Goal: Task Accomplishment & Management: Contribute content

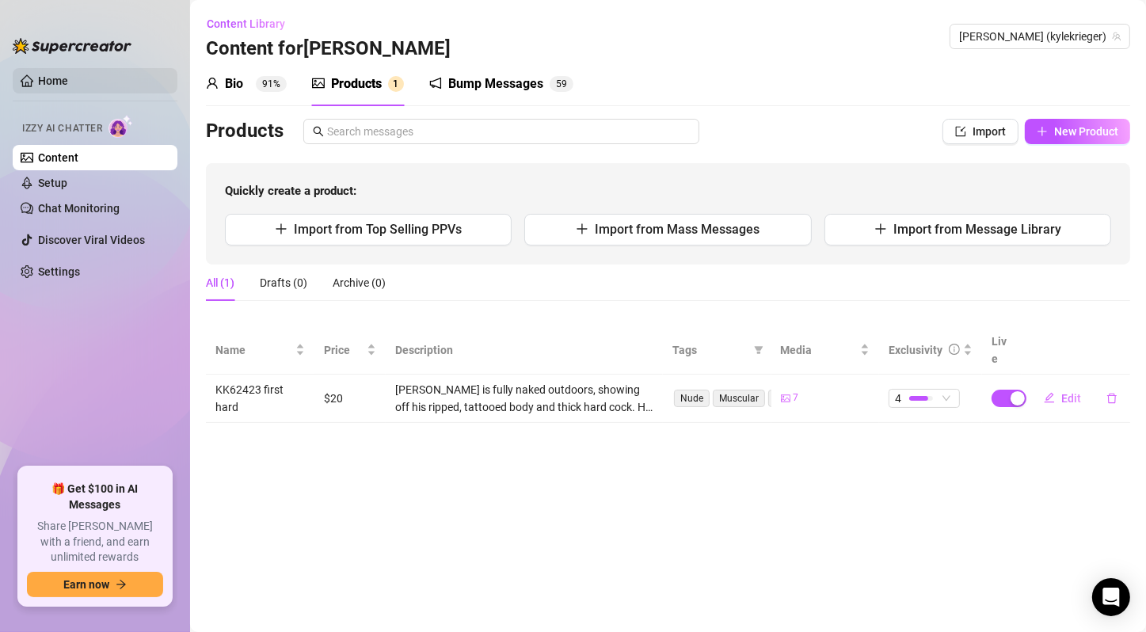
click at [68, 82] on link "Home" at bounding box center [53, 80] width 30 height 13
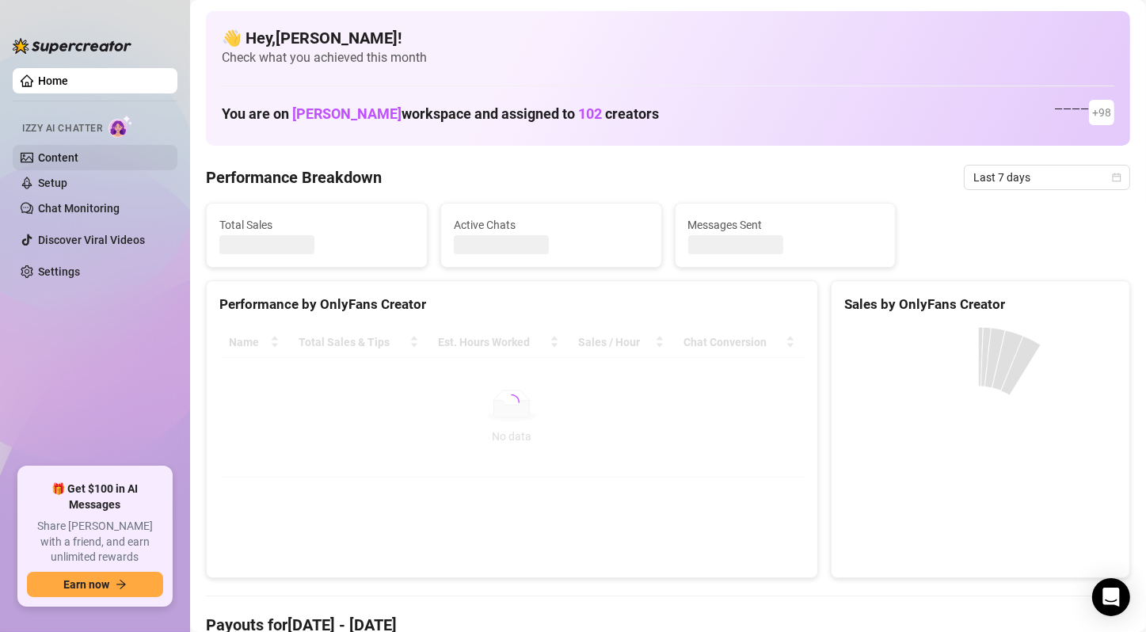
click at [78, 153] on link "Content" at bounding box center [58, 157] width 40 height 13
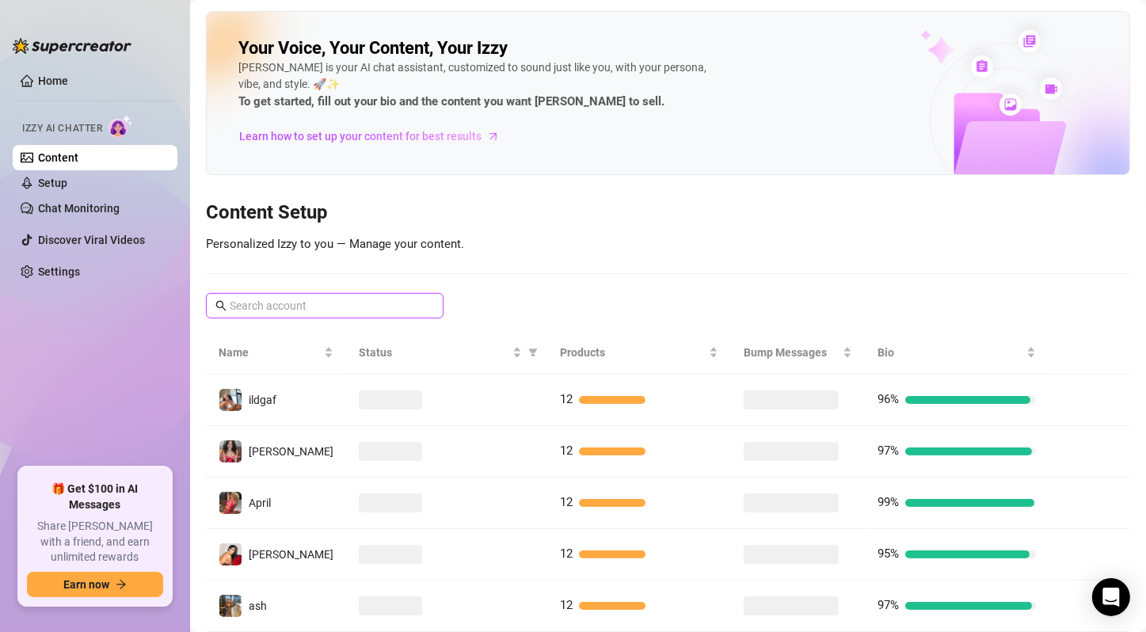
click at [357, 300] on input "text" at bounding box center [326, 305] width 192 height 17
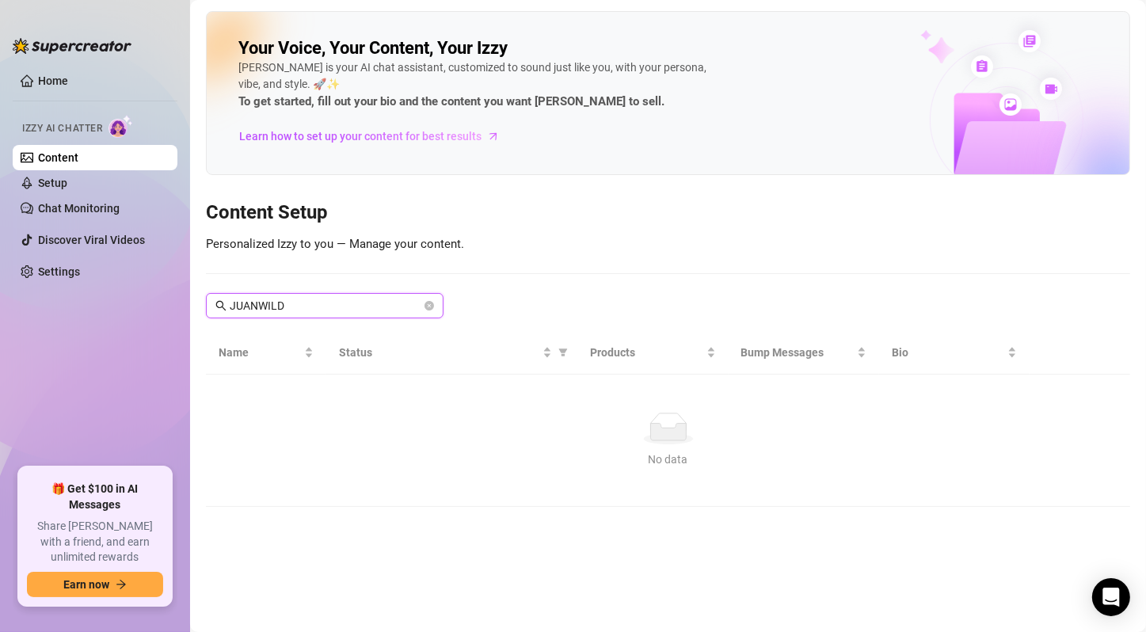
click at [373, 303] on input "JUANWILD" at bounding box center [326, 305] width 192 height 17
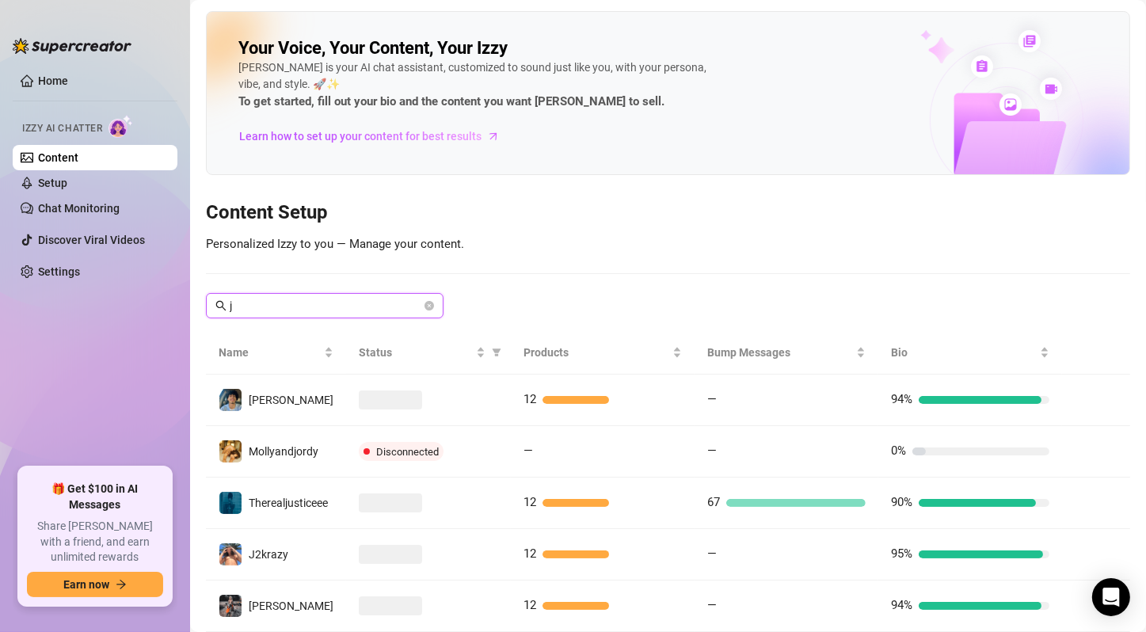
click at [333, 299] on input "j" at bounding box center [326, 305] width 192 height 17
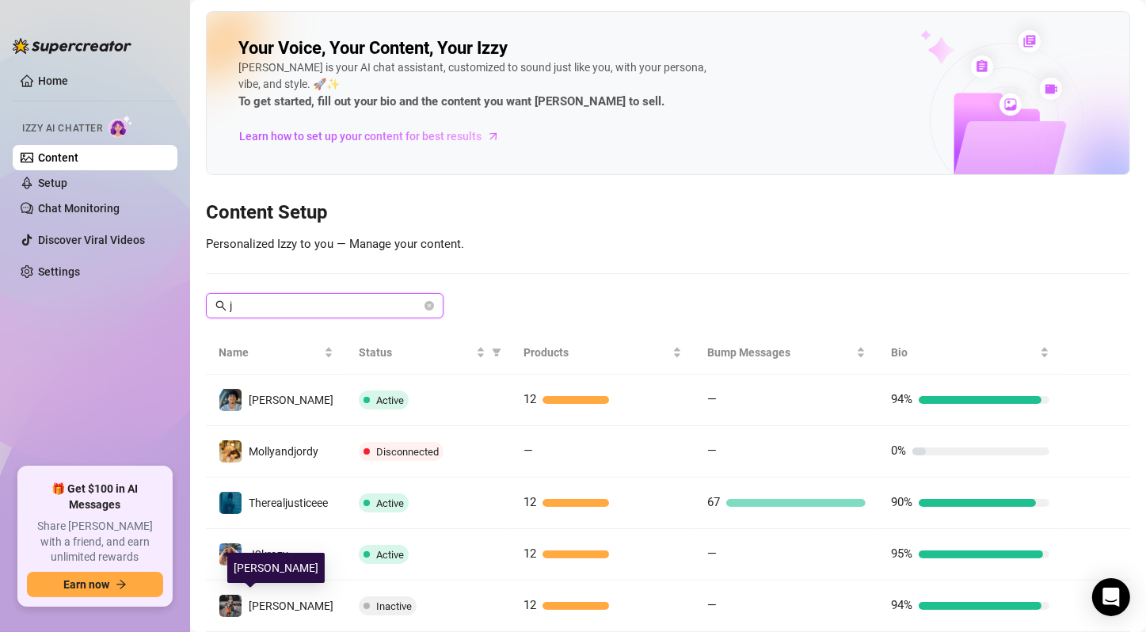
scroll to position [303, 0]
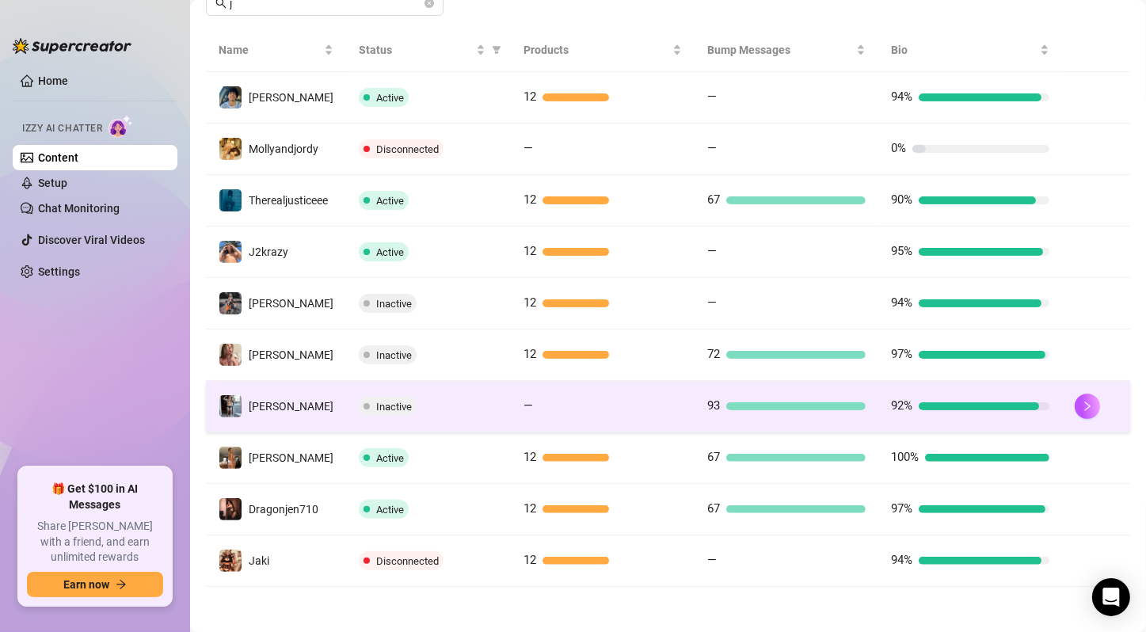
click at [170, 391] on ul "Home Izzy AI Chatter Content Setup Chat Monitoring Discover Viral Videos Settin…" at bounding box center [95, 261] width 165 height 399
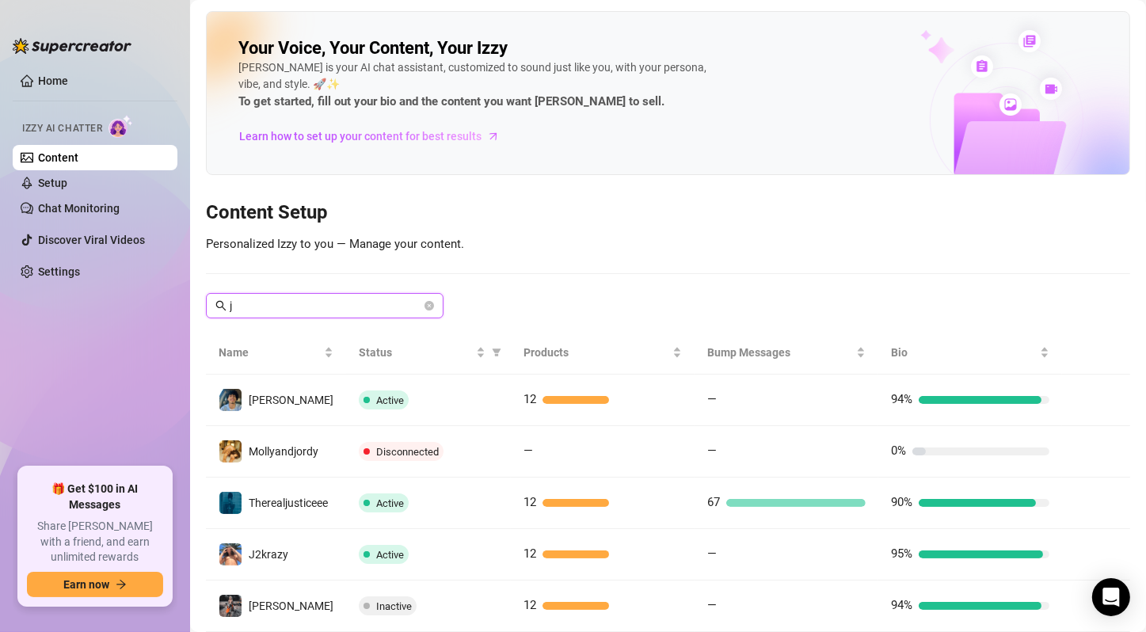
click at [328, 305] on input "j" at bounding box center [326, 305] width 192 height 17
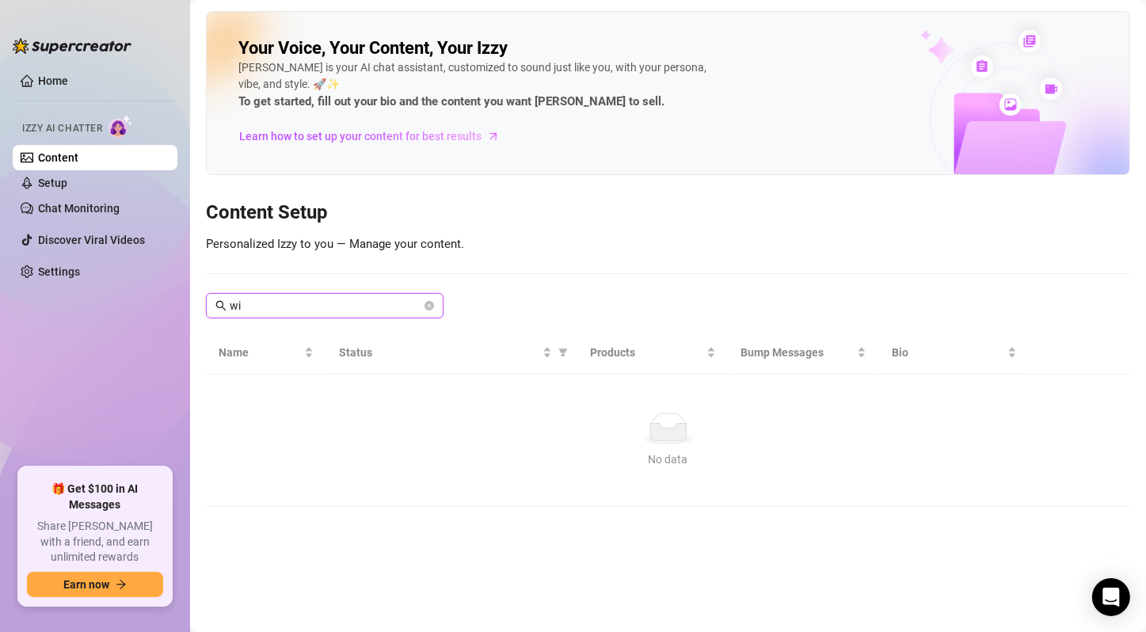
type input "w"
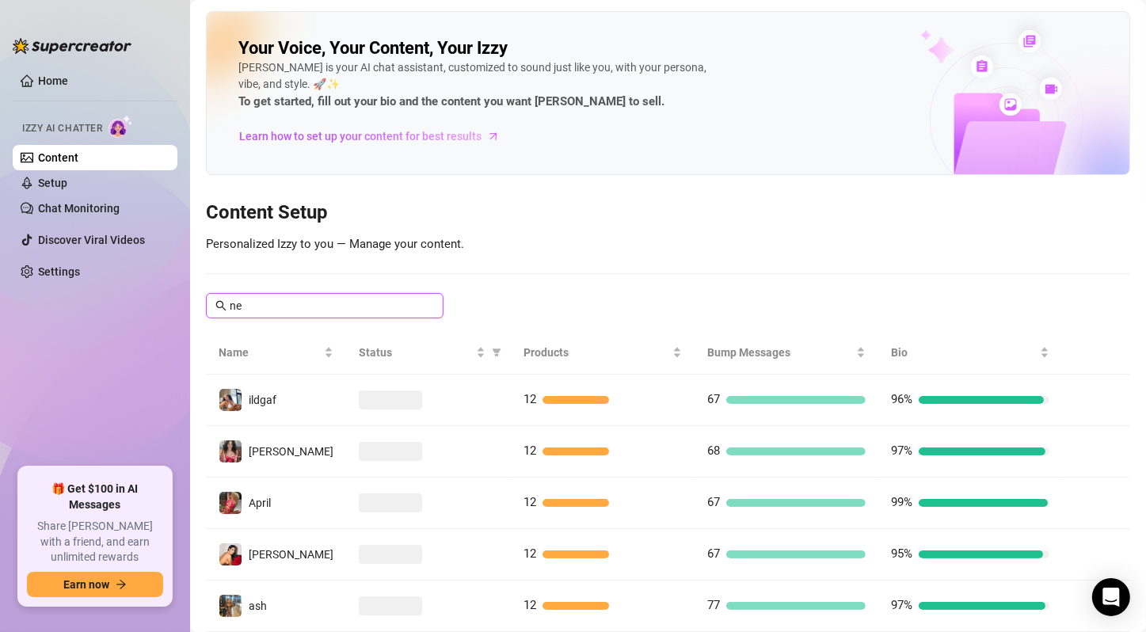
type input "nes"
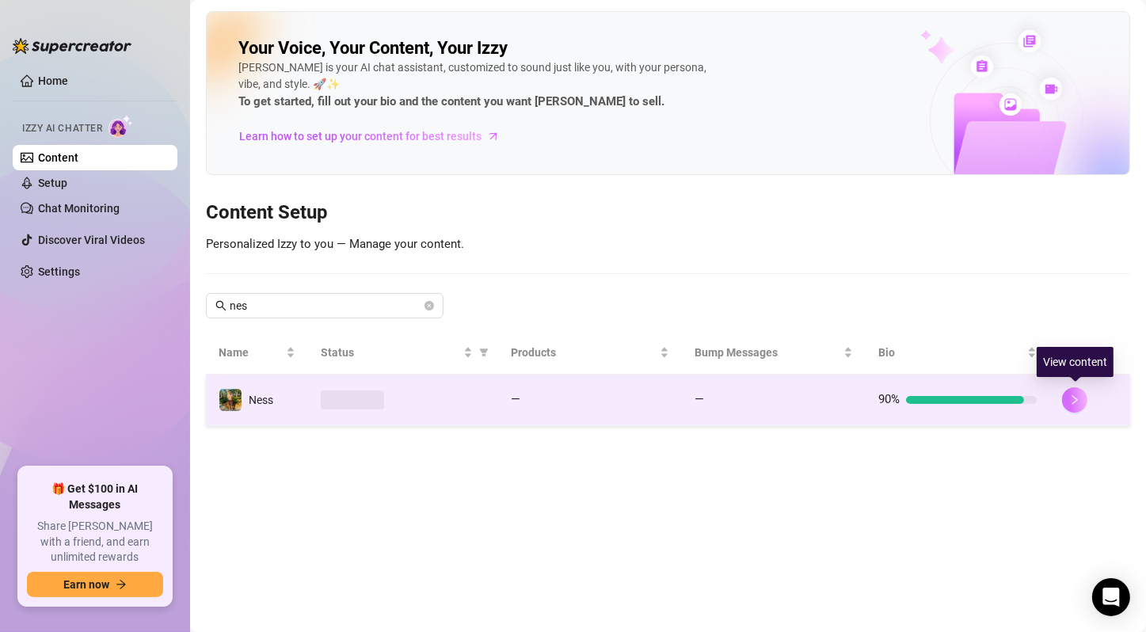
click at [1072, 398] on icon "right" at bounding box center [1074, 399] width 11 height 11
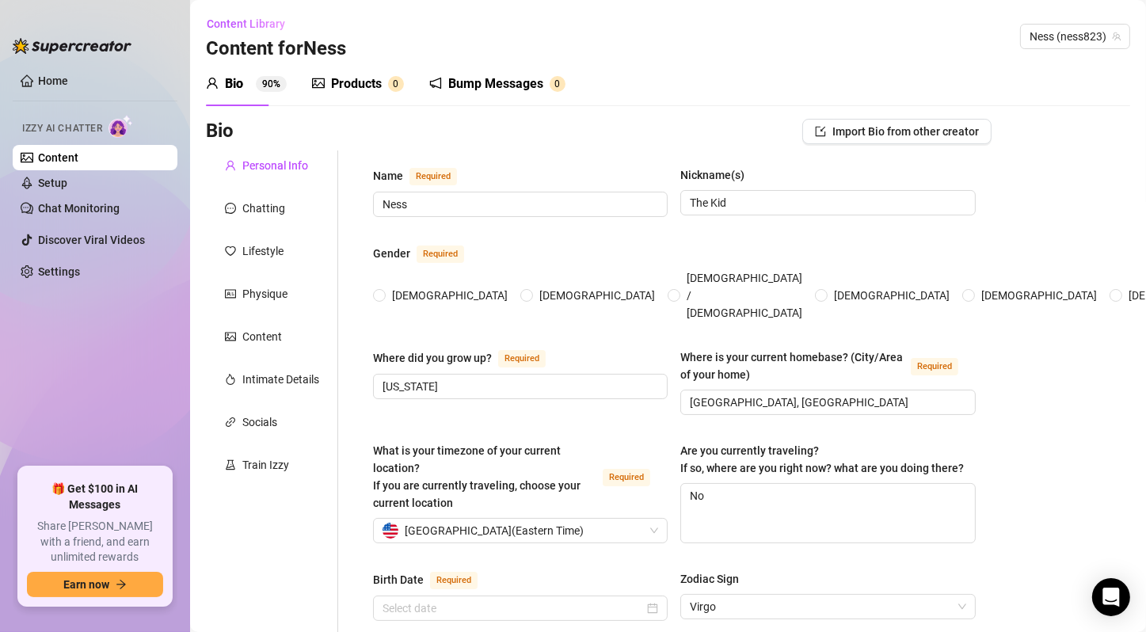
radio input "true"
type input "[DATE]"
click at [364, 74] on div "Products" at bounding box center [356, 83] width 51 height 19
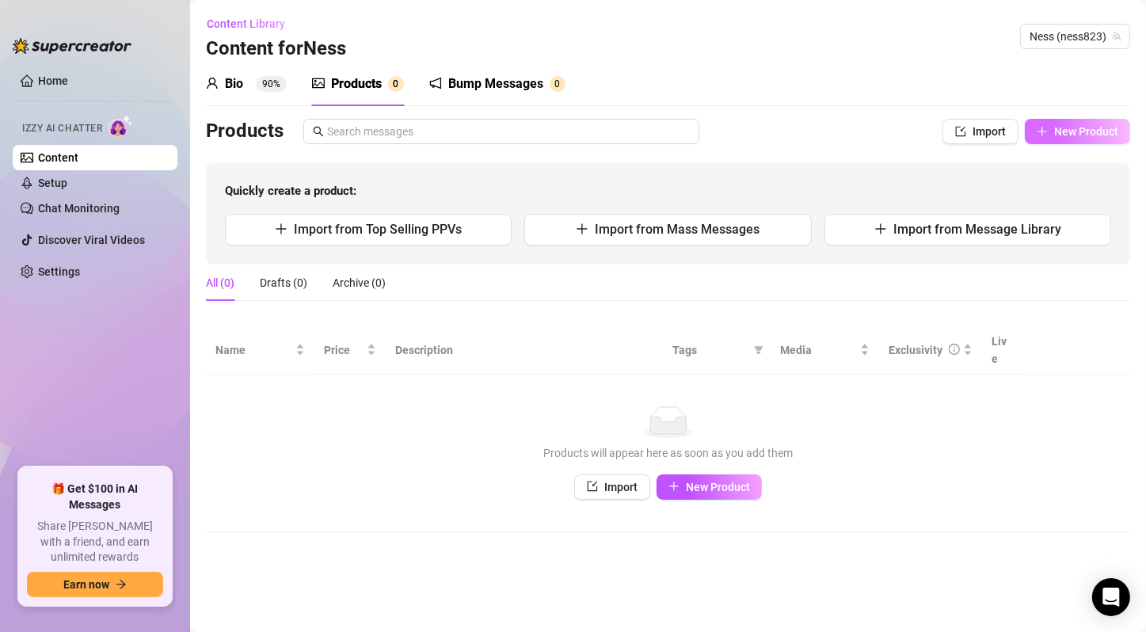
click at [1100, 131] on span "New Product" at bounding box center [1086, 131] width 64 height 13
type textarea "Type your message here..."
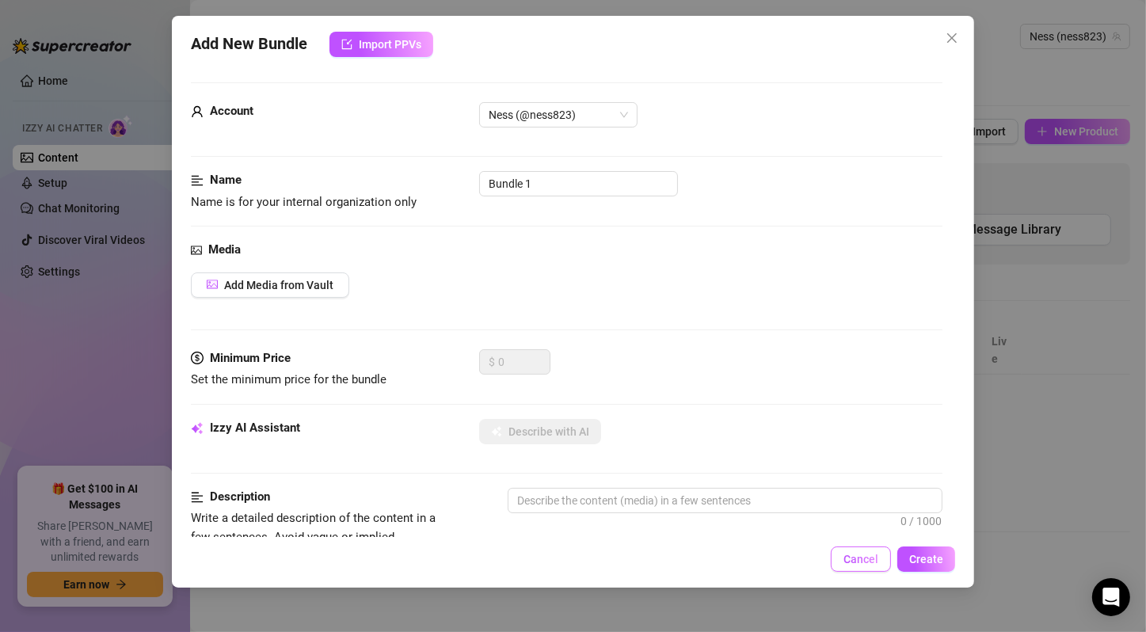
click at [869, 553] on span "Cancel" at bounding box center [861, 559] width 35 height 13
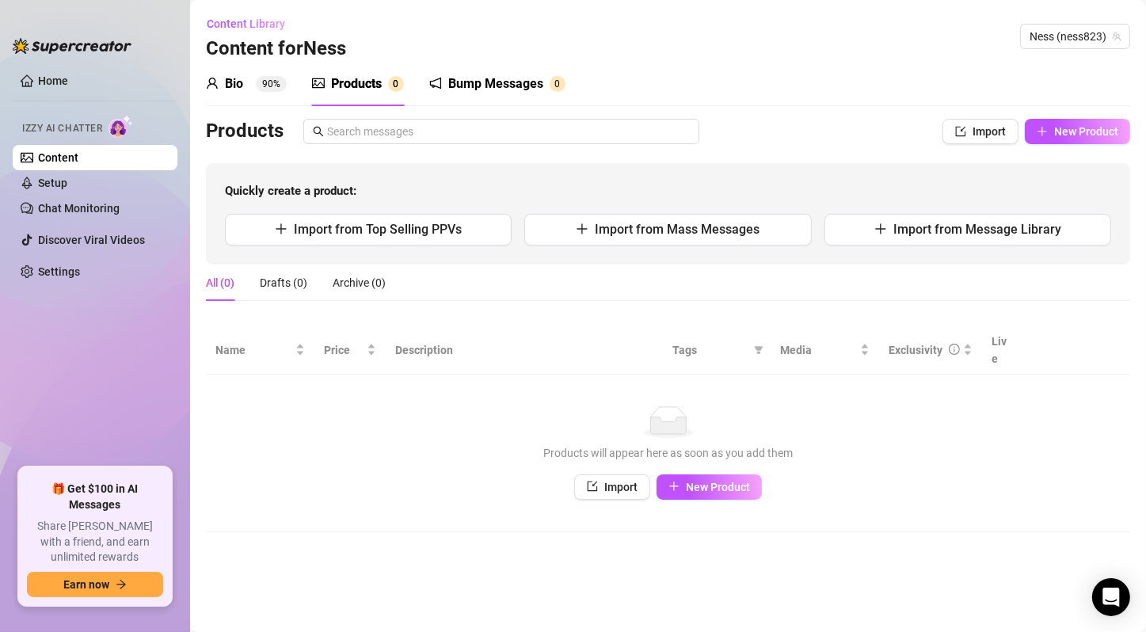
click at [1089, 409] on div "No data" at bounding box center [668, 422] width 893 height 32
click at [67, 82] on link "Home" at bounding box center [53, 80] width 30 height 13
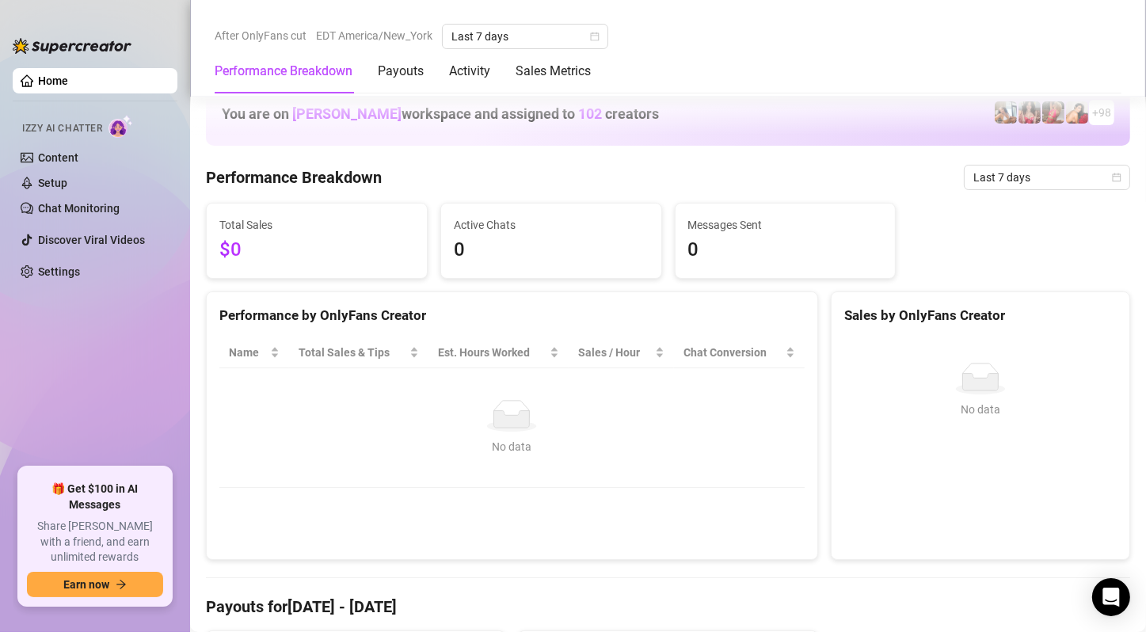
scroll to position [264, 0]
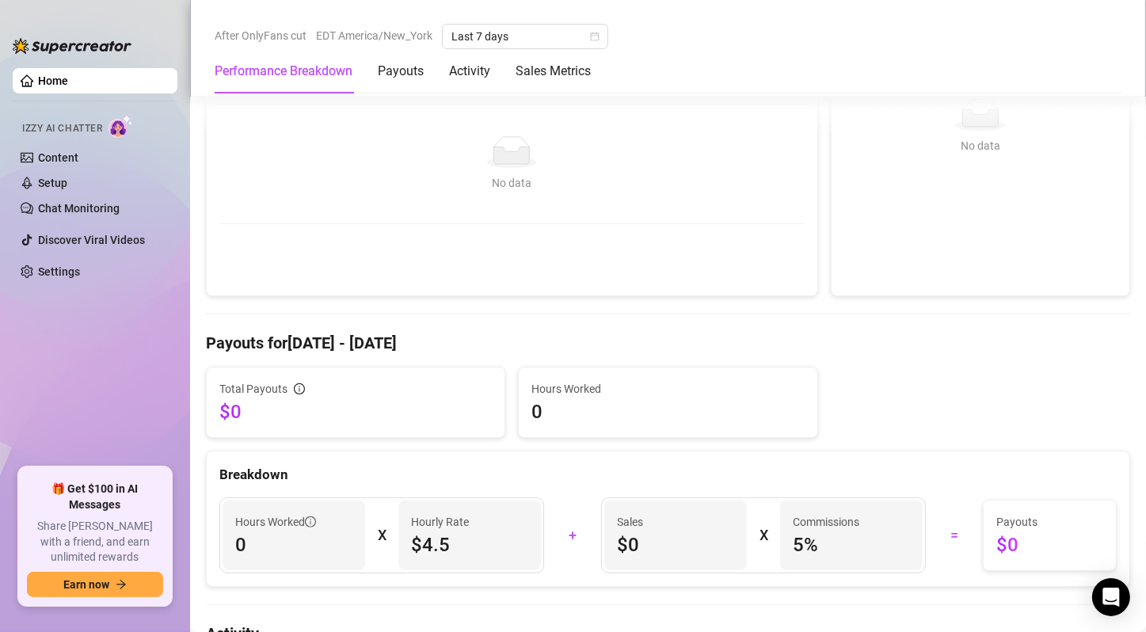
drag, startPoint x: 1103, startPoint y: 291, endPoint x: 1005, endPoint y: 284, distance: 97.7
click at [1103, 291] on div "No data No data" at bounding box center [981, 178] width 298 height 234
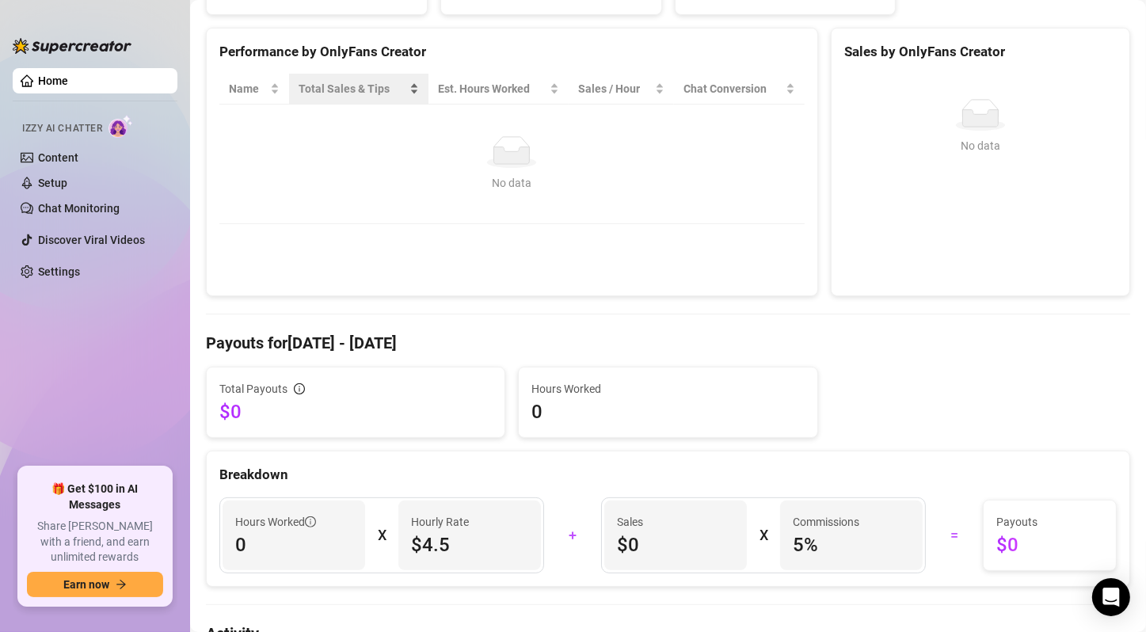
scroll to position [0, 0]
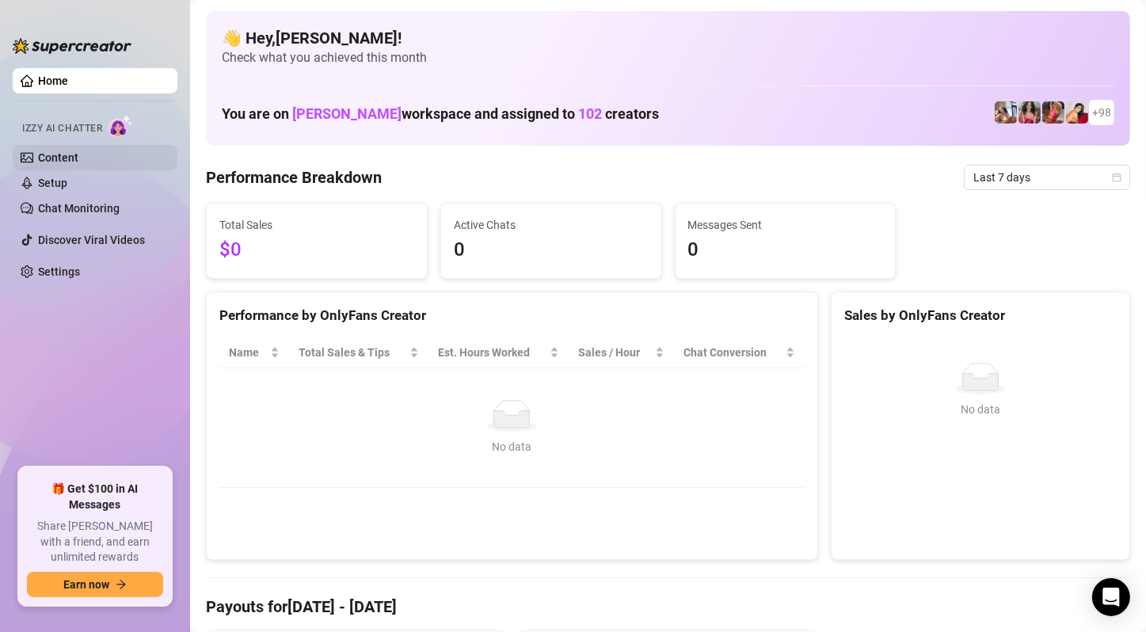
click at [78, 158] on link "Content" at bounding box center [58, 157] width 40 height 13
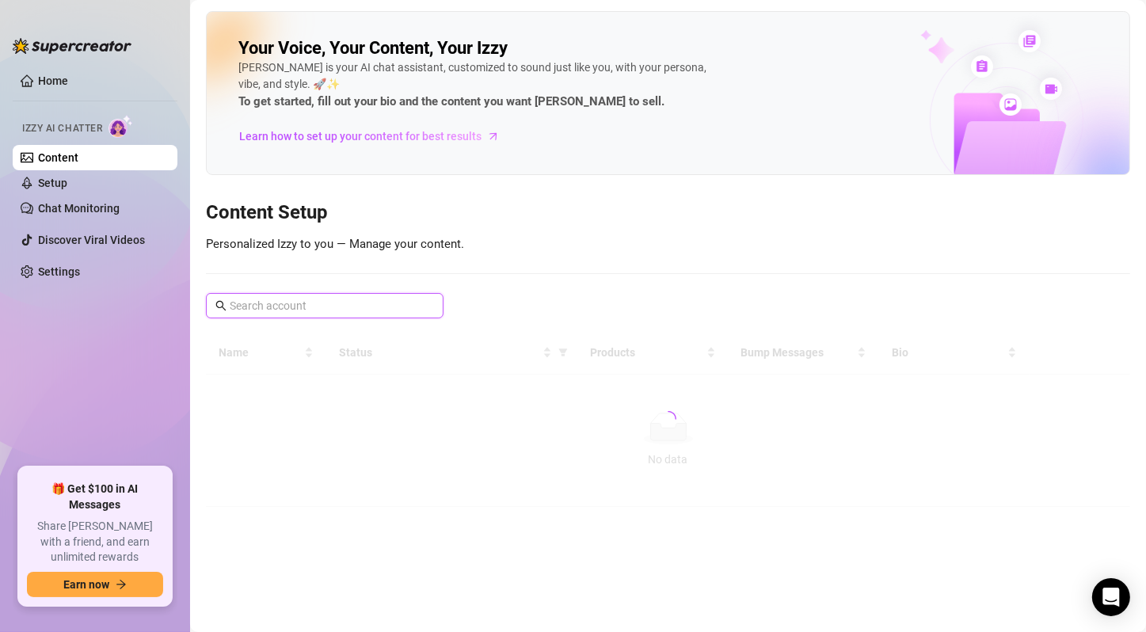
click at [338, 310] on input "text" at bounding box center [326, 305] width 192 height 17
type input "ness"
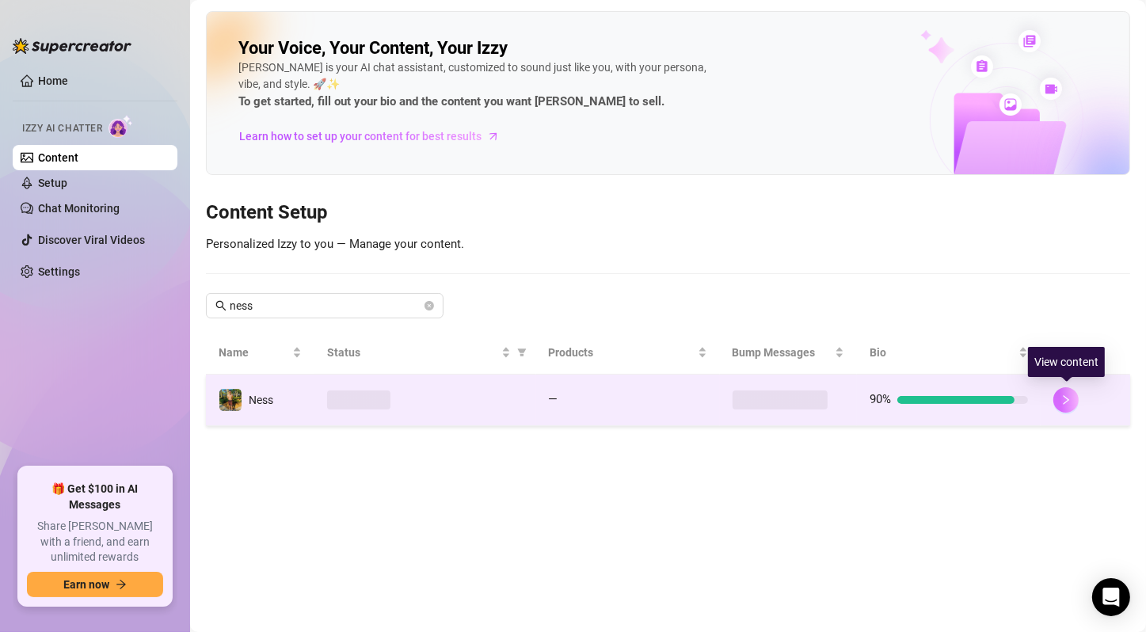
click at [1069, 397] on icon "right" at bounding box center [1066, 399] width 11 height 11
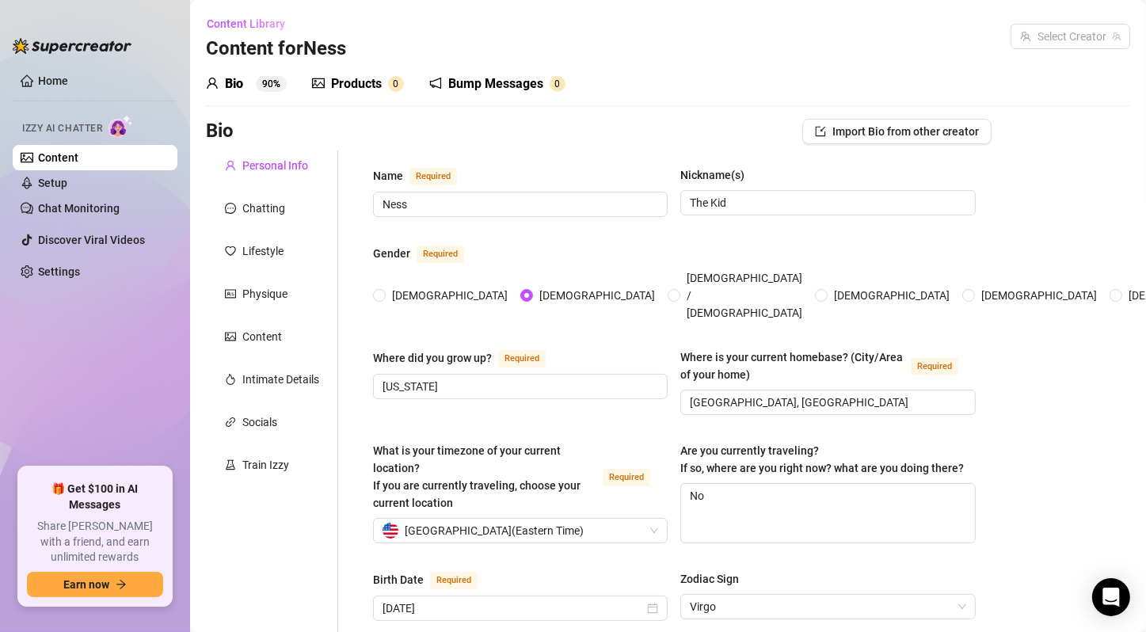
click at [360, 90] on div "Products" at bounding box center [356, 83] width 51 height 19
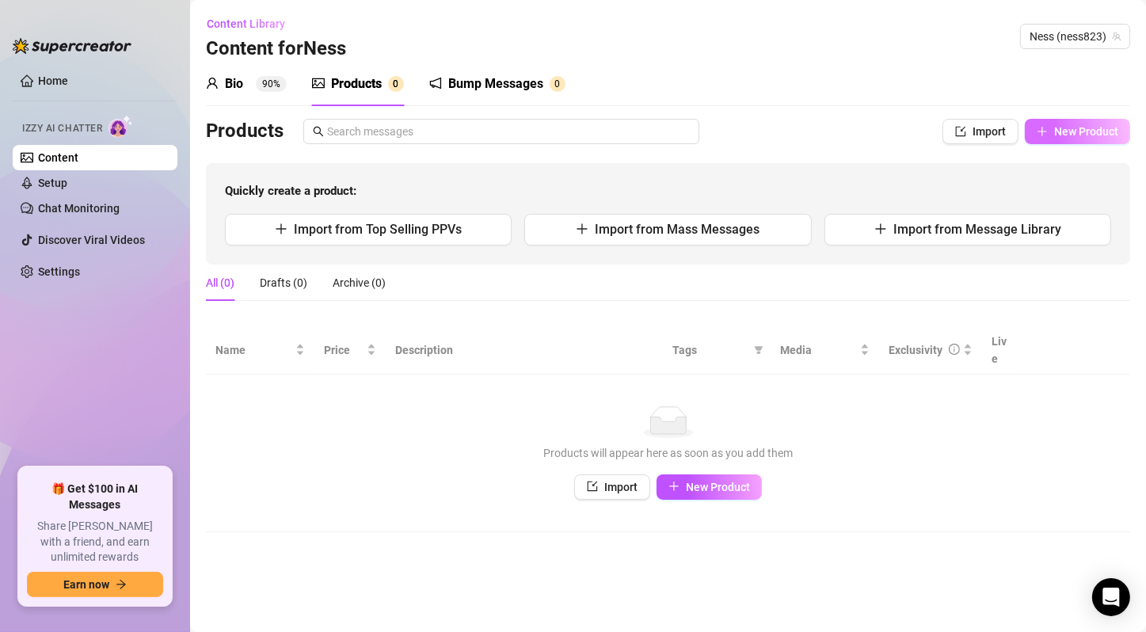
click at [1070, 132] on span "New Product" at bounding box center [1086, 131] width 64 height 13
type textarea "Type your message here..."
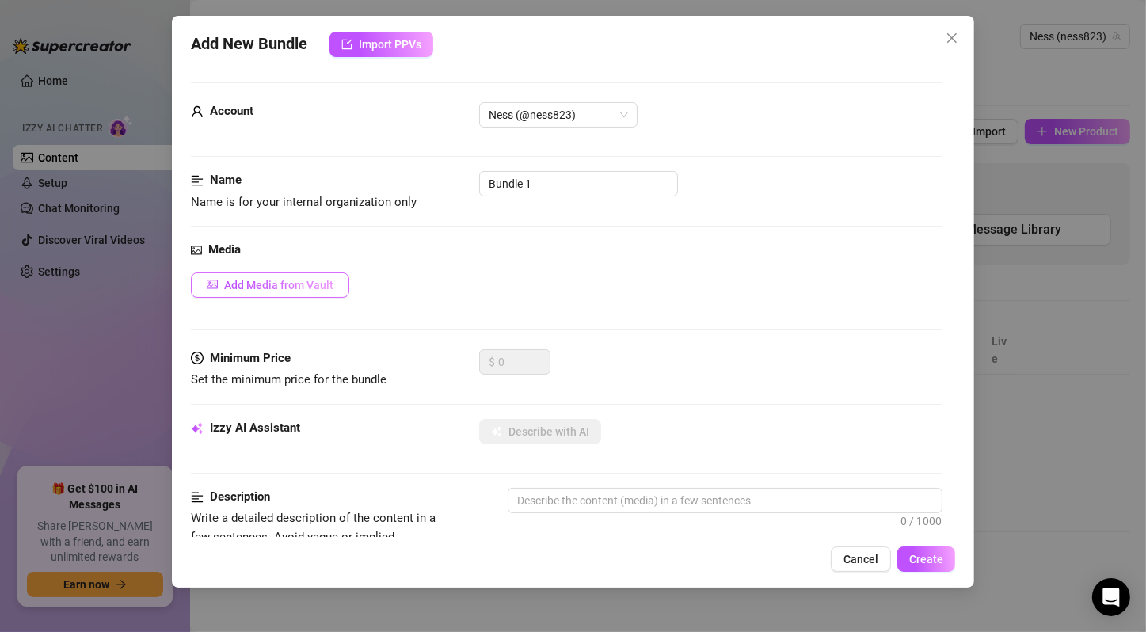
click at [294, 280] on span "Add Media from Vault" at bounding box center [278, 285] width 109 height 13
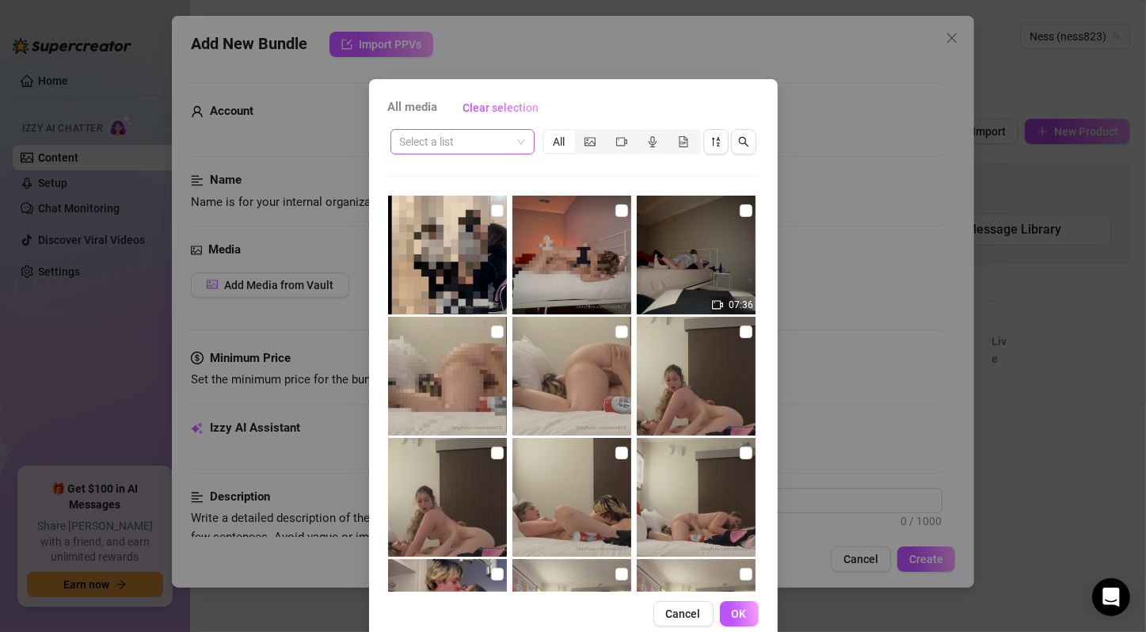
click at [509, 139] on span at bounding box center [462, 142] width 125 height 24
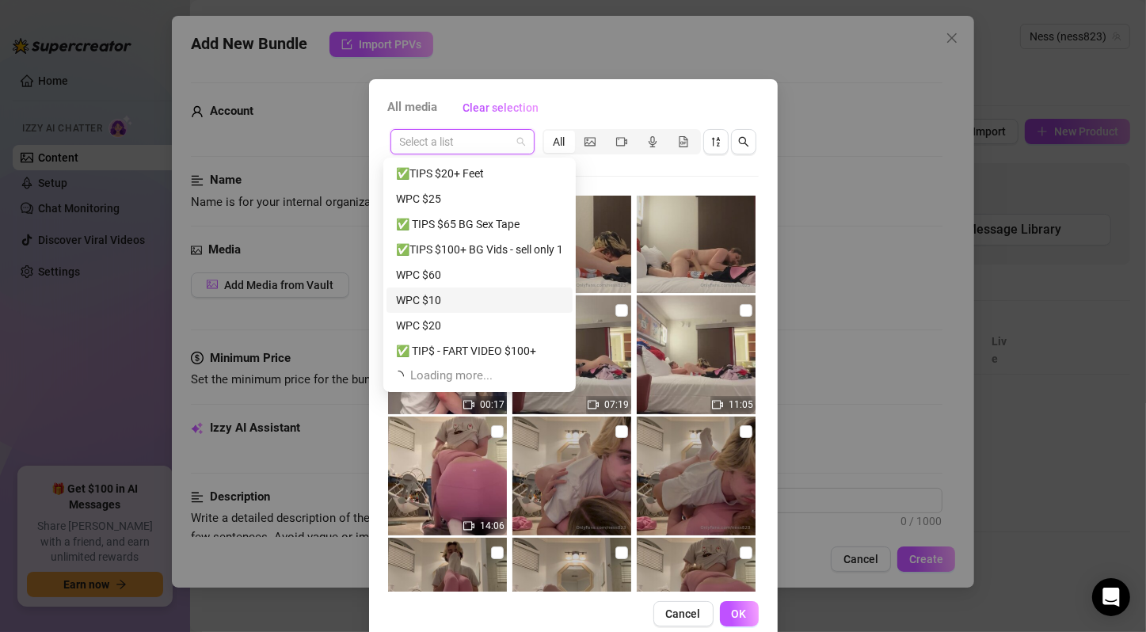
scroll to position [304, 0]
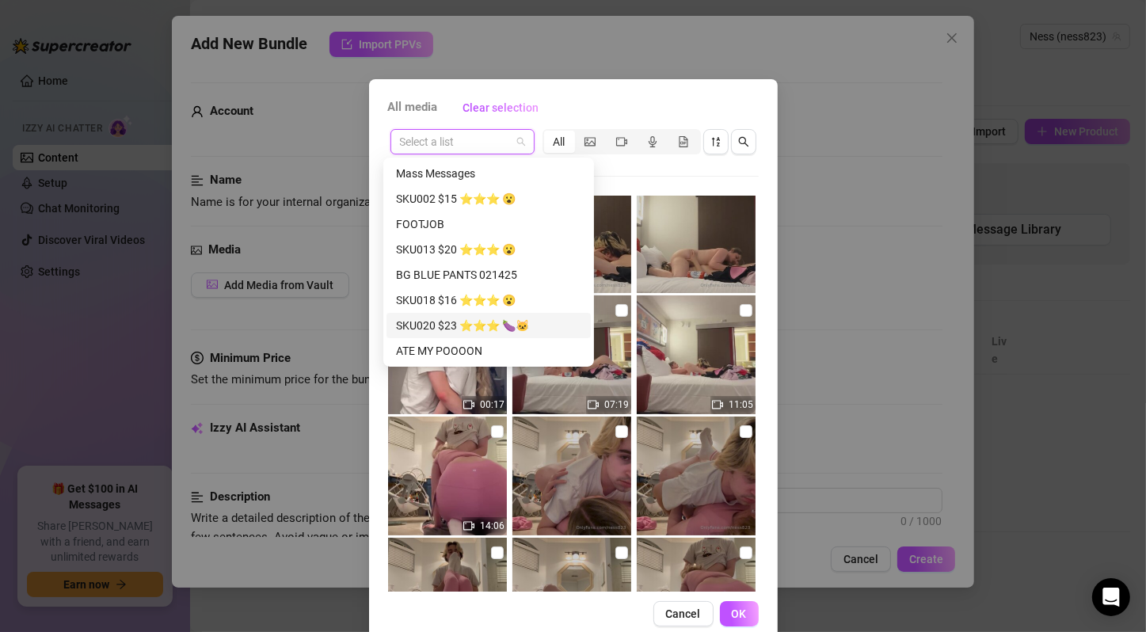
click at [488, 330] on div "SKU020 $23 ⭐️⭐️⭐️ 🍆🐱" at bounding box center [488, 325] width 185 height 17
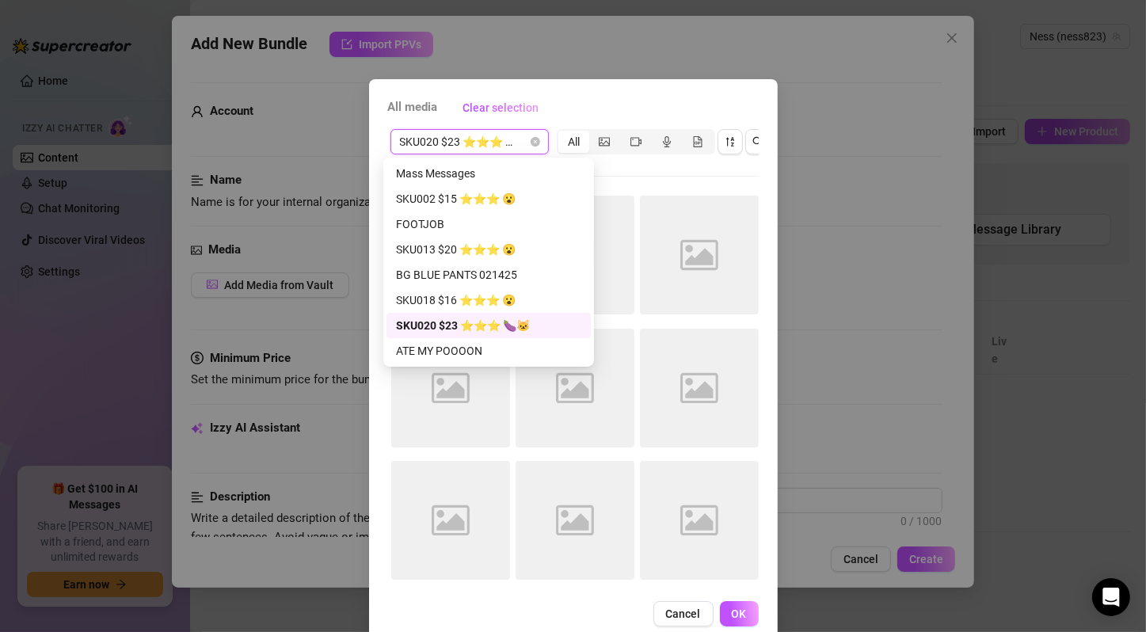
scroll to position [0, 0]
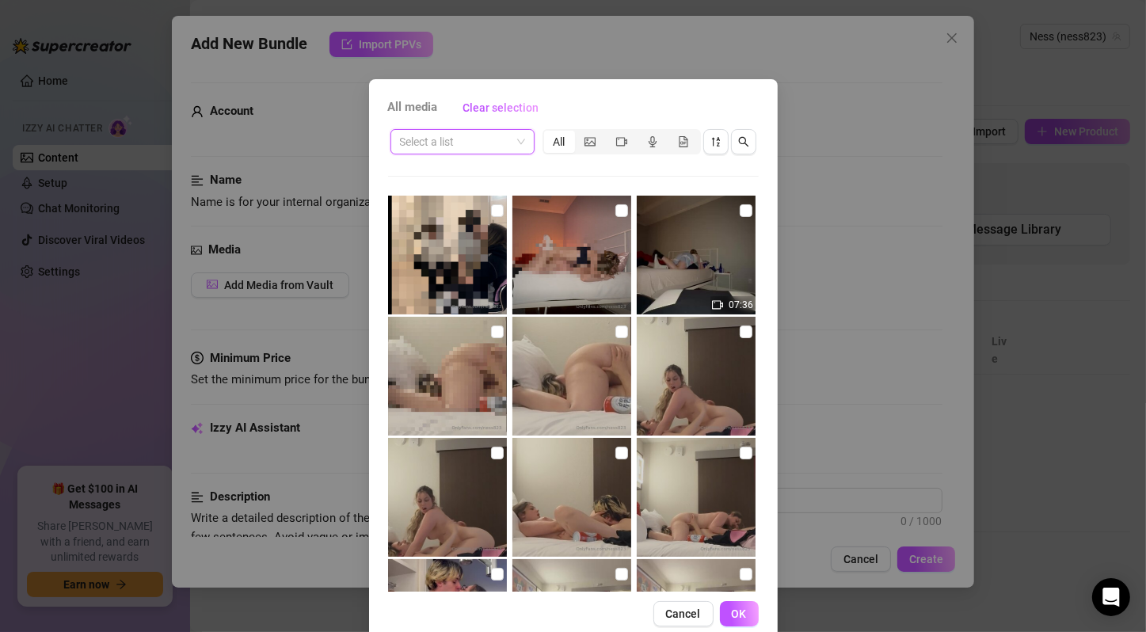
click at [510, 143] on span at bounding box center [462, 142] width 125 height 24
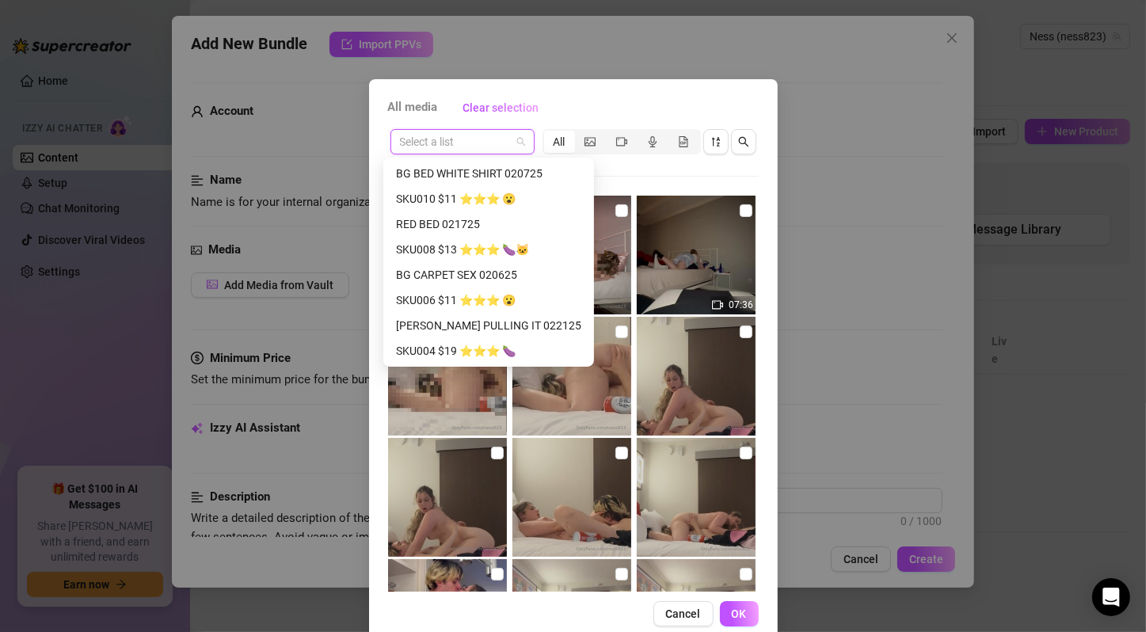
scroll to position [710, 0]
click at [506, 242] on div "SKU021 $30 ⭐️⭐️⭐️ 🍆🐱" at bounding box center [488, 249] width 185 height 17
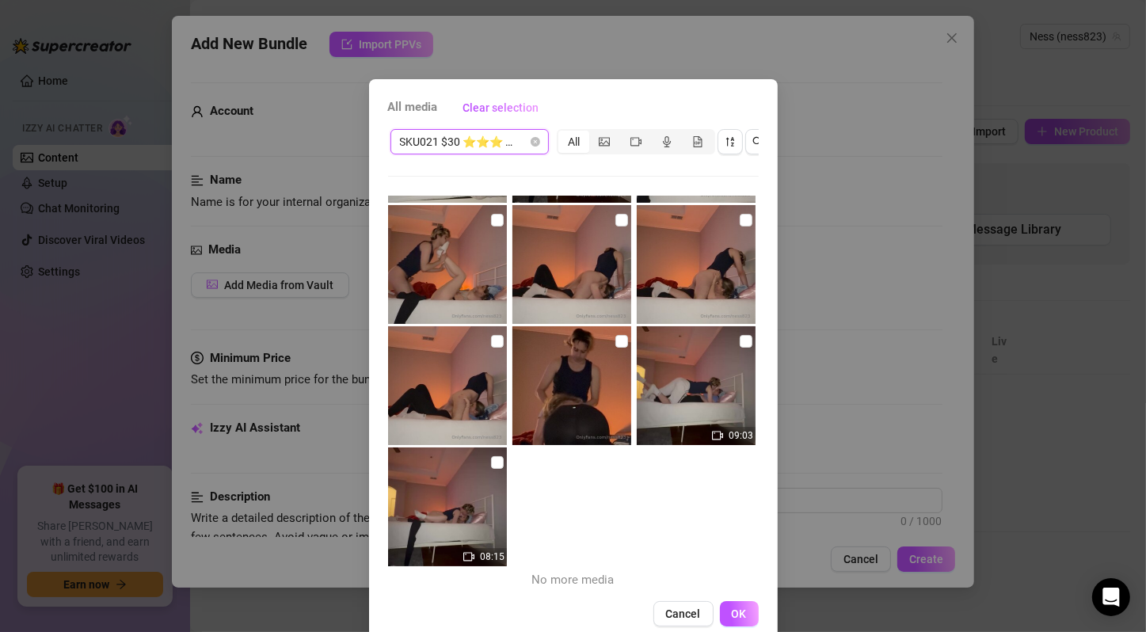
scroll to position [0, 0]
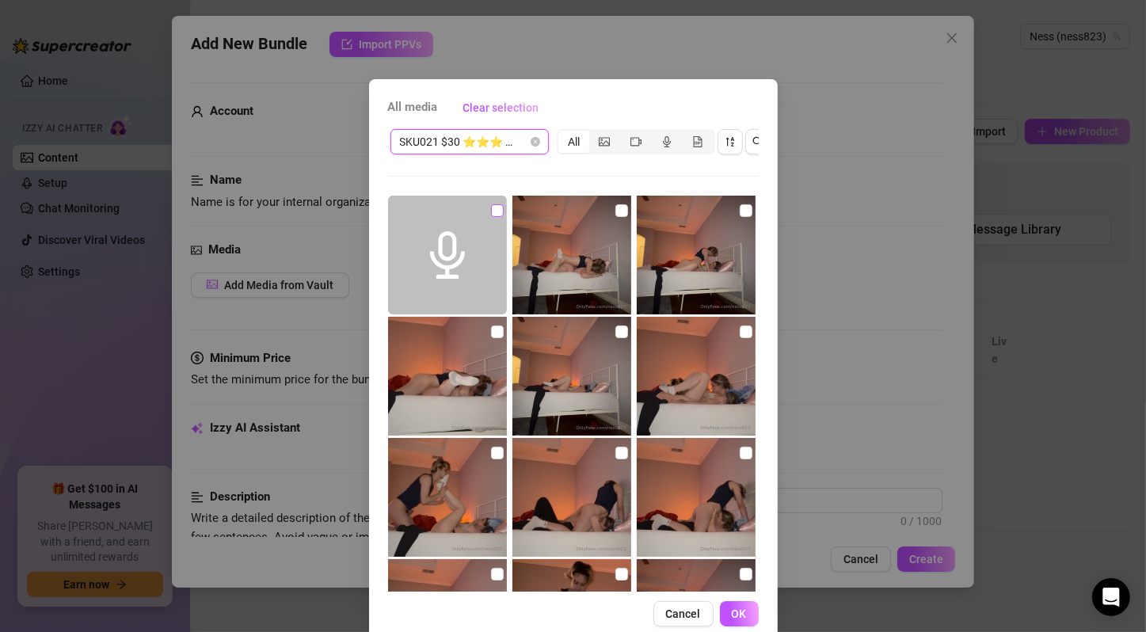
click at [491, 204] on input "checkbox" at bounding box center [497, 210] width 13 height 13
checkbox input "true"
click at [615, 211] on input "checkbox" at bounding box center [621, 210] width 13 height 13
checkbox input "true"
click at [740, 208] on input "checkbox" at bounding box center [746, 210] width 13 height 13
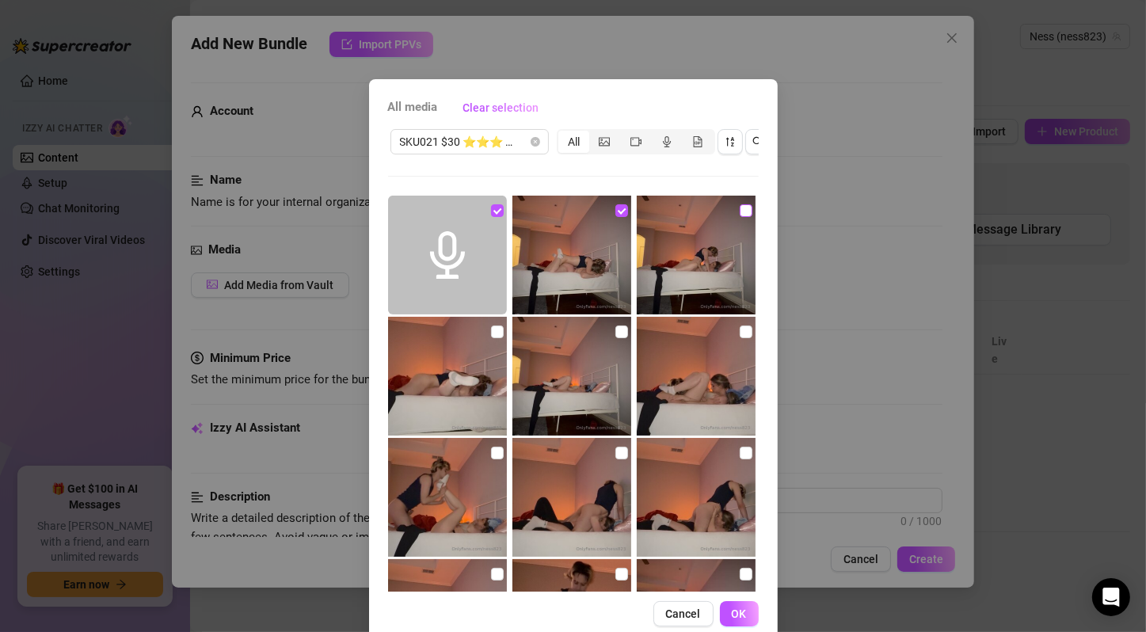
checkbox input "true"
click at [491, 329] on input "checkbox" at bounding box center [497, 332] width 13 height 13
checkbox input "true"
click at [600, 330] on img at bounding box center [571, 376] width 119 height 119
checkbox input "true"
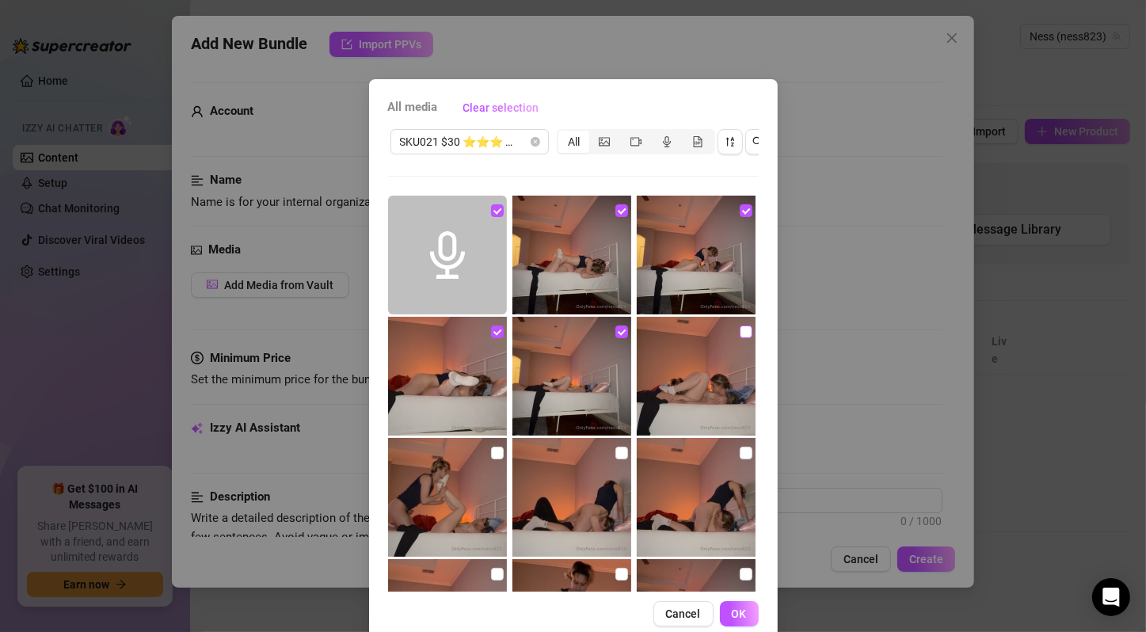
click at [740, 330] on input "checkbox" at bounding box center [746, 332] width 13 height 13
checkbox input "true"
click at [491, 453] on input "checkbox" at bounding box center [497, 453] width 13 height 13
checkbox input "true"
click at [615, 452] on input "checkbox" at bounding box center [621, 453] width 13 height 13
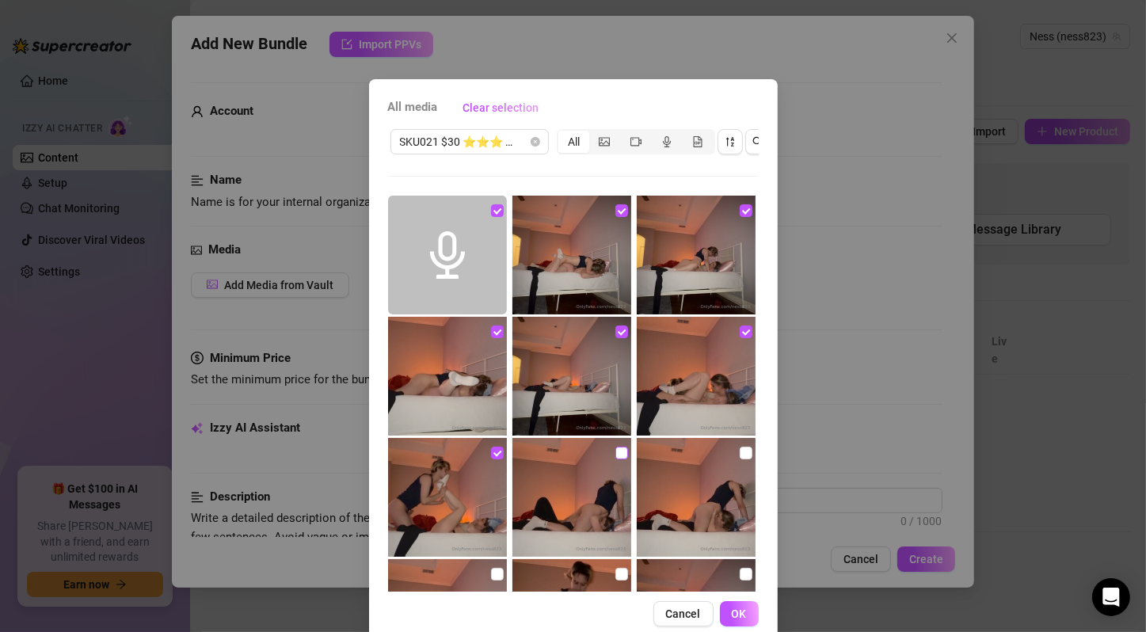
checkbox input "true"
click at [740, 451] on input "checkbox" at bounding box center [746, 453] width 13 height 13
checkbox input "true"
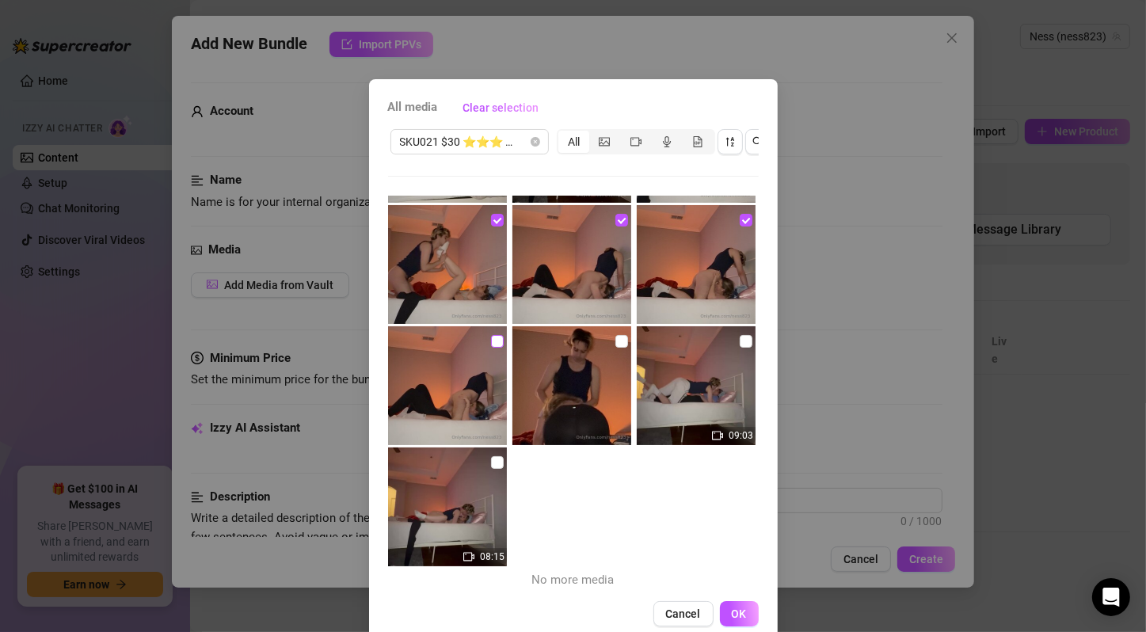
click at [491, 341] on input "checkbox" at bounding box center [497, 341] width 13 height 13
checkbox input "true"
click at [615, 345] on input "checkbox" at bounding box center [621, 341] width 13 height 13
checkbox input "true"
click at [740, 337] on input "checkbox" at bounding box center [746, 341] width 13 height 13
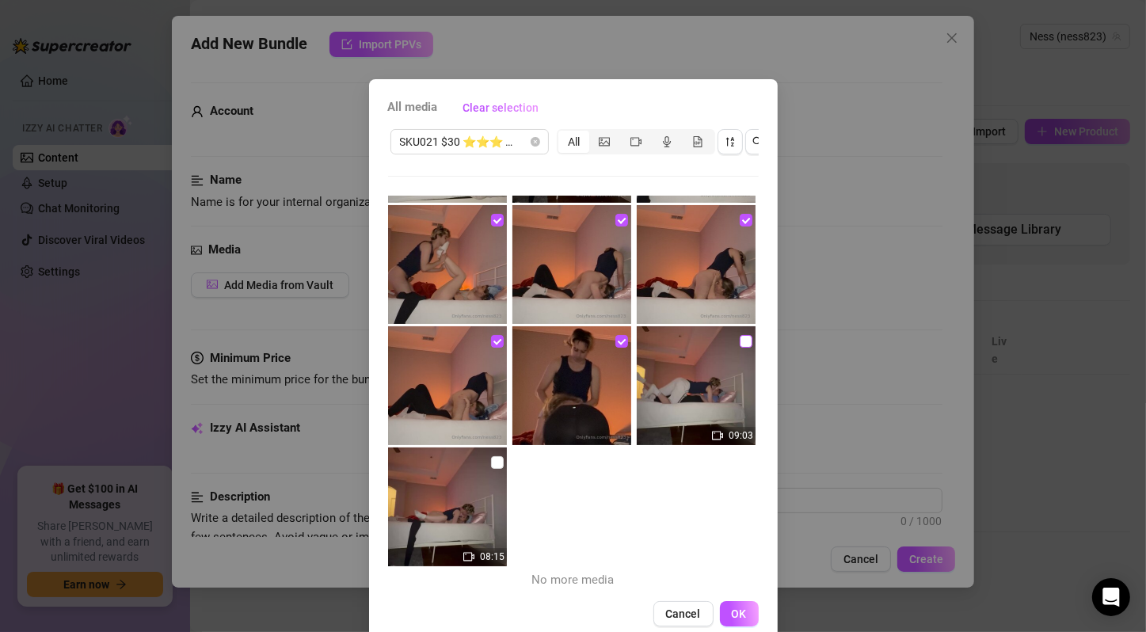
checkbox input "true"
click at [491, 461] on input "checkbox" at bounding box center [497, 462] width 13 height 13
checkbox input "true"
click at [737, 620] on span "OK" at bounding box center [739, 614] width 15 height 13
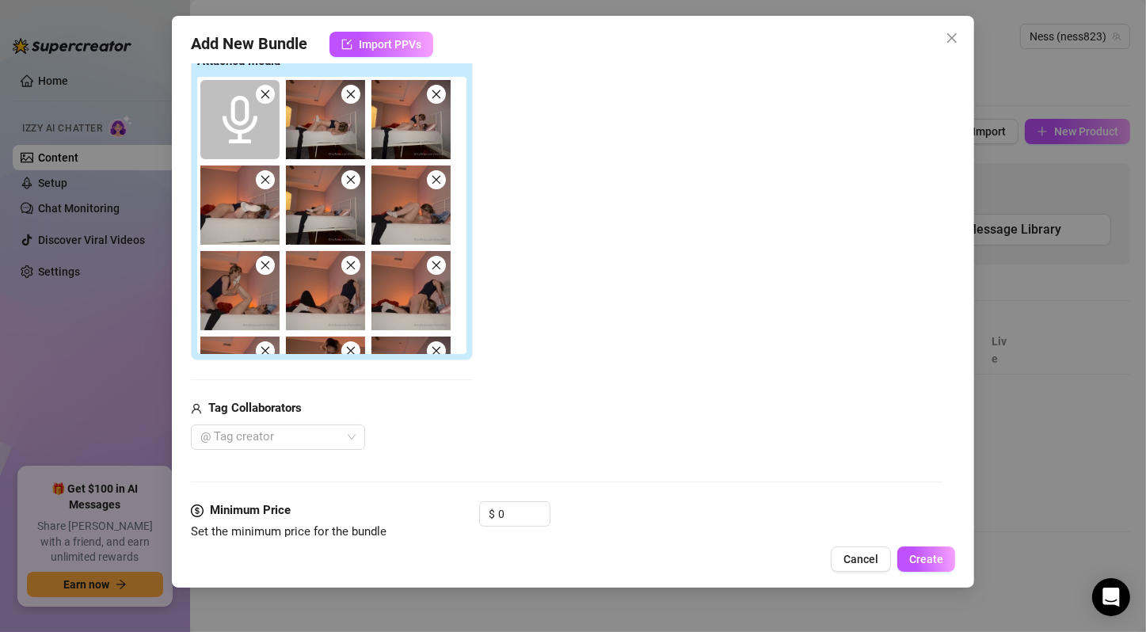
scroll to position [0, 0]
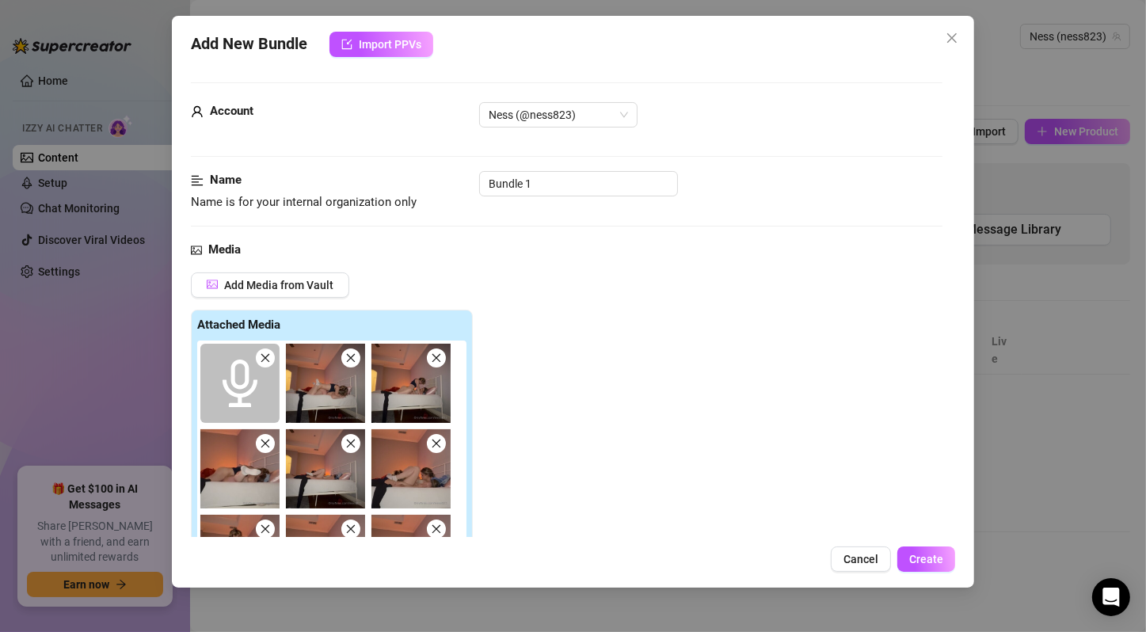
click at [266, 358] on icon "close" at bounding box center [265, 358] width 9 height 9
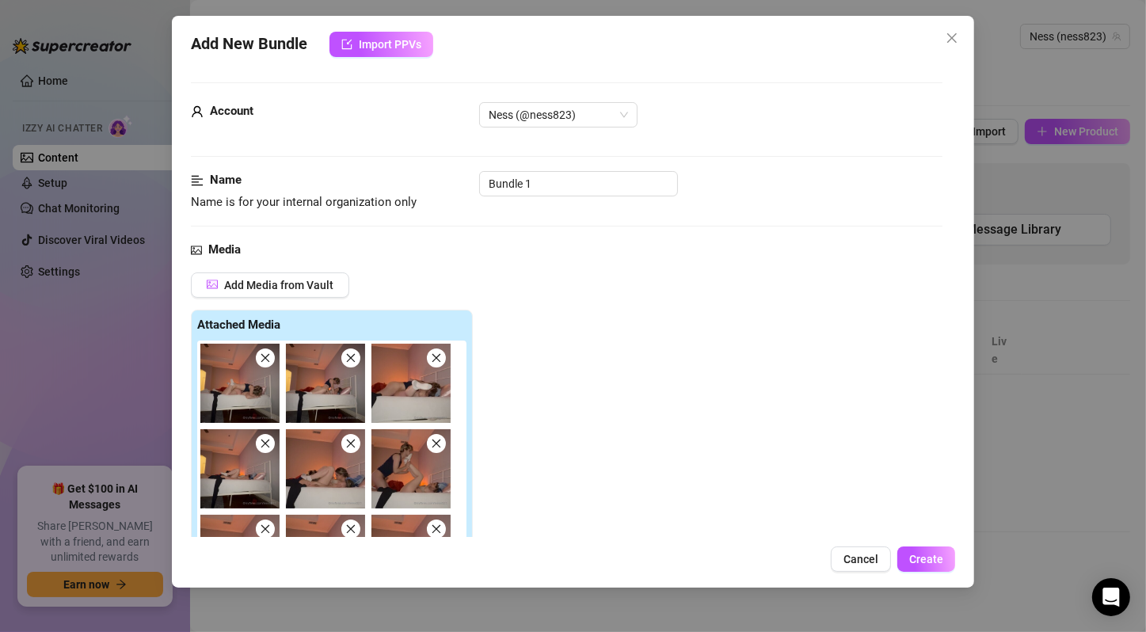
click at [266, 358] on icon "close" at bounding box center [265, 358] width 9 height 9
click at [347, 358] on icon "close" at bounding box center [351, 358] width 9 height 9
click at [432, 358] on icon "close" at bounding box center [436, 358] width 9 height 9
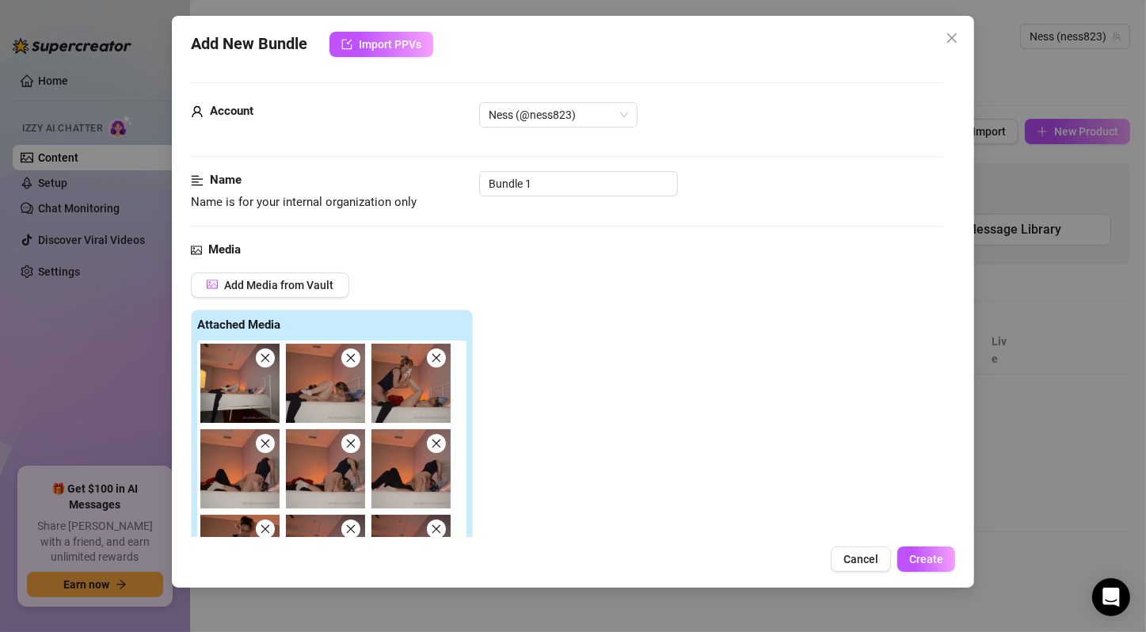
click at [266, 358] on icon "close" at bounding box center [265, 358] width 9 height 9
click at [347, 358] on icon "close" at bounding box center [351, 358] width 9 height 9
click at [432, 358] on icon "close" at bounding box center [436, 358] width 9 height 9
click at [266, 440] on icon "close" at bounding box center [265, 444] width 9 height 9
click at [347, 440] on icon "close" at bounding box center [351, 444] width 9 height 9
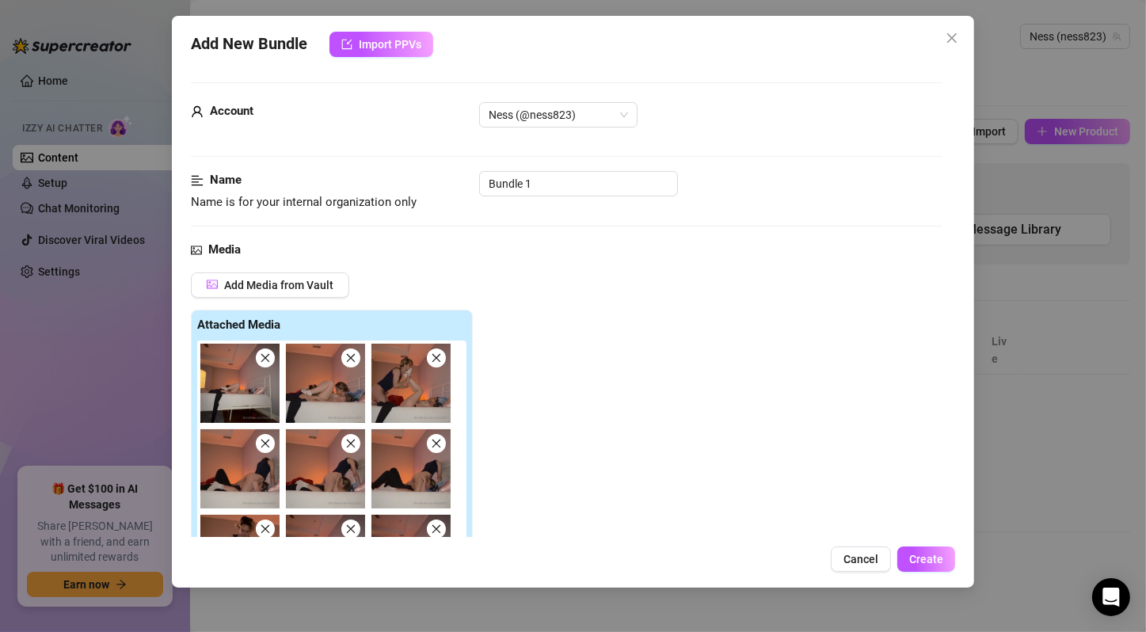
click at [432, 440] on icon "close" at bounding box center [436, 444] width 9 height 9
click at [266, 525] on icon "close" at bounding box center [265, 529] width 9 height 9
click at [347, 525] on icon "close" at bounding box center [351, 529] width 9 height 9
click at [432, 525] on icon "close" at bounding box center [436, 529] width 9 height 9
click at [266, 358] on div "Media Add Media from Vault Attached Media Tag Collaborators @ Tag creator" at bounding box center [567, 493] width 752 height 504
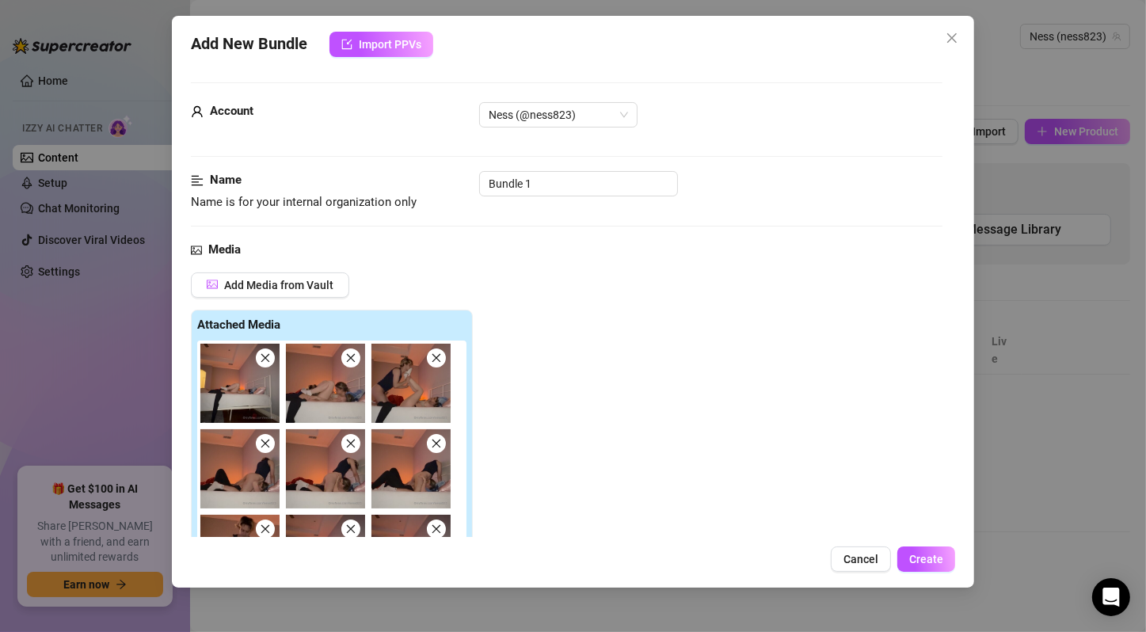
click at [266, 358] on div "Media Add Media from Vault Attached Media Tag Collaborators @ Tag creator" at bounding box center [567, 493] width 752 height 504
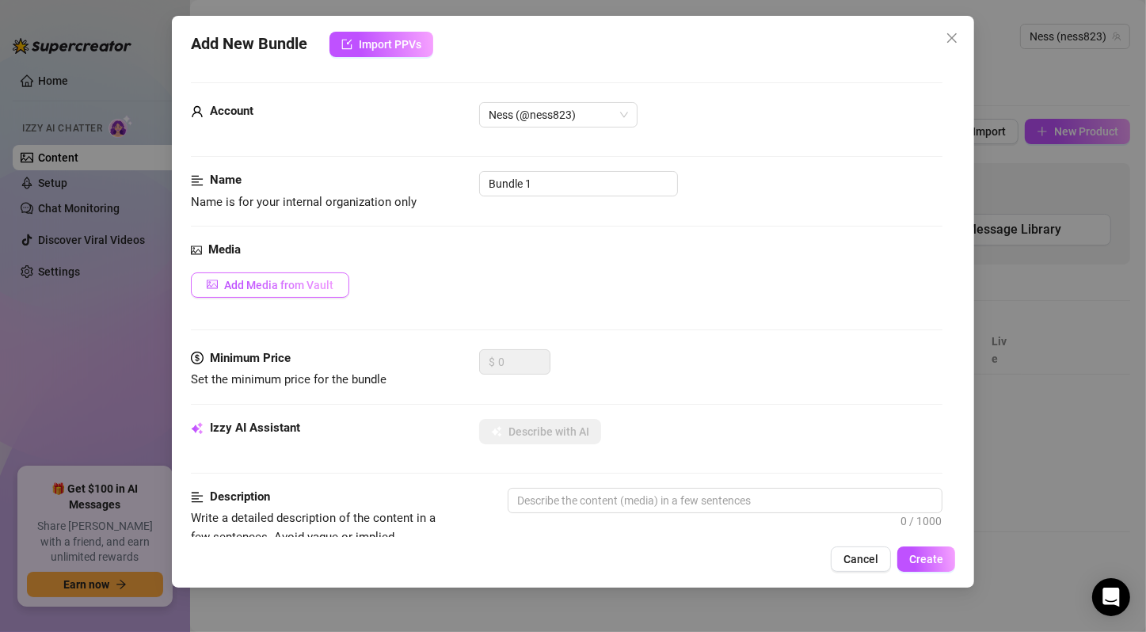
click at [307, 287] on span "Add Media from Vault" at bounding box center [278, 285] width 109 height 13
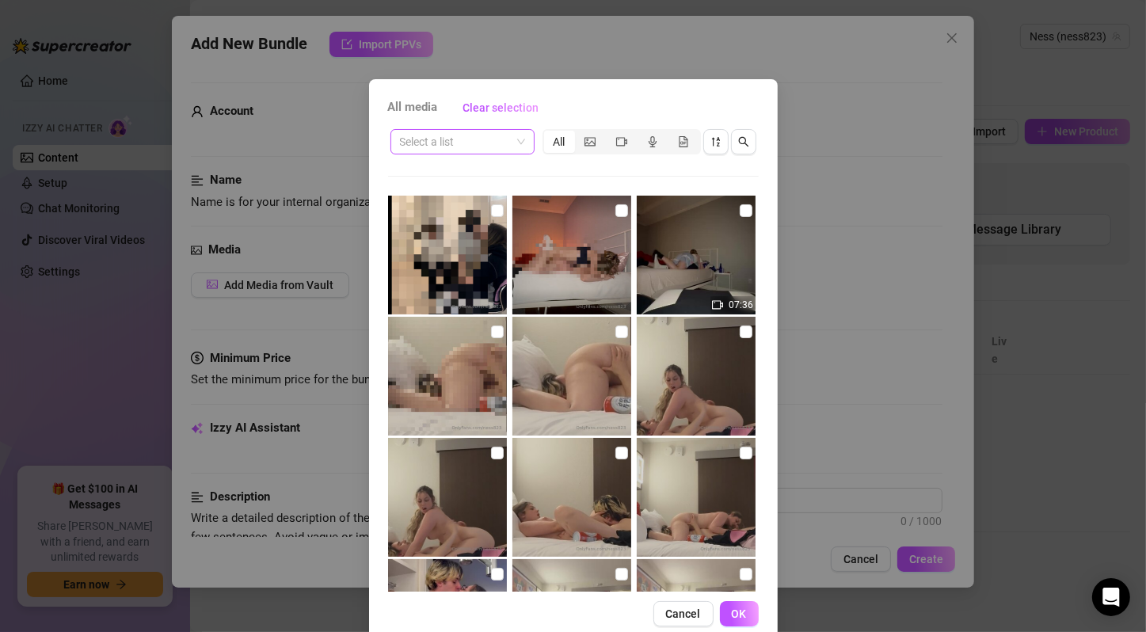
click at [505, 146] on span at bounding box center [462, 142] width 125 height 24
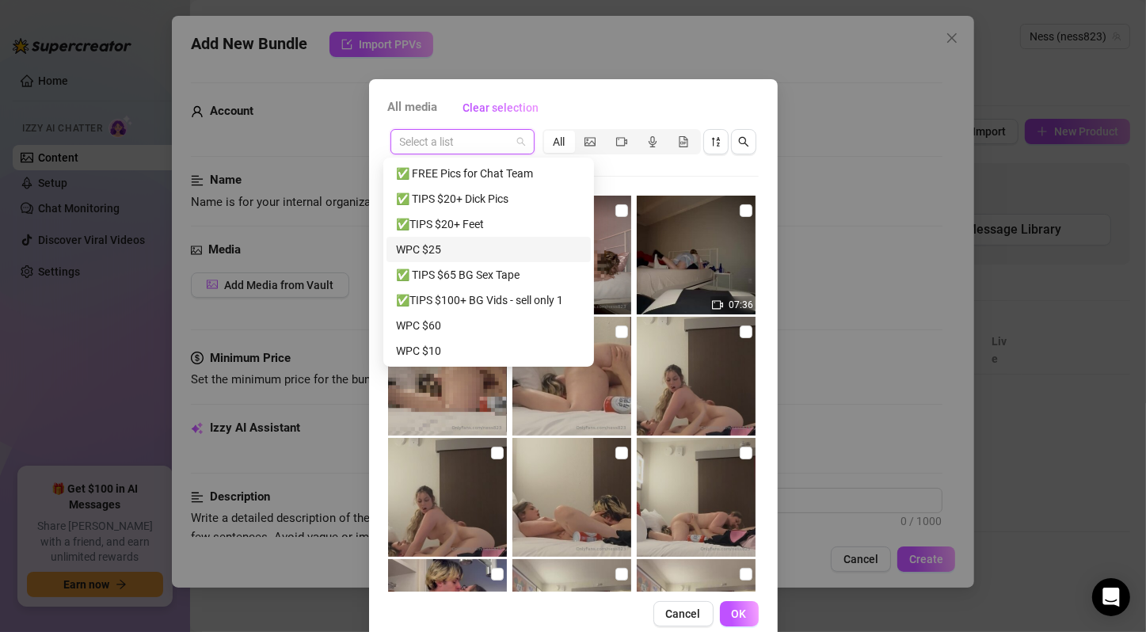
scroll to position [710, 0]
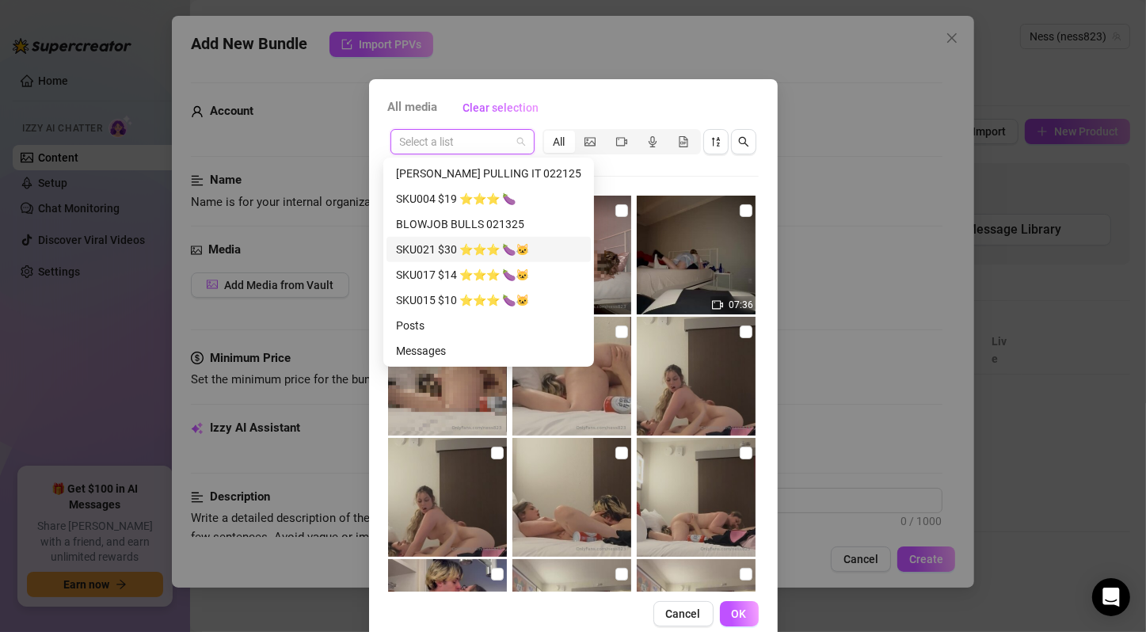
click at [518, 246] on div "SKU021 $30 ⭐️⭐️⭐️ 🍆🐱" at bounding box center [488, 249] width 185 height 17
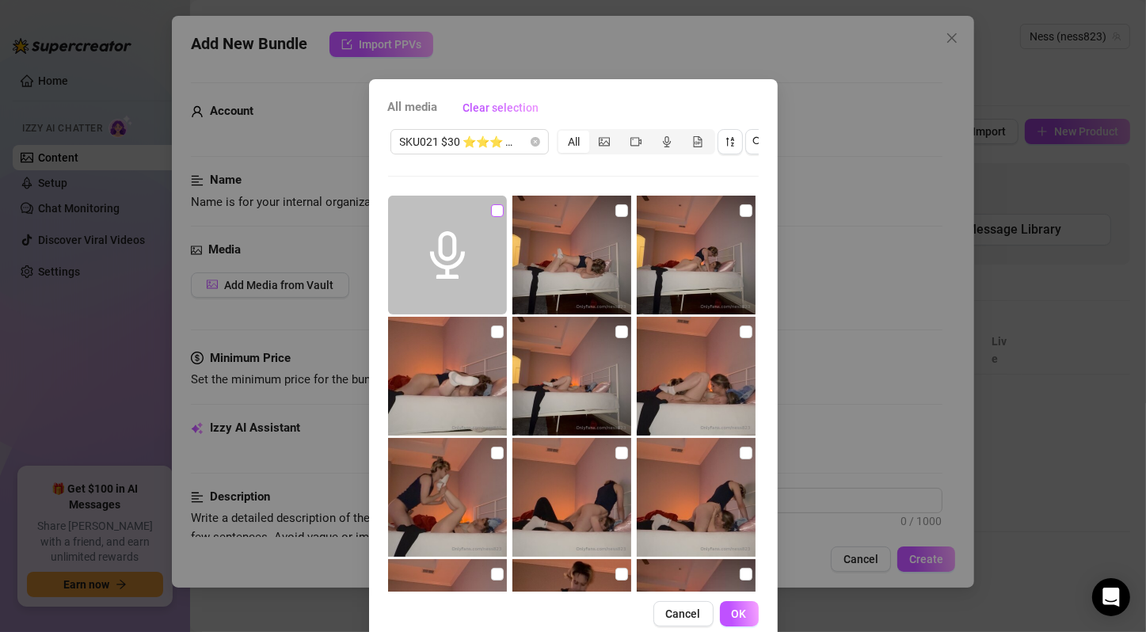
click at [491, 210] on input "checkbox" at bounding box center [497, 210] width 13 height 13
checkbox input "true"
click at [615, 208] on input "checkbox" at bounding box center [621, 210] width 13 height 13
checkbox input "true"
click at [740, 207] on input "checkbox" at bounding box center [746, 210] width 13 height 13
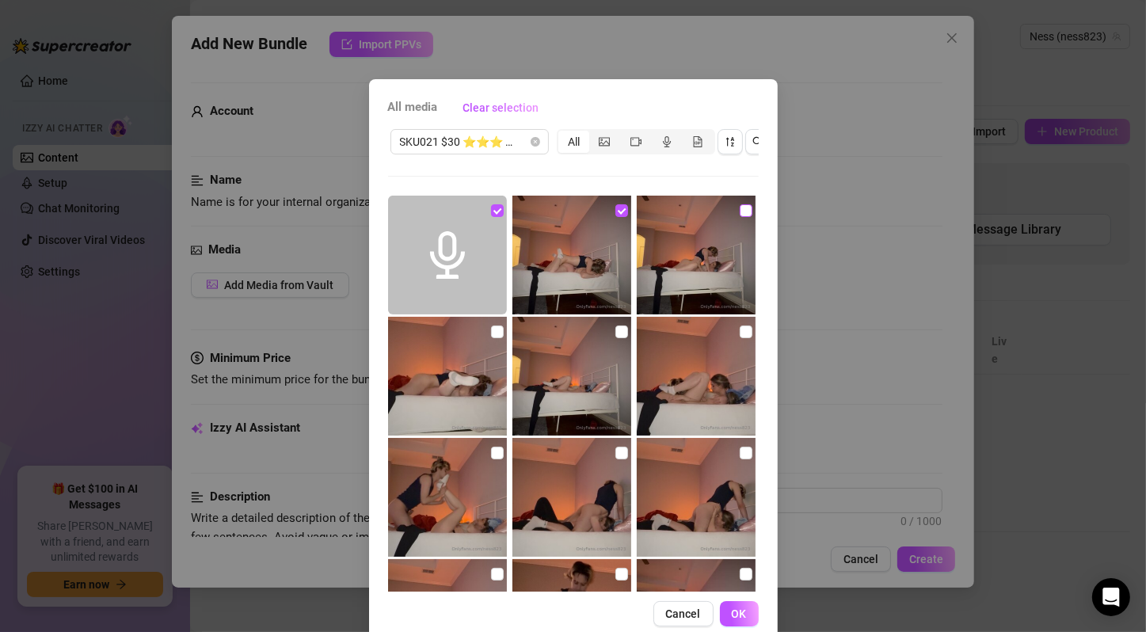
checkbox input "true"
click at [491, 335] on input "checkbox" at bounding box center [497, 332] width 13 height 13
checkbox input "true"
click at [600, 336] on img at bounding box center [571, 376] width 119 height 119
checkbox input "true"
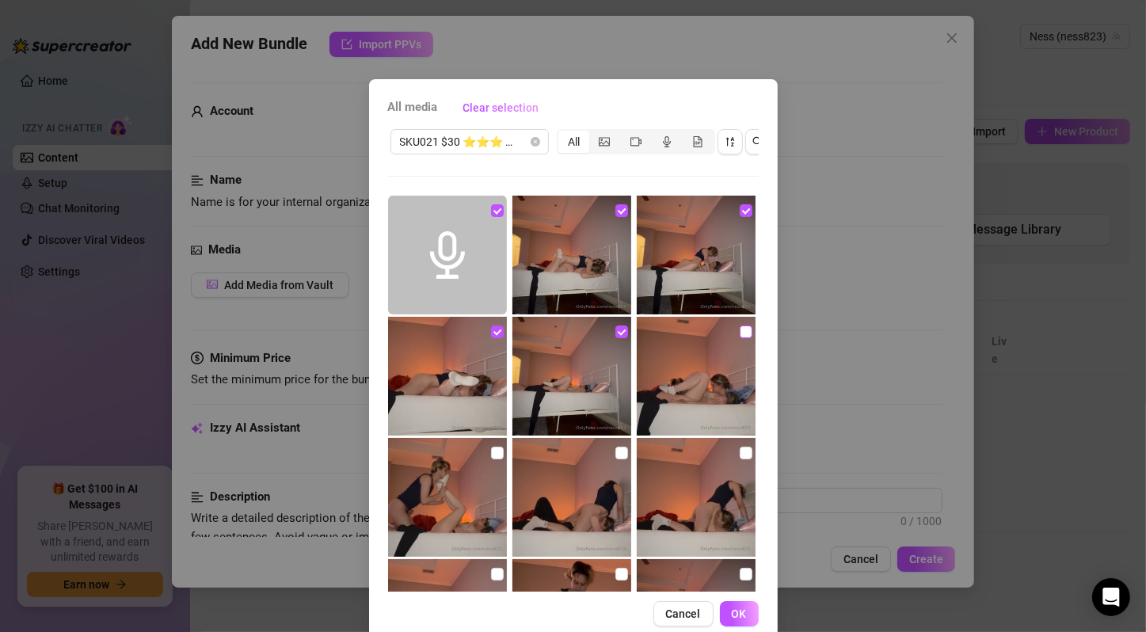
click at [740, 330] on input "checkbox" at bounding box center [746, 332] width 13 height 13
checkbox input "true"
click at [491, 455] on input "checkbox" at bounding box center [497, 453] width 13 height 13
checkbox input "true"
click at [615, 456] on input "checkbox" at bounding box center [621, 453] width 13 height 13
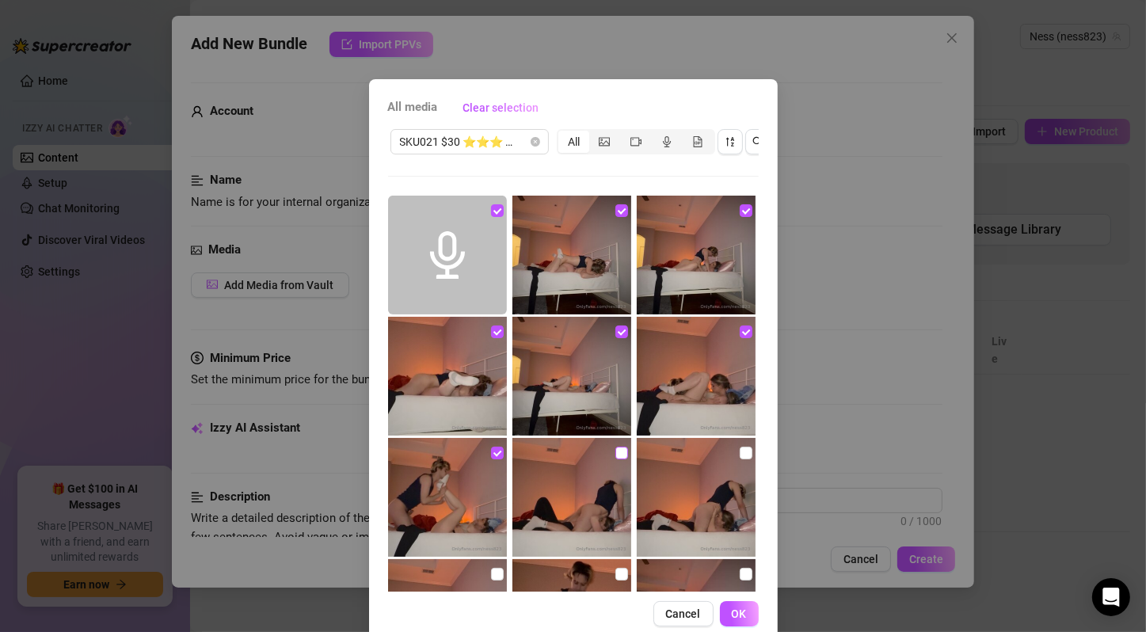
checkbox input "true"
click at [740, 456] on input "checkbox" at bounding box center [746, 453] width 13 height 13
checkbox input "true"
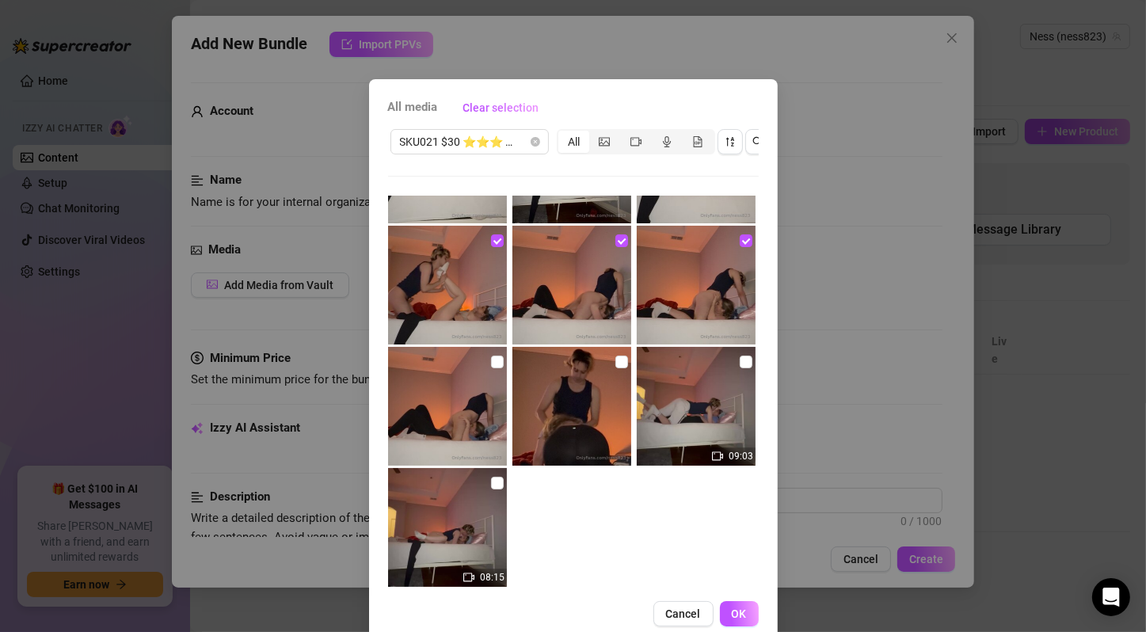
scroll to position [233, 0]
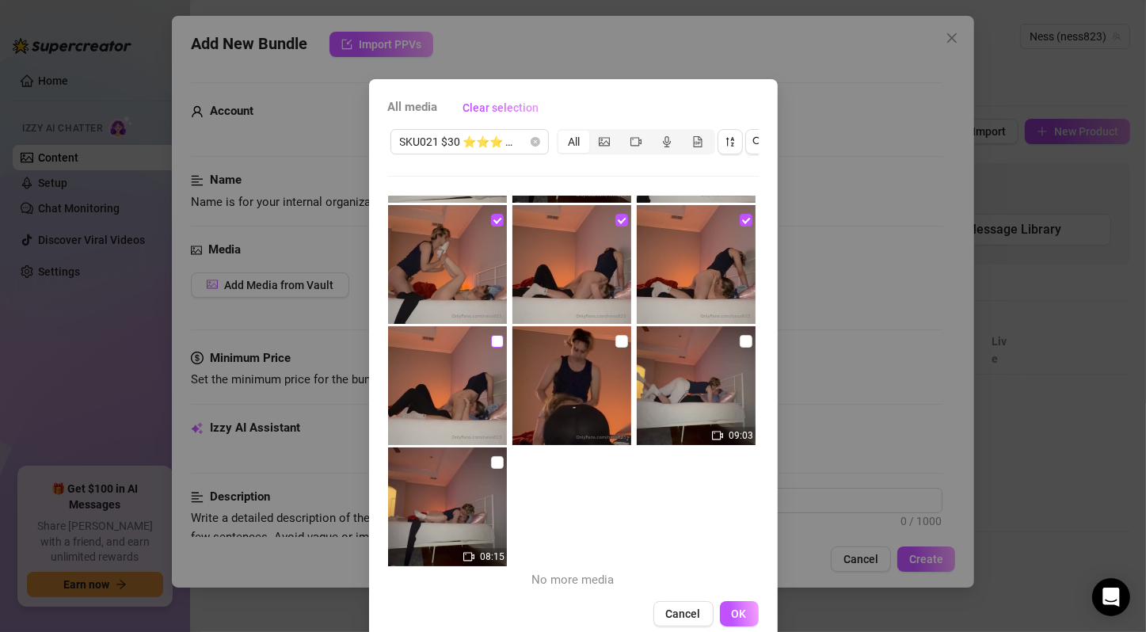
click at [491, 342] on input "checkbox" at bounding box center [497, 341] width 13 height 13
checkbox input "true"
click at [615, 341] on input "checkbox" at bounding box center [621, 341] width 13 height 13
checkbox input "true"
click at [740, 341] on input "checkbox" at bounding box center [746, 341] width 13 height 13
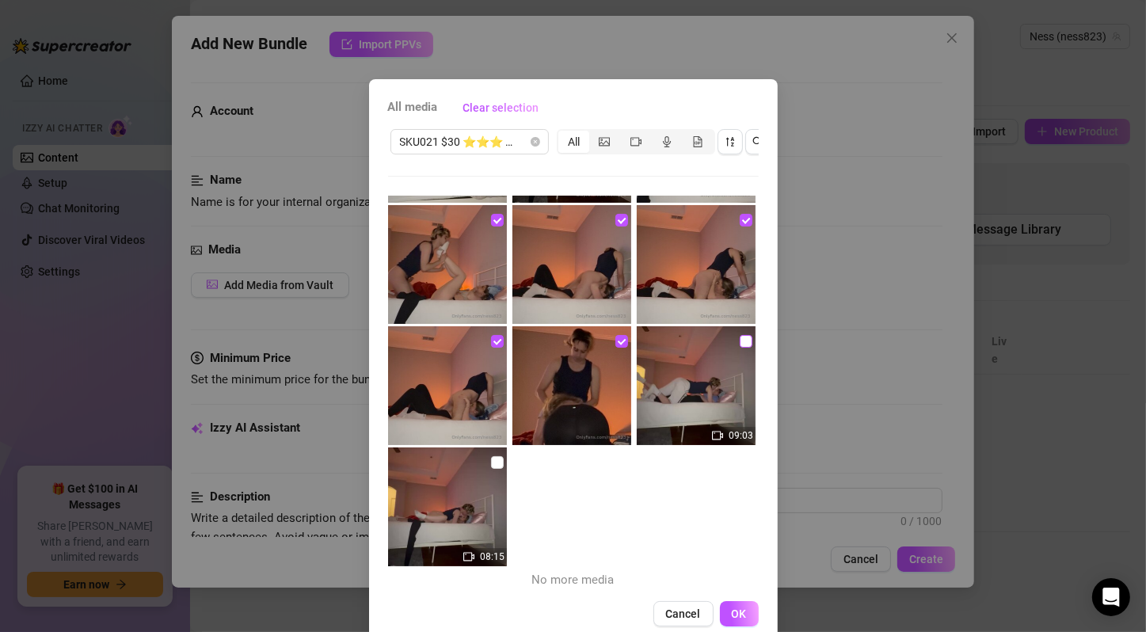
checkbox input "true"
click at [491, 464] on input "checkbox" at bounding box center [497, 462] width 13 height 13
checkbox input "true"
click at [728, 618] on button "OK" at bounding box center [739, 613] width 39 height 25
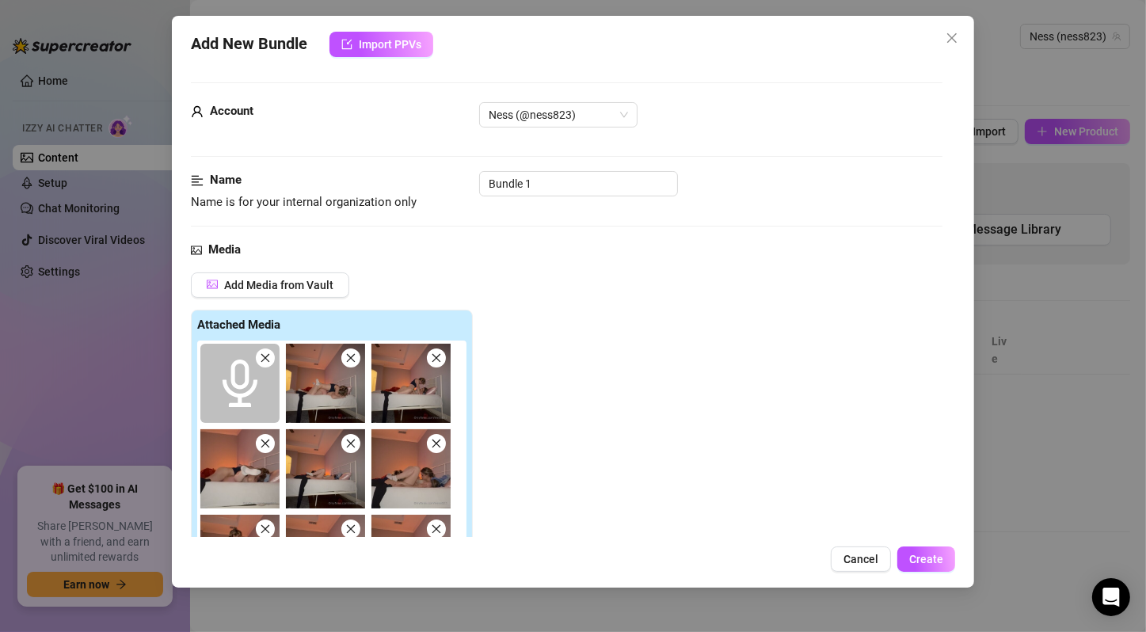
scroll to position [264, 0]
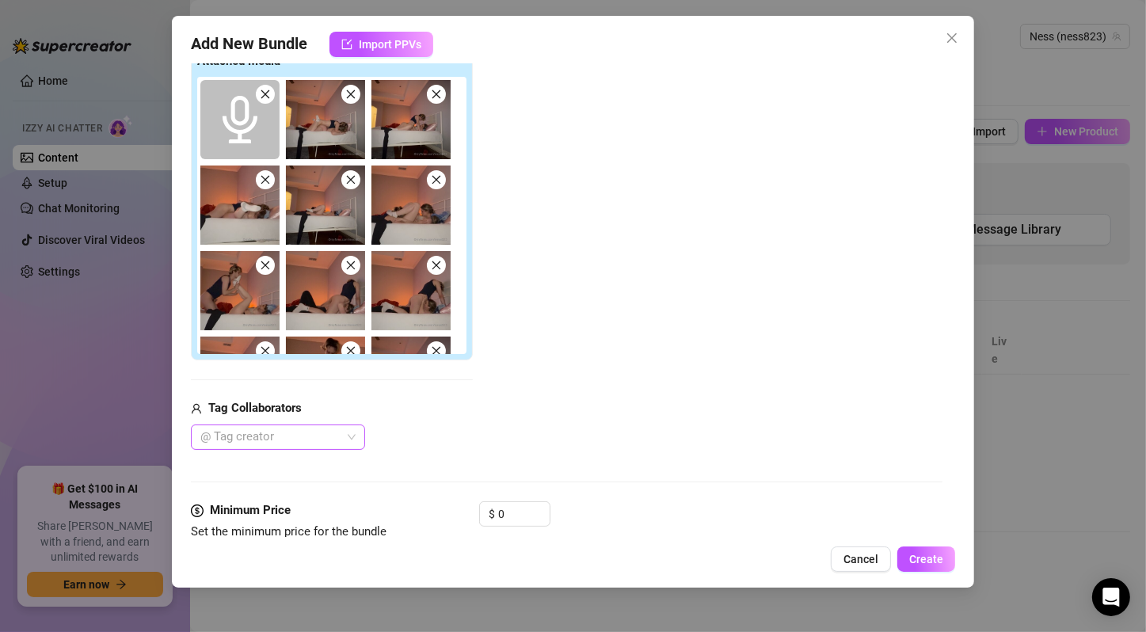
click at [351, 435] on div "@ Tag creator" at bounding box center [278, 437] width 174 height 25
click at [314, 469] on div "[PERSON_NAME]" at bounding box center [278, 467] width 149 height 17
click at [563, 402] on div "Add Media from Vault Attached Media Tag Collaborators [PERSON_NAME]" at bounding box center [567, 229] width 752 height 441
click at [349, 437] on div "[PERSON_NAME]" at bounding box center [278, 437] width 174 height 25
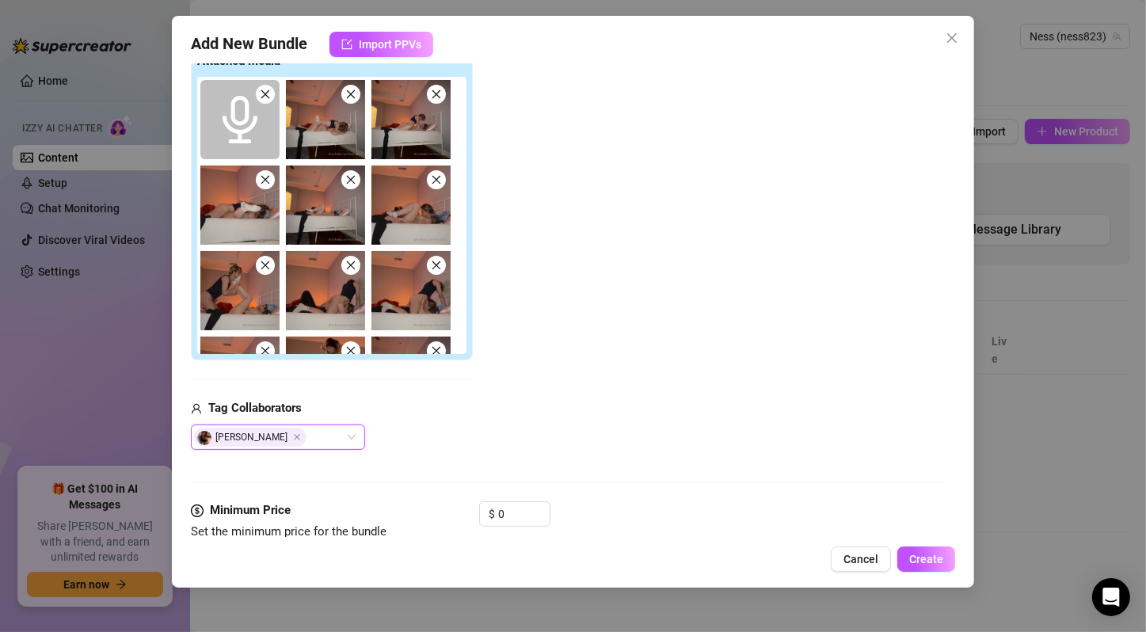
click at [544, 411] on div "Add Media from Vault Attached Media Tag Collaborators [PERSON_NAME] [PERSON_NAM…" at bounding box center [567, 229] width 752 height 441
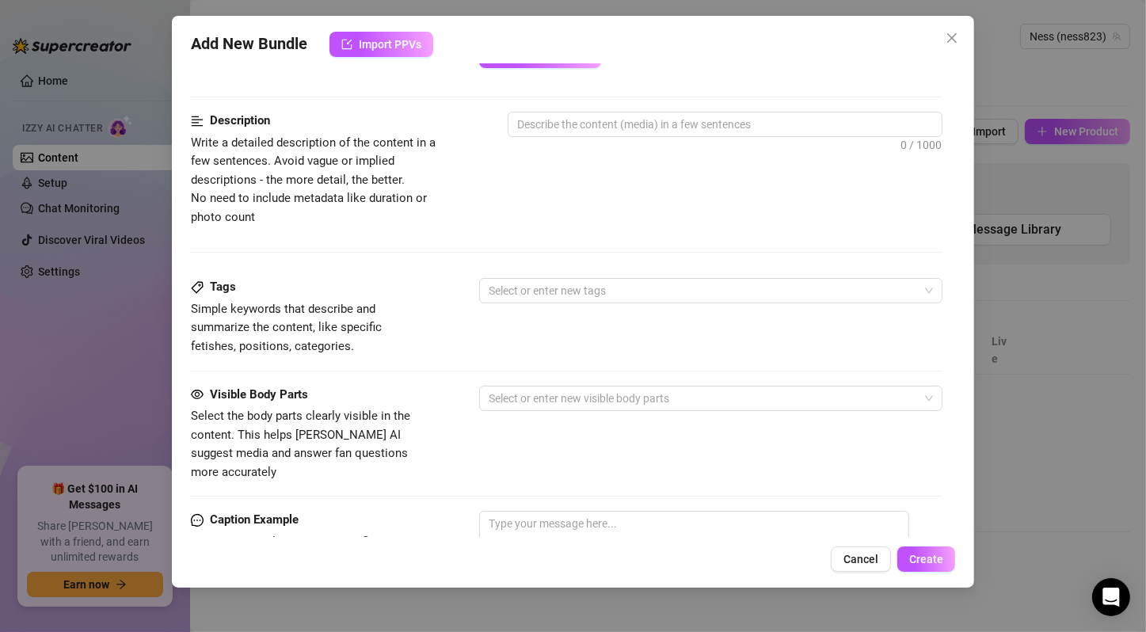
scroll to position [1056, 0]
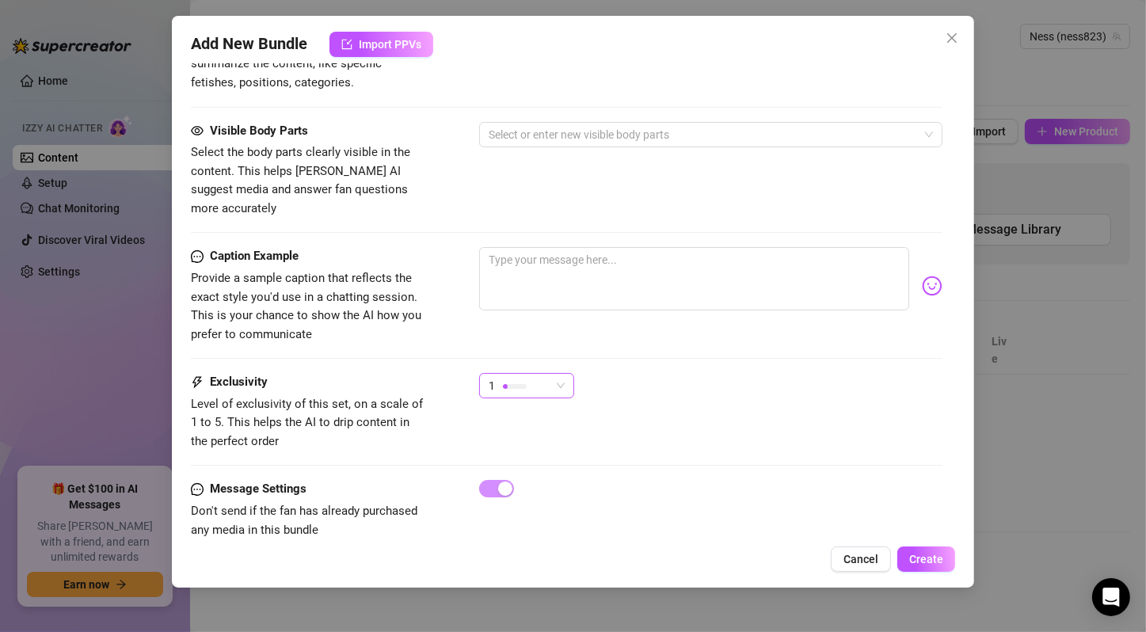
click at [557, 374] on span "1" at bounding box center [527, 386] width 76 height 24
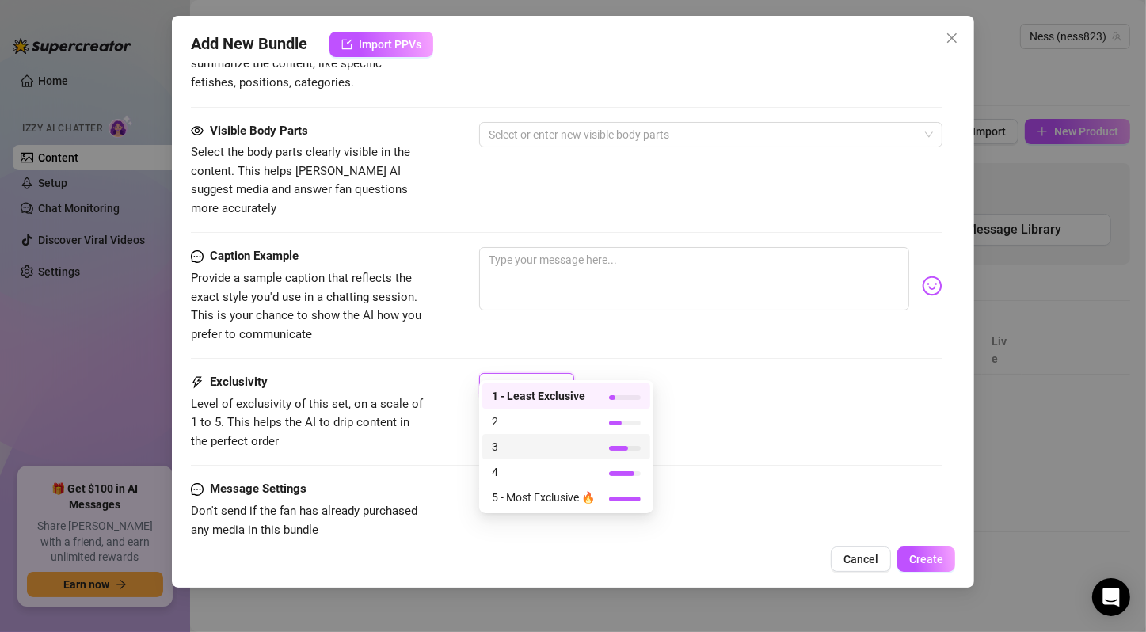
click at [554, 450] on span "3" at bounding box center [543, 446] width 103 height 17
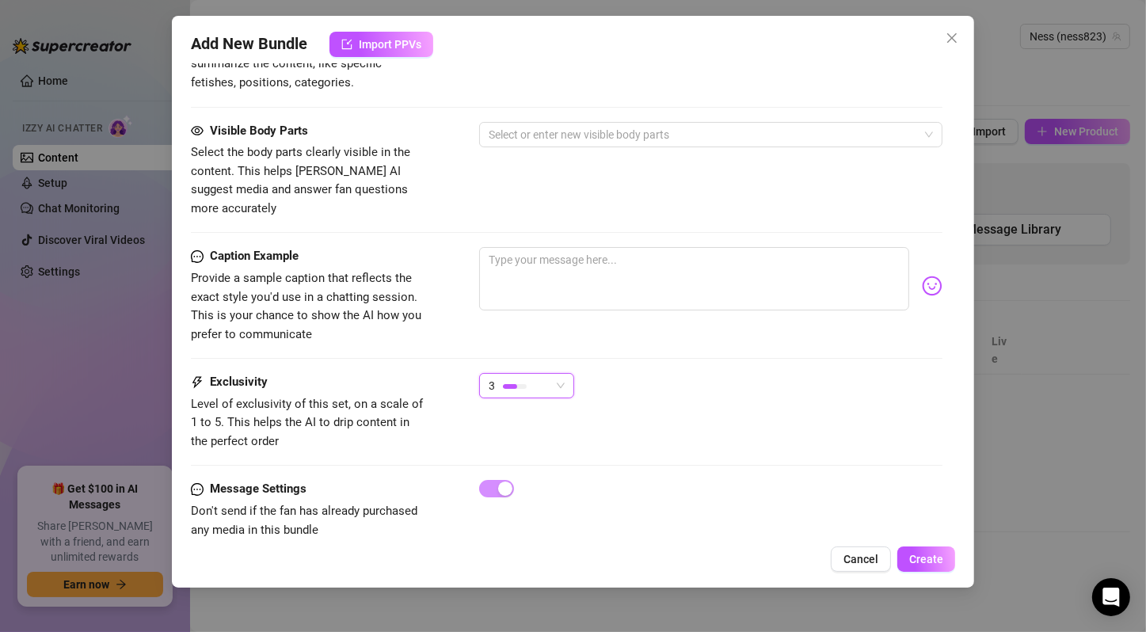
click at [620, 425] on div "Exclusivity Level of exclusivity of this set, on a scale of 1 to 5. This helps …" at bounding box center [567, 412] width 752 height 78
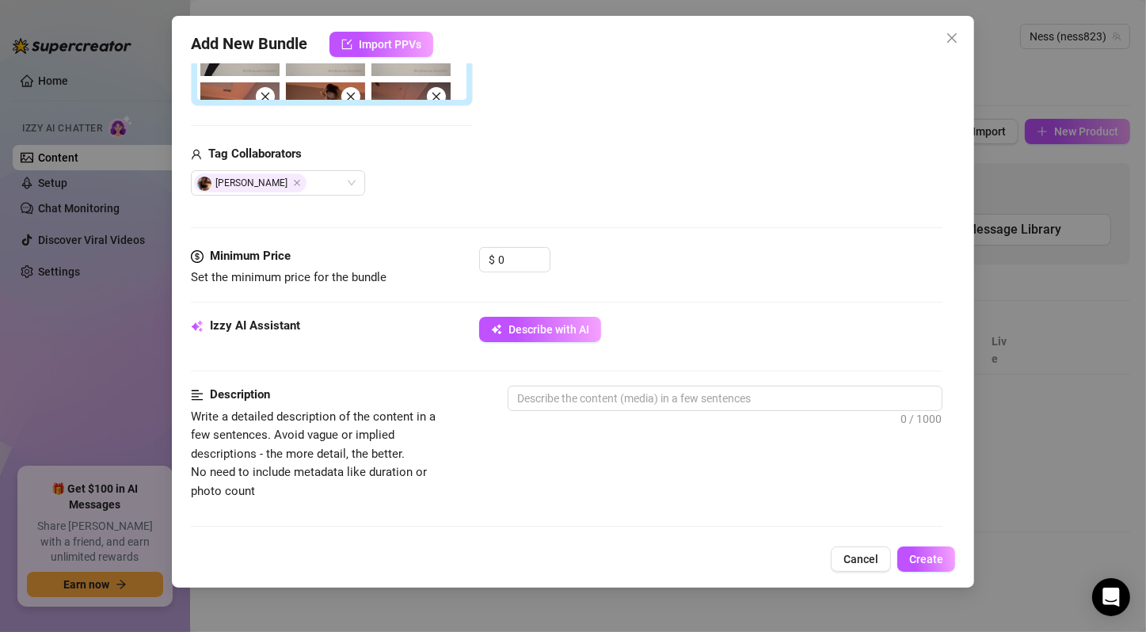
scroll to position [528, 0]
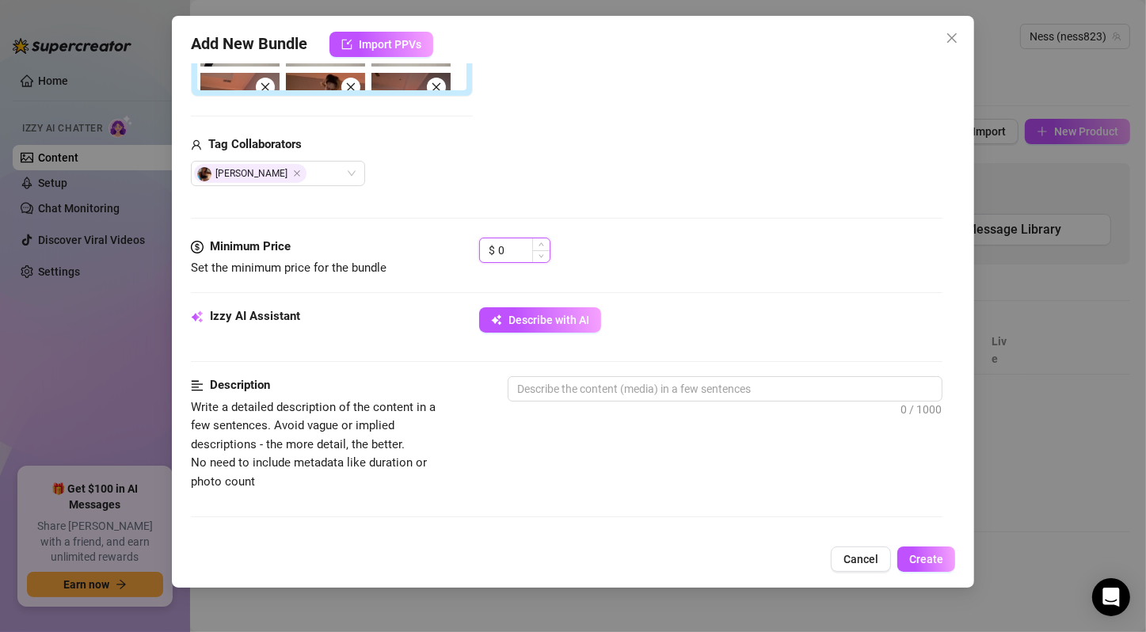
click at [523, 245] on input "0" at bounding box center [523, 250] width 51 height 24
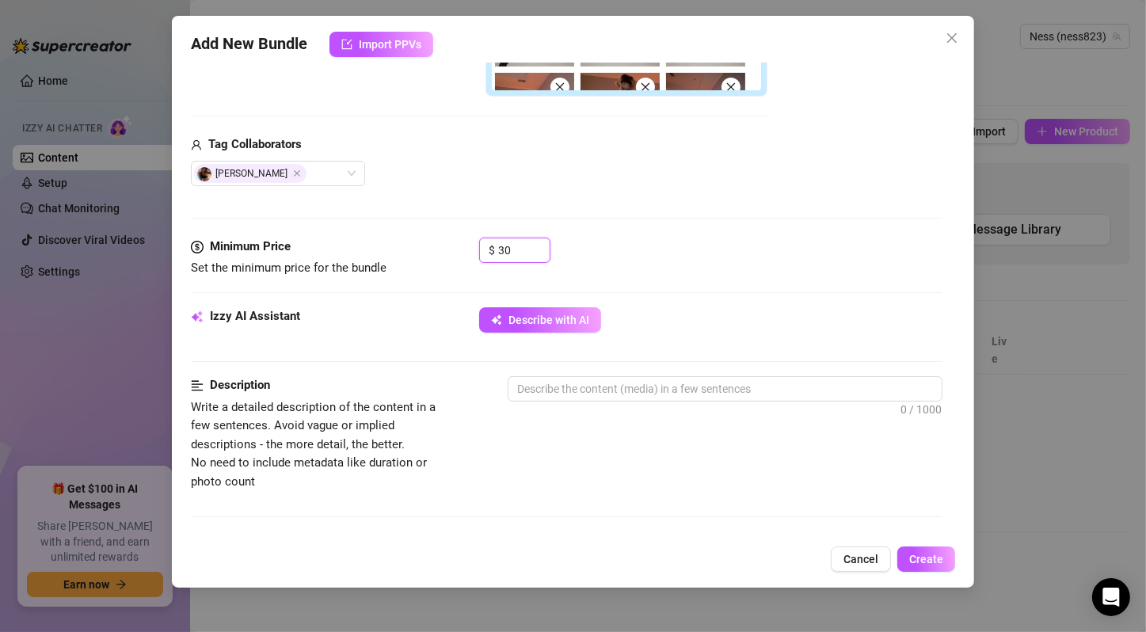
type input "30"
click at [582, 238] on div "$ 30" at bounding box center [710, 258] width 463 height 40
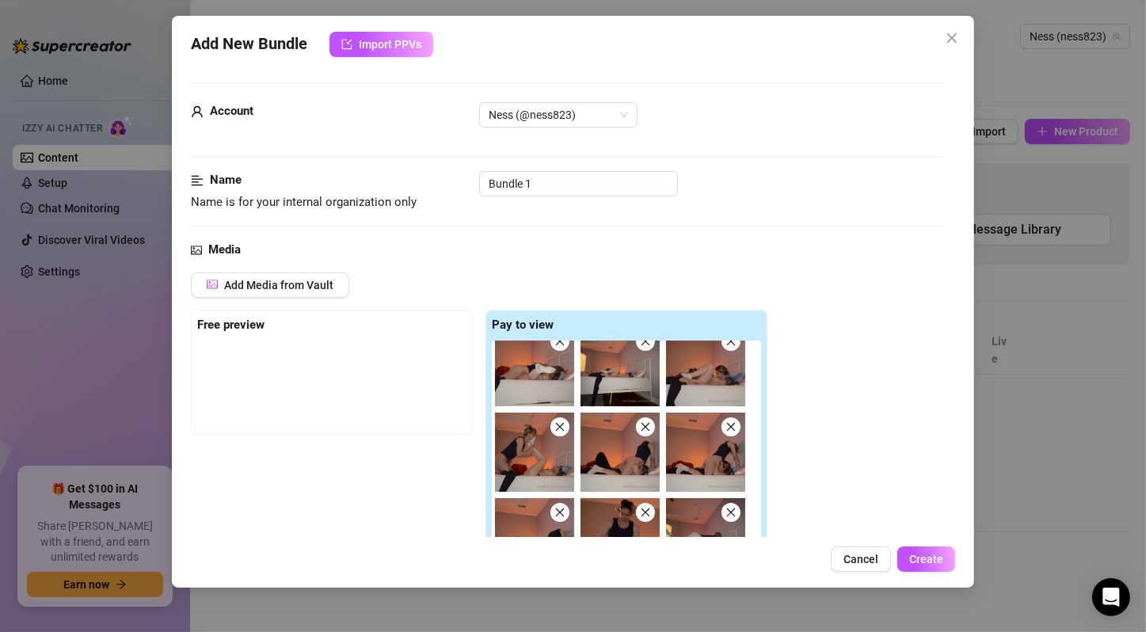
scroll to position [150, 0]
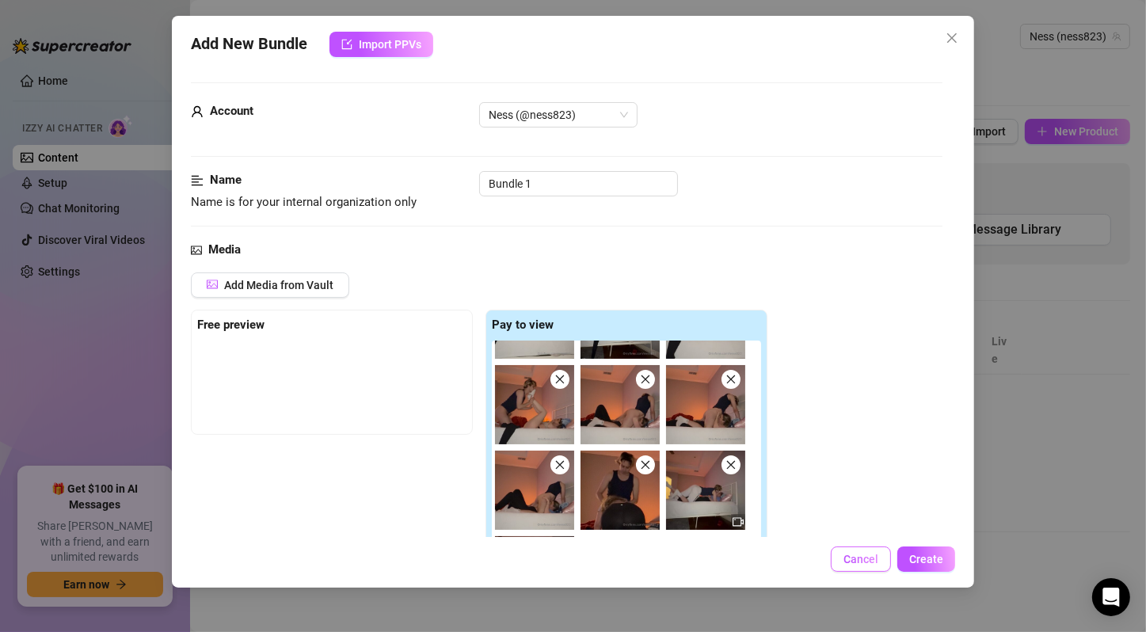
click at [851, 551] on button "Cancel" at bounding box center [861, 559] width 60 height 25
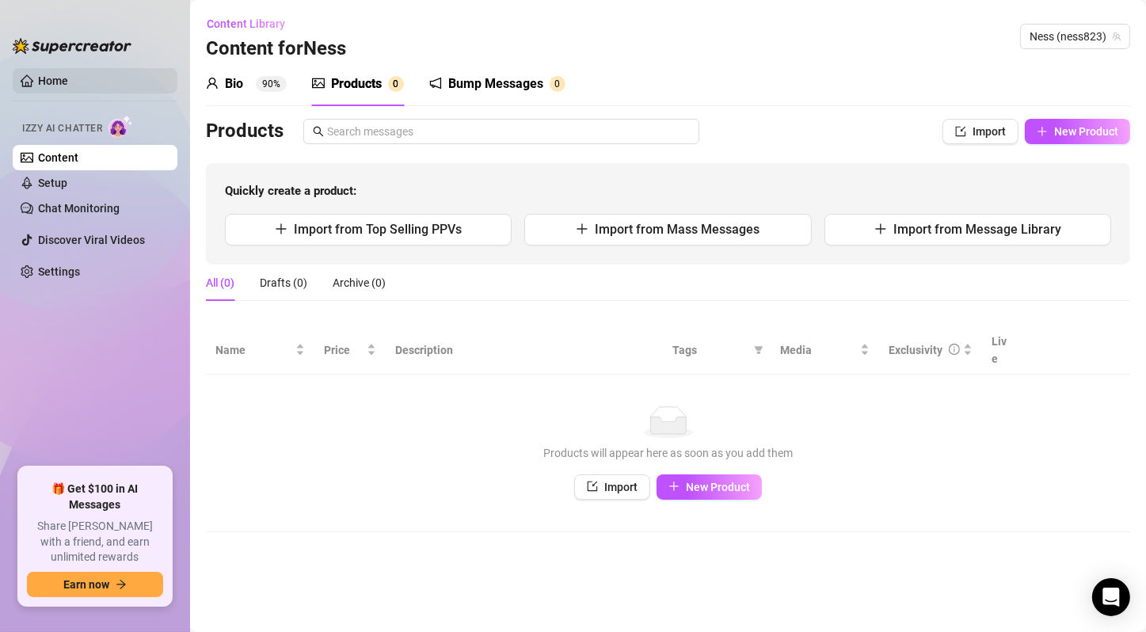
click at [68, 75] on link "Home" at bounding box center [53, 80] width 30 height 13
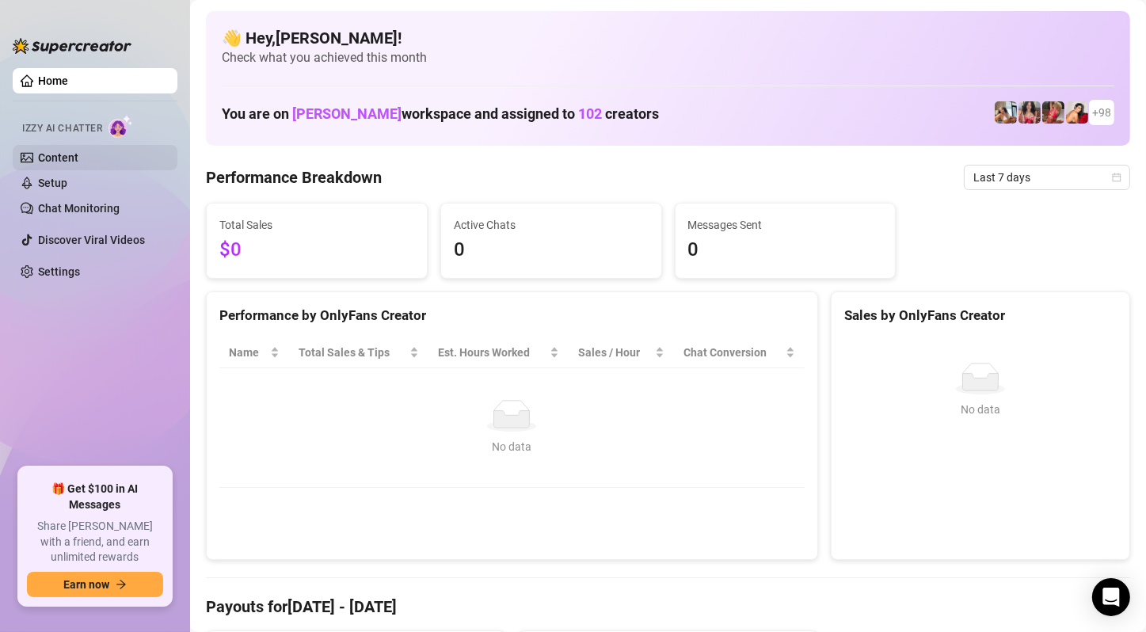
click at [78, 158] on link "Content" at bounding box center [58, 157] width 40 height 13
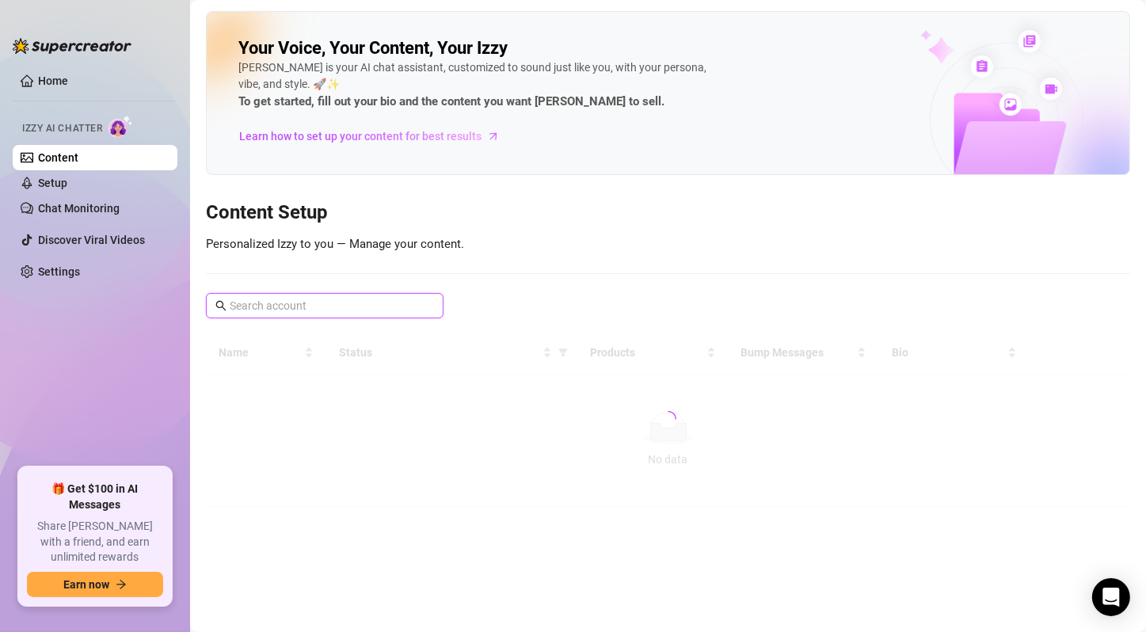
click at [391, 301] on input "text" at bounding box center [326, 305] width 192 height 17
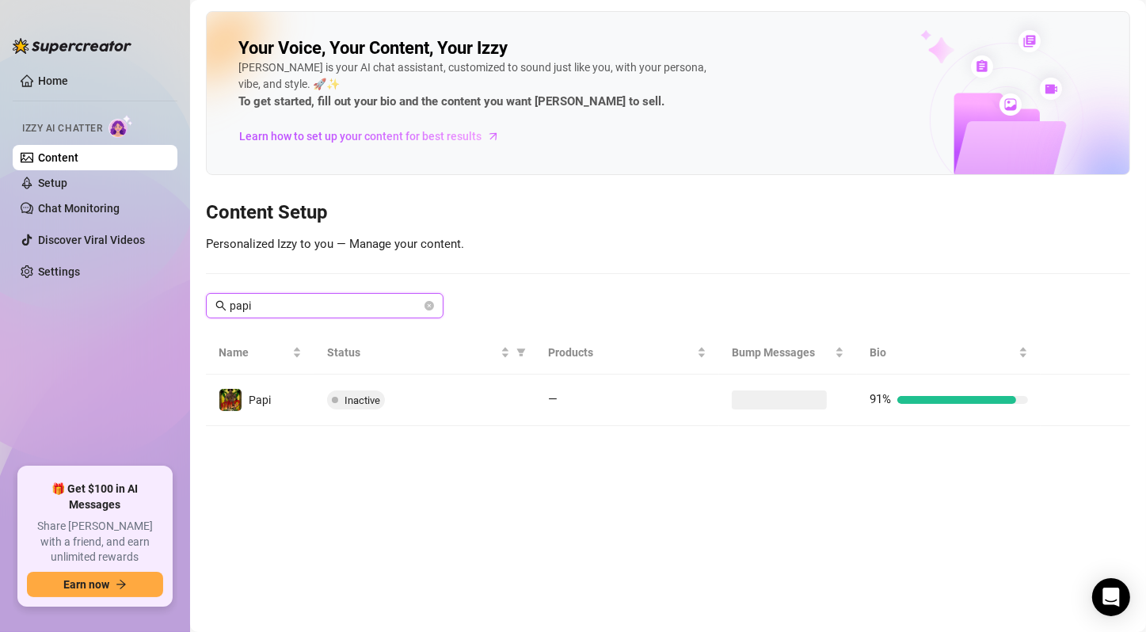
type input "papi"
click at [1054, 293] on div "Your Voice, Your Content, Your [PERSON_NAME] is your AI chat assistant, customi…" at bounding box center [668, 218] width 924 height 415
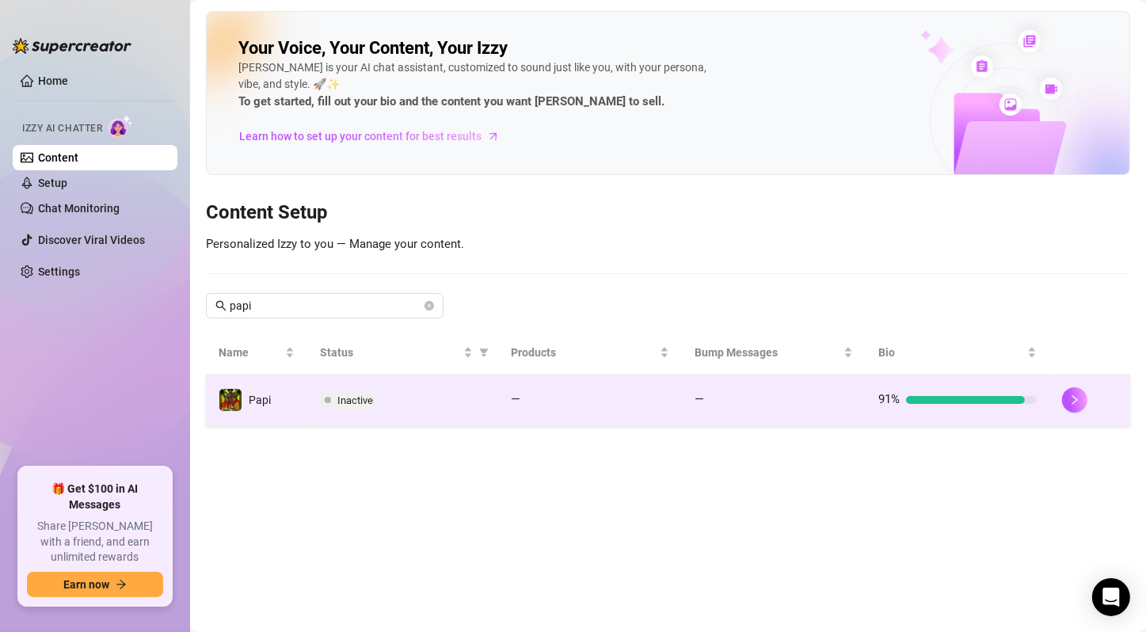
click at [427, 421] on td "Inactive" at bounding box center [402, 400] width 191 height 51
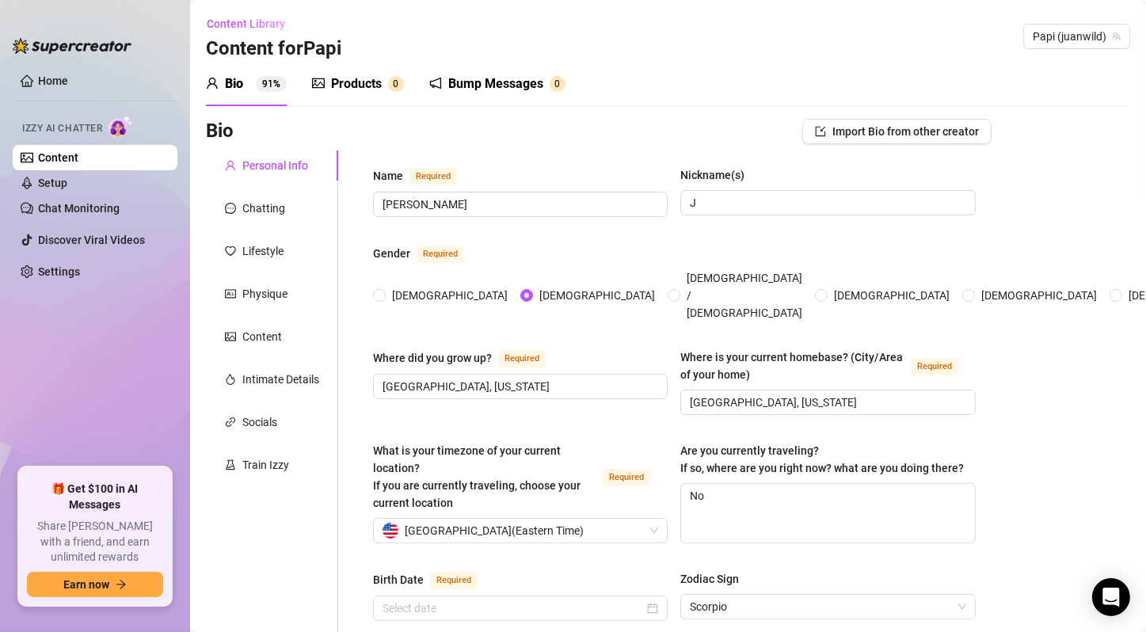
radio input "true"
type input "[DATE]"
click at [356, 80] on div "Products" at bounding box center [356, 83] width 51 height 19
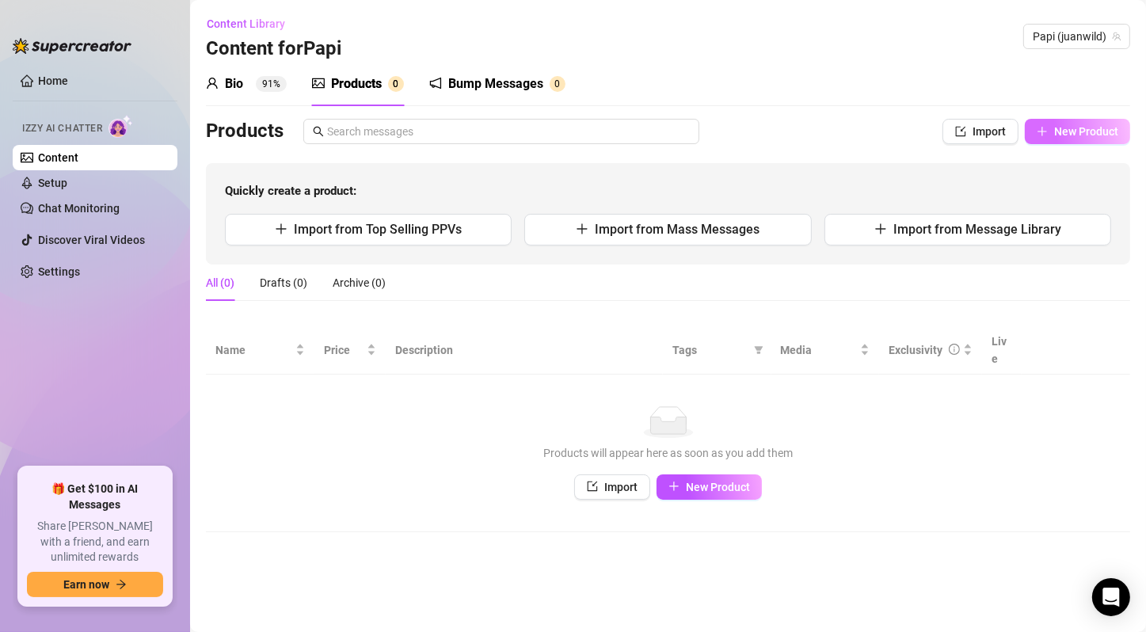
click at [1088, 120] on button "New Product" at bounding box center [1077, 131] width 105 height 25
type textarea "Type your message here..."
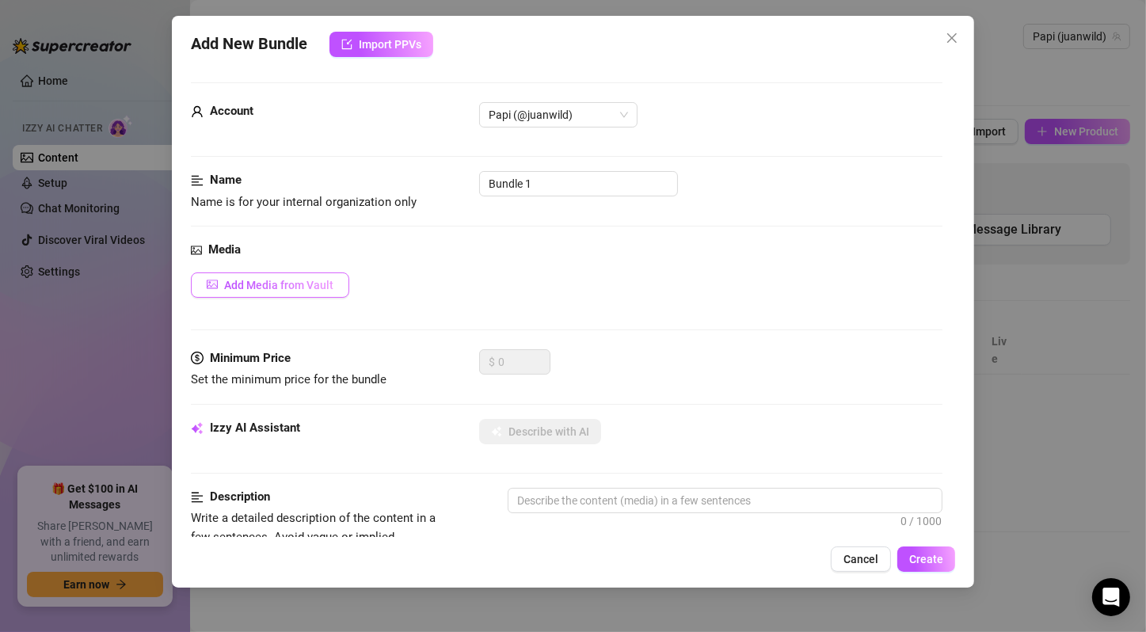
click at [293, 281] on span "Add Media from Vault" at bounding box center [278, 285] width 109 height 13
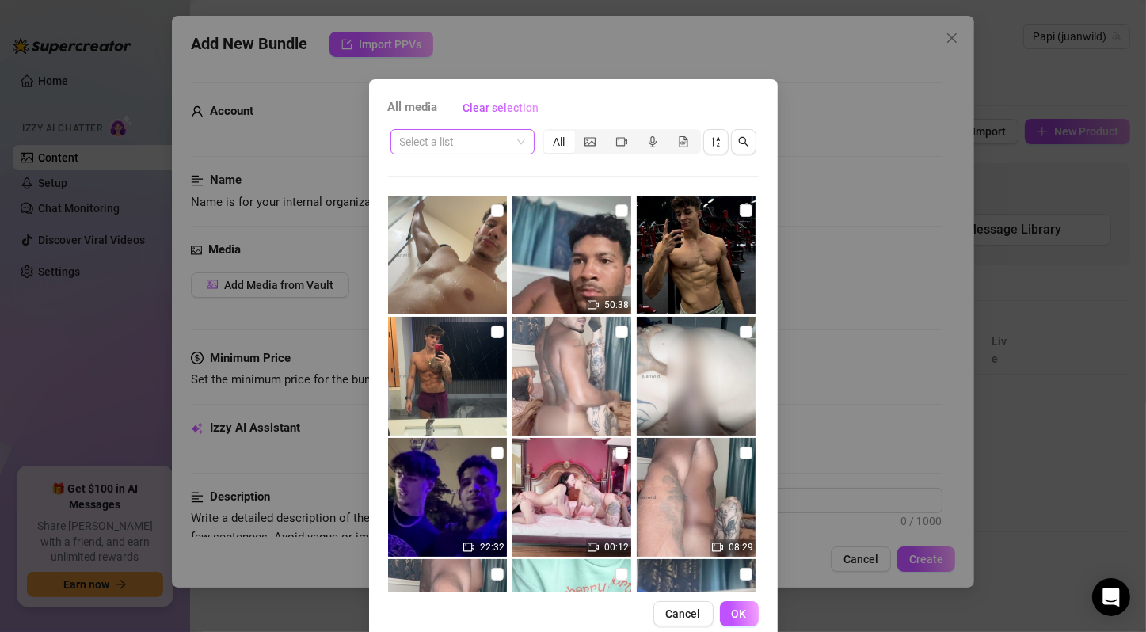
click at [498, 141] on input "search" at bounding box center [455, 142] width 111 height 24
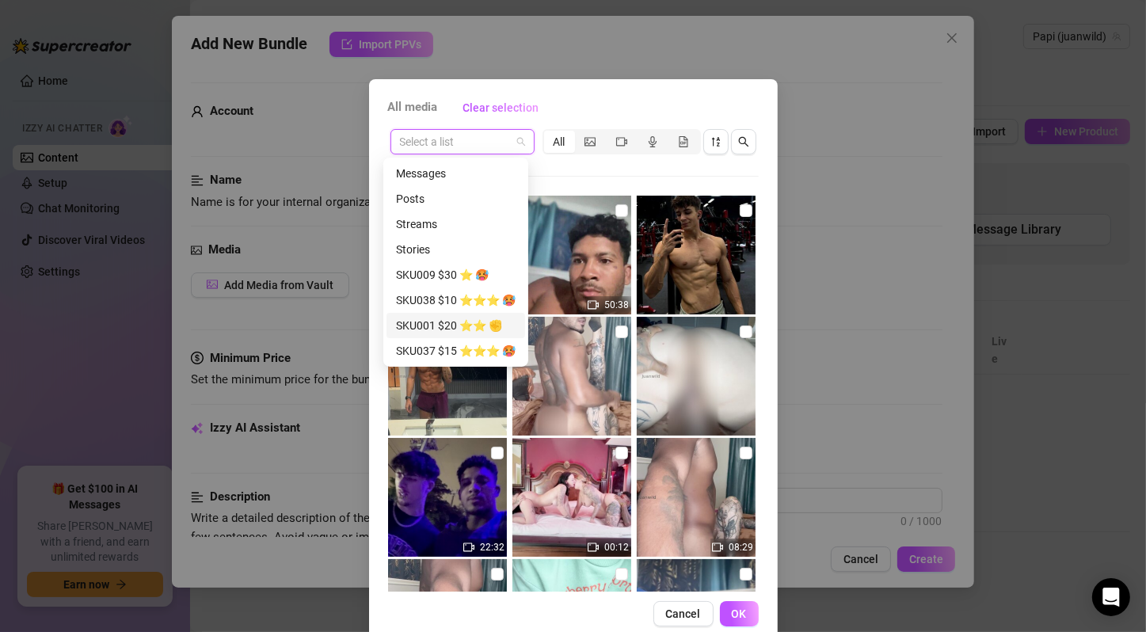
click at [474, 330] on div "SKU001 $20 ⭐️⭐️ ✊" at bounding box center [456, 325] width 120 height 17
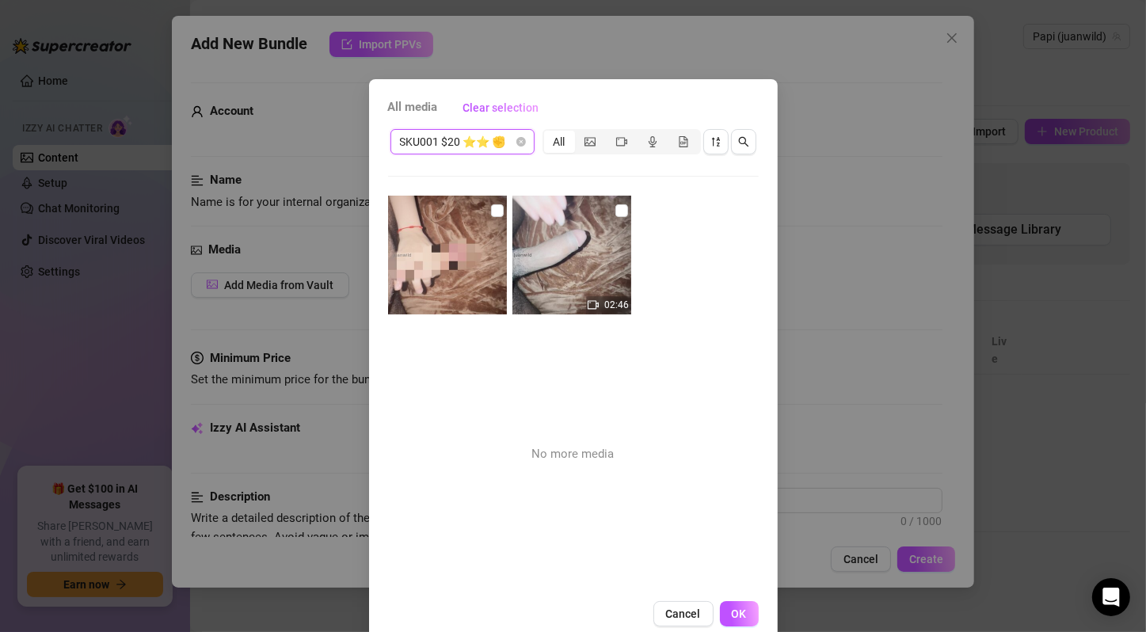
click at [483, 147] on span "SKU001 $20 ⭐️⭐️ ✊" at bounding box center [462, 142] width 125 height 24
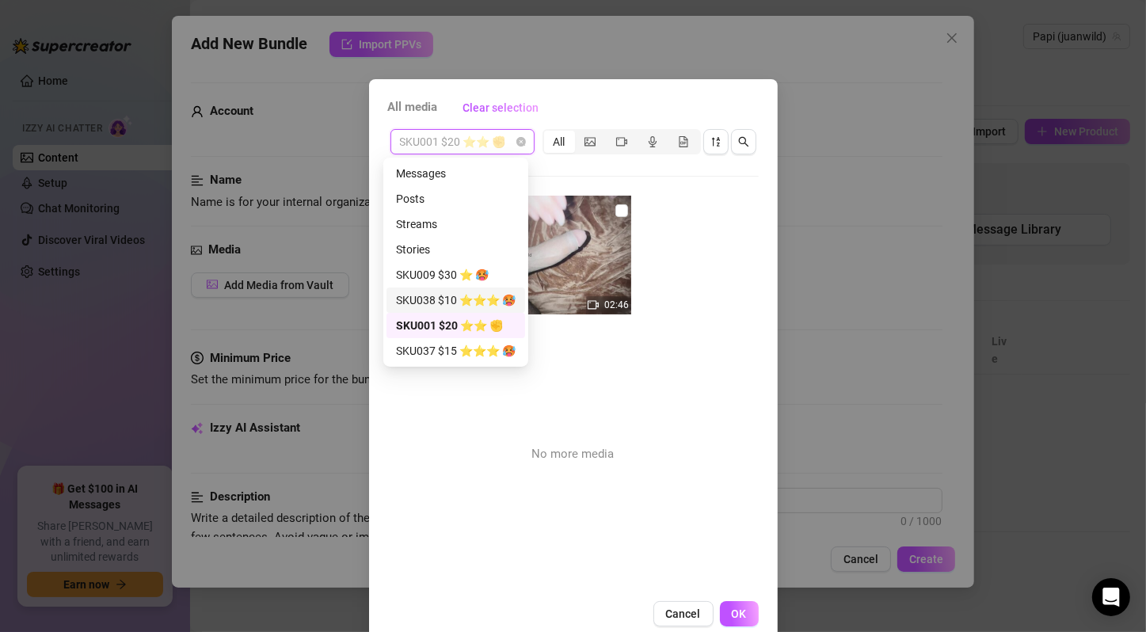
click at [481, 295] on div "SKU038 $10 ⭐️⭐️⭐️ 🥵" at bounding box center [456, 299] width 120 height 17
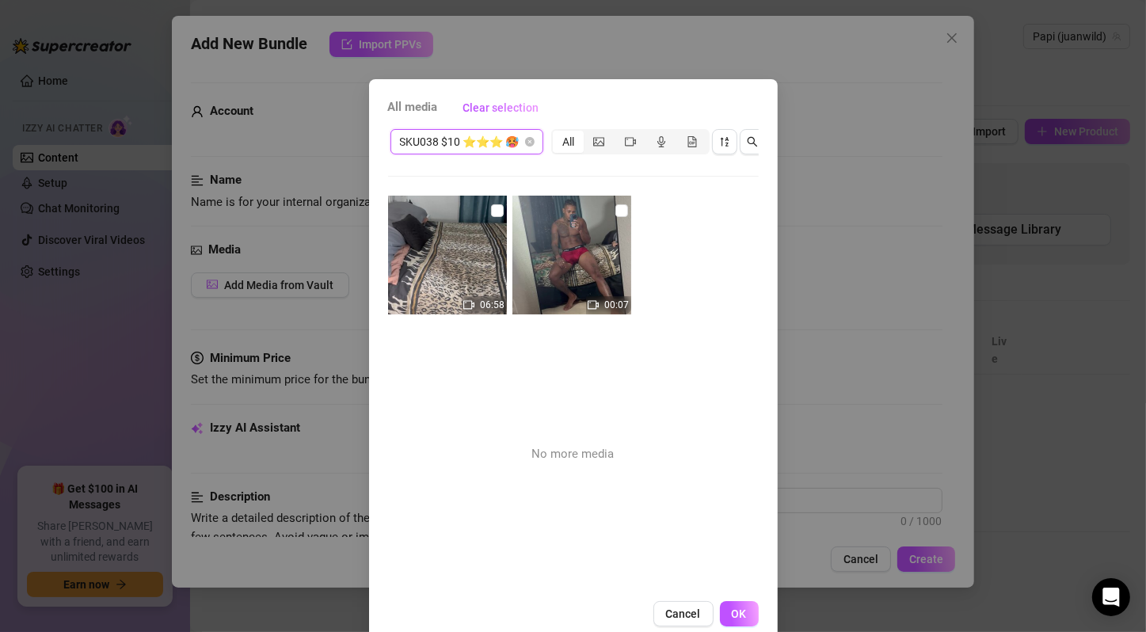
click at [471, 139] on span "SKU038 $10 ⭐️⭐️⭐️ 🥵" at bounding box center [467, 142] width 134 height 24
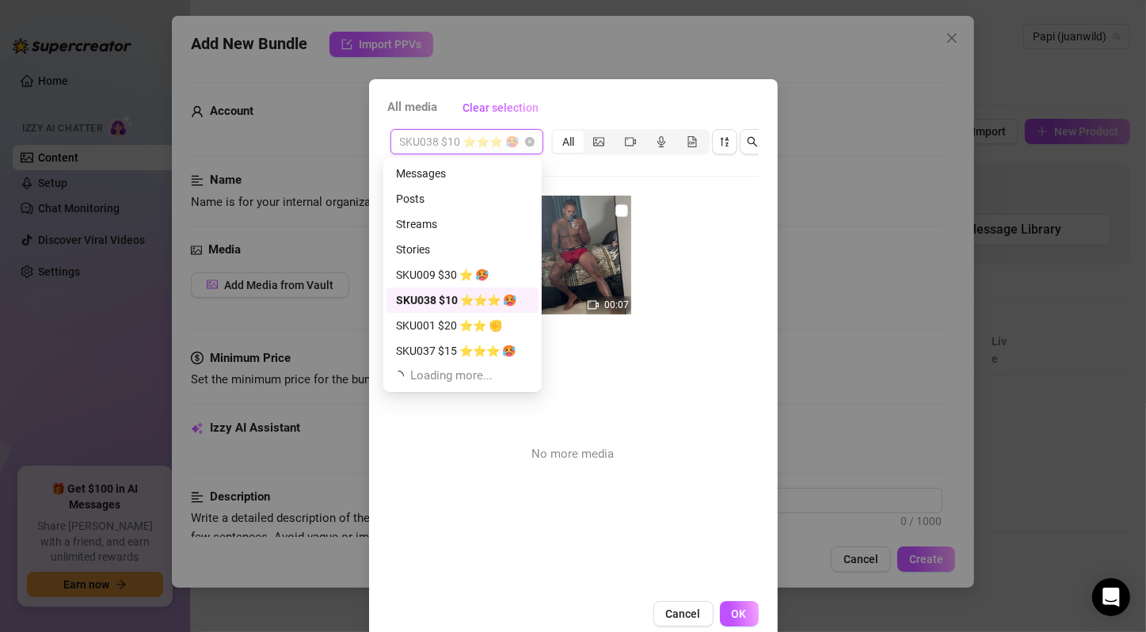
scroll to position [51, 0]
click at [478, 295] on div "SKU037 $15 ⭐️⭐️⭐️ 🥵" at bounding box center [462, 299] width 133 height 17
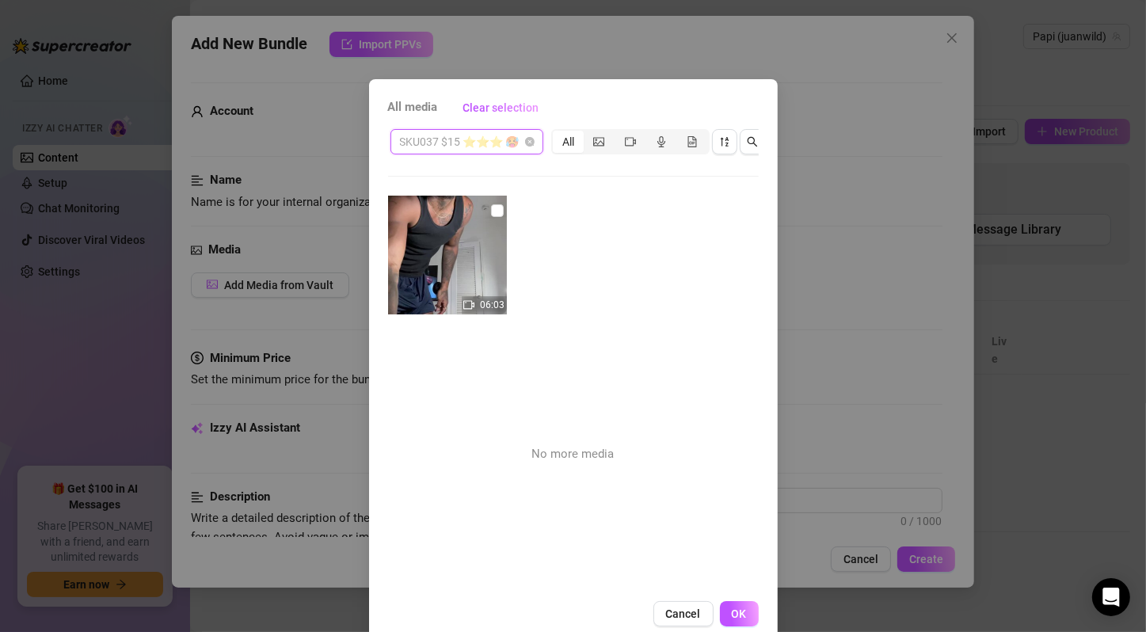
click at [512, 136] on span "SKU037 $15 ⭐️⭐️⭐️ 🥵" at bounding box center [467, 142] width 134 height 24
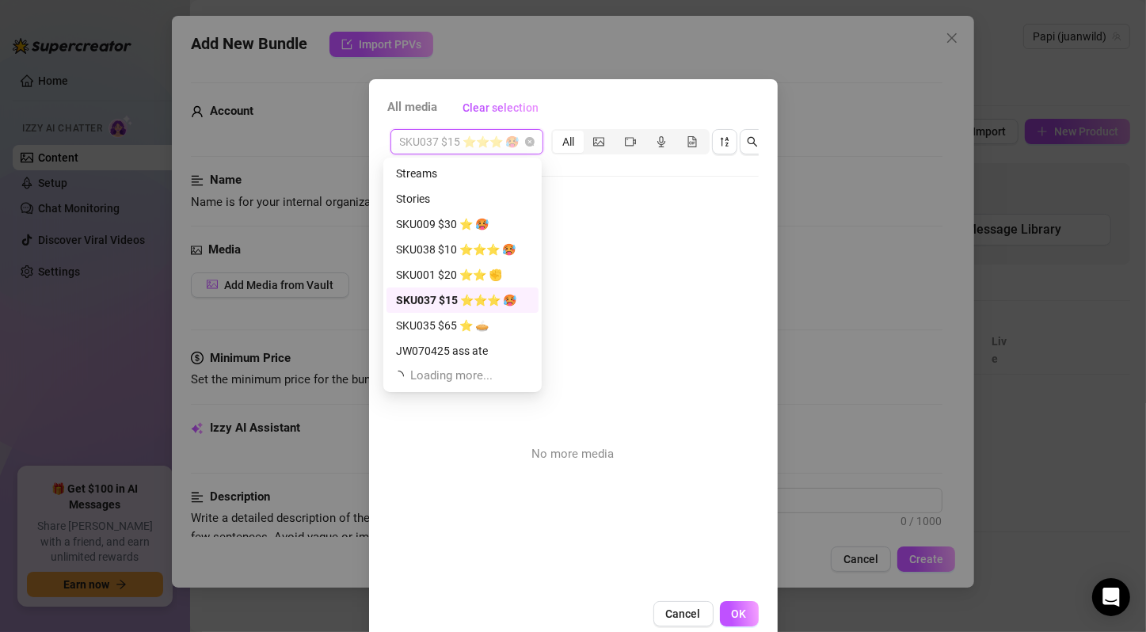
scroll to position [304, 0]
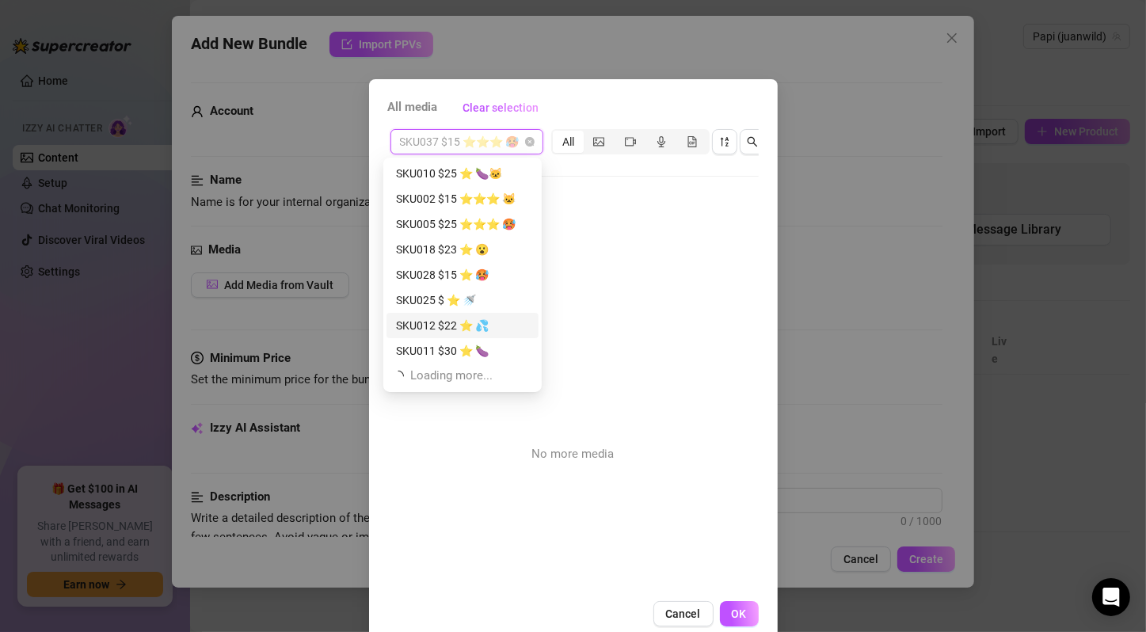
click at [467, 323] on div "SKU012 $22 ⭐️ 💦" at bounding box center [462, 325] width 133 height 17
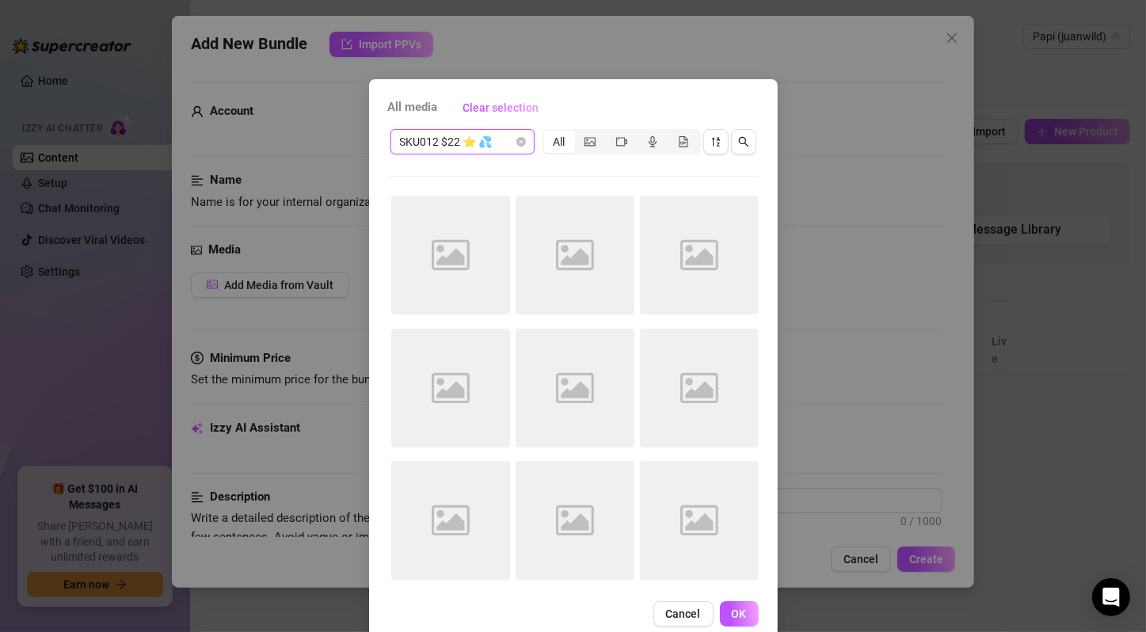
scroll to position [29, 0]
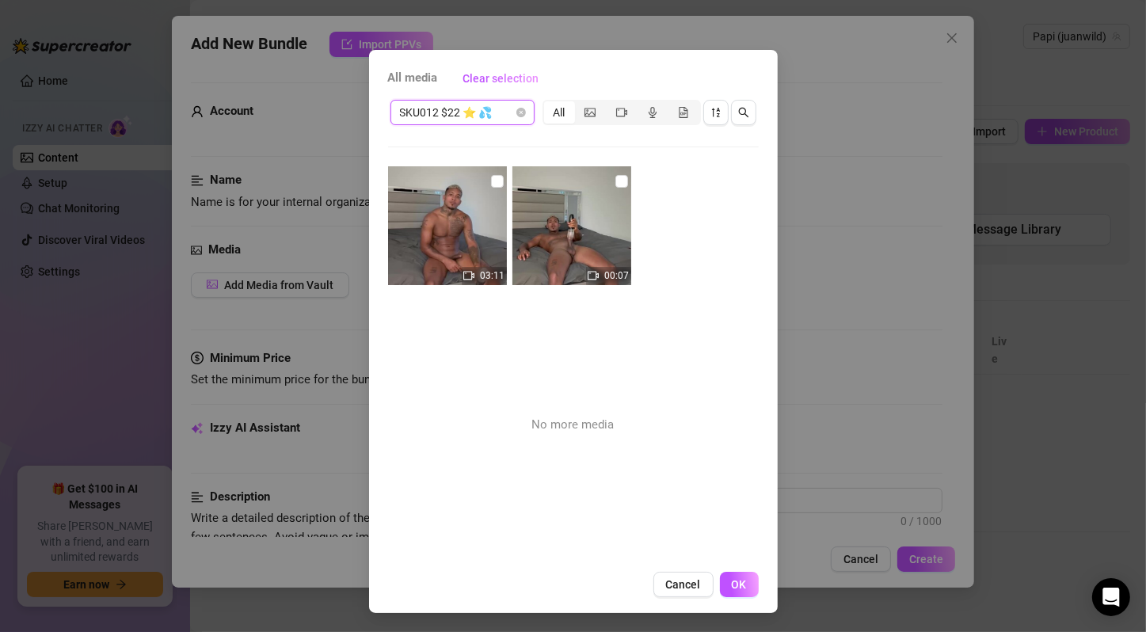
click at [467, 106] on span "SKU012 $22 ⭐️ 💦" at bounding box center [462, 113] width 125 height 24
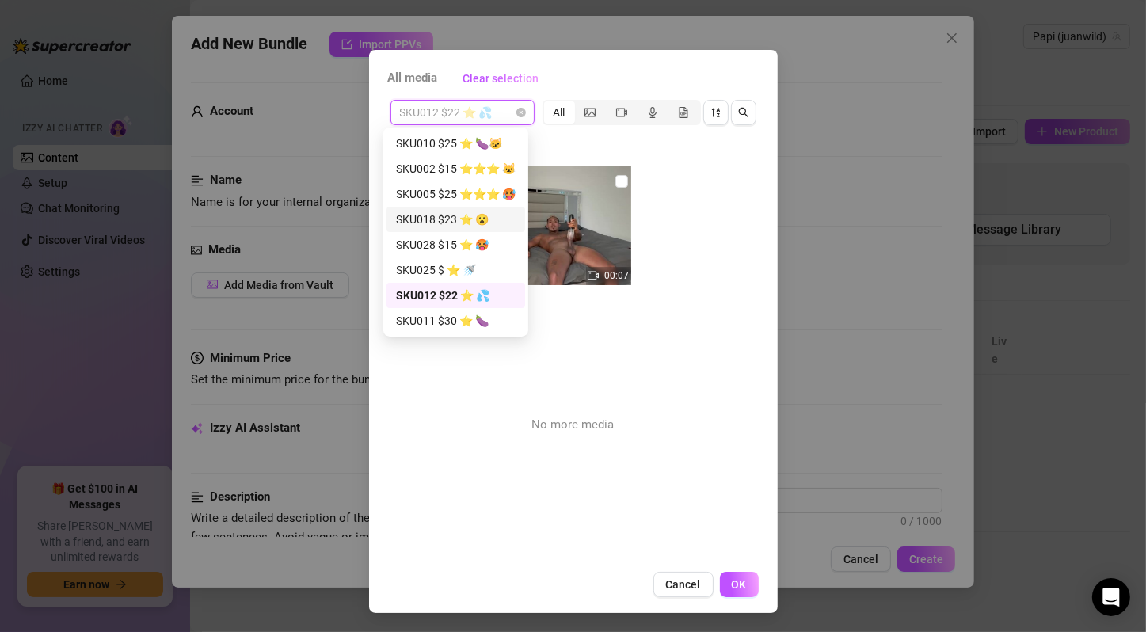
scroll to position [558, 0]
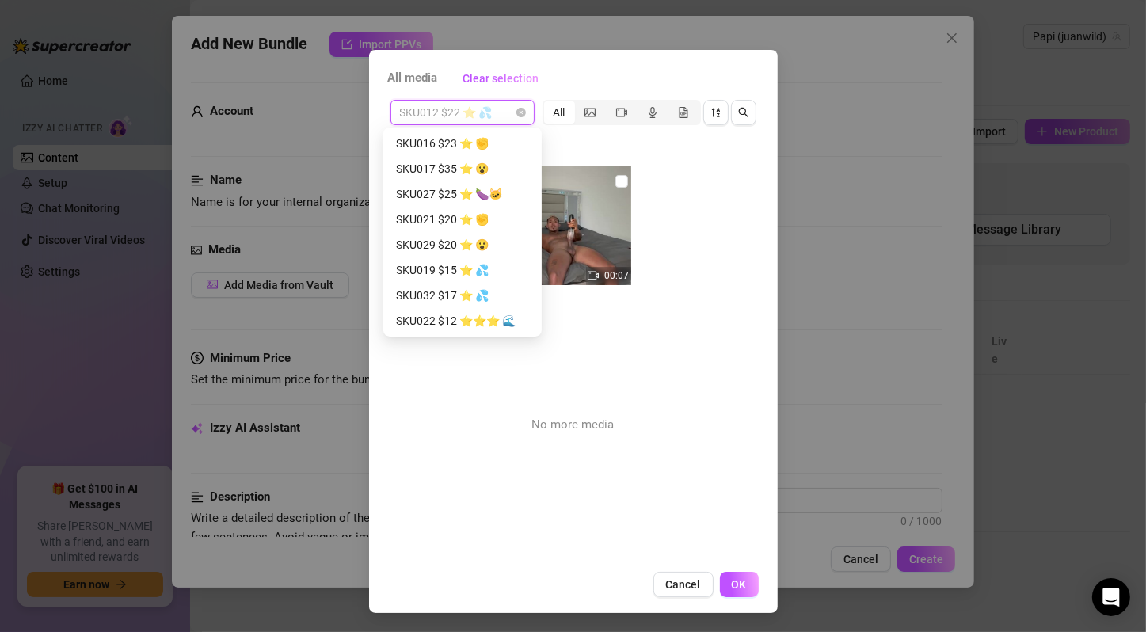
click at [465, 305] on div "SKU032 $17 ⭐️ 💦" at bounding box center [463, 295] width 152 height 25
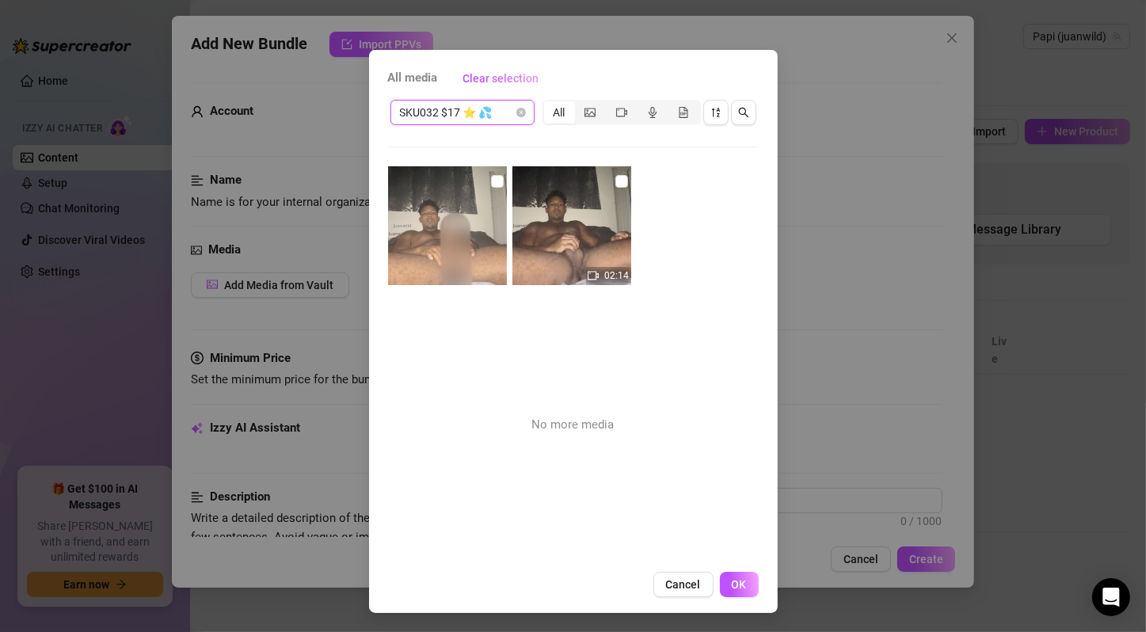
click at [490, 124] on span "SKU032 $17 ⭐️ 💦" at bounding box center [462, 113] width 125 height 24
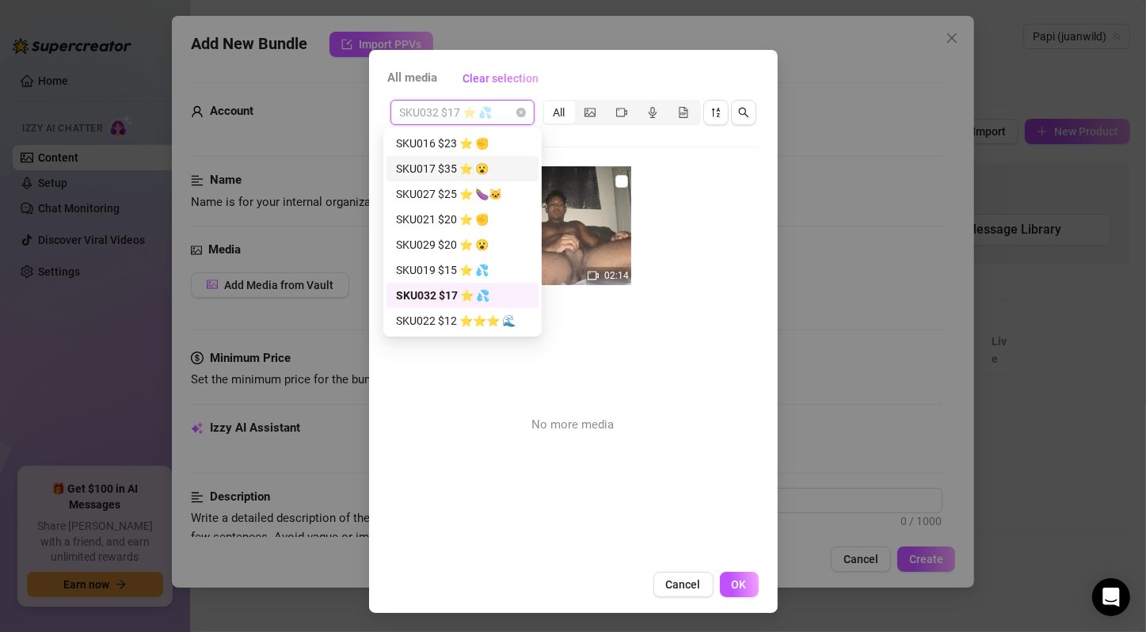
scroll to position [811, 0]
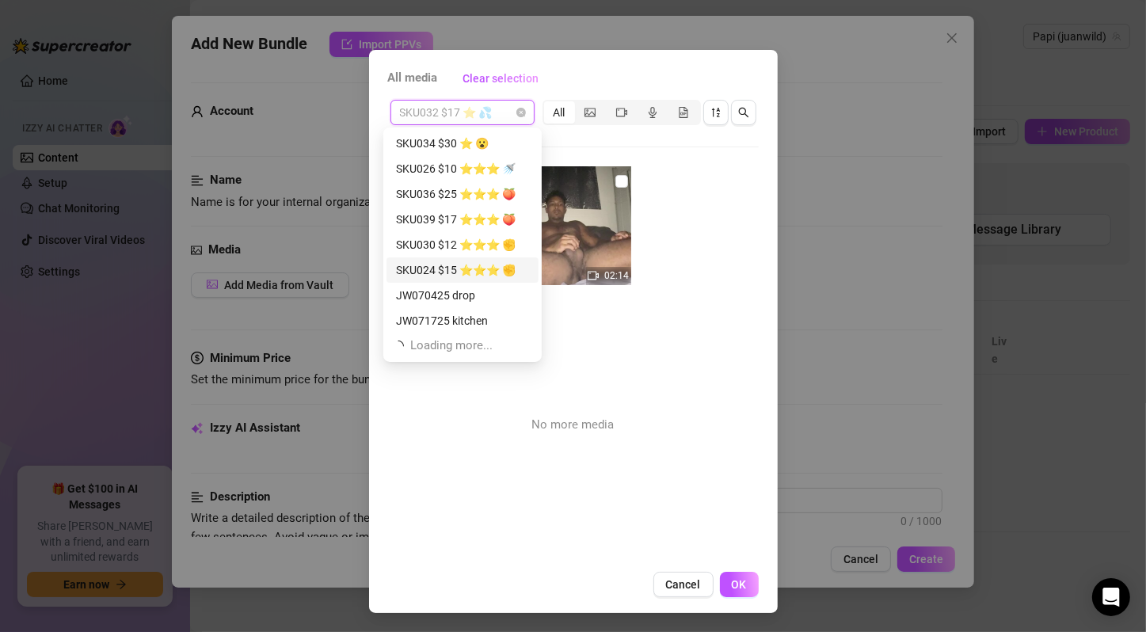
click at [480, 269] on div "SKU024 $15 ⭐️⭐️⭐️ ✊" at bounding box center [462, 269] width 133 height 17
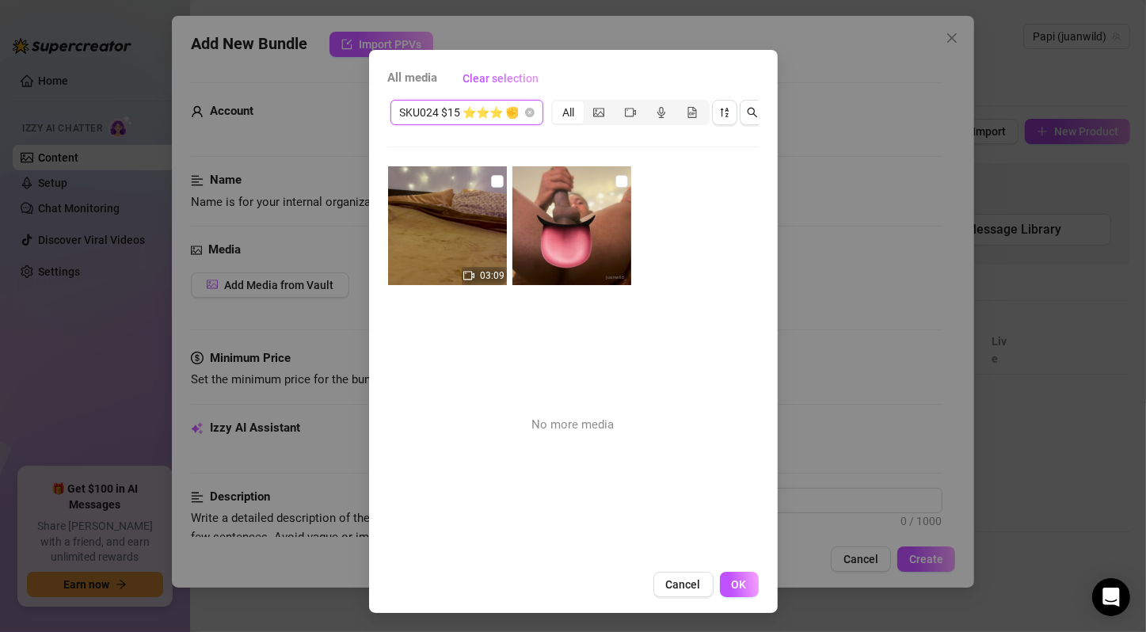
click at [503, 119] on span "SKU024 $15 ⭐️⭐️⭐️ ✊" at bounding box center [467, 113] width 134 height 24
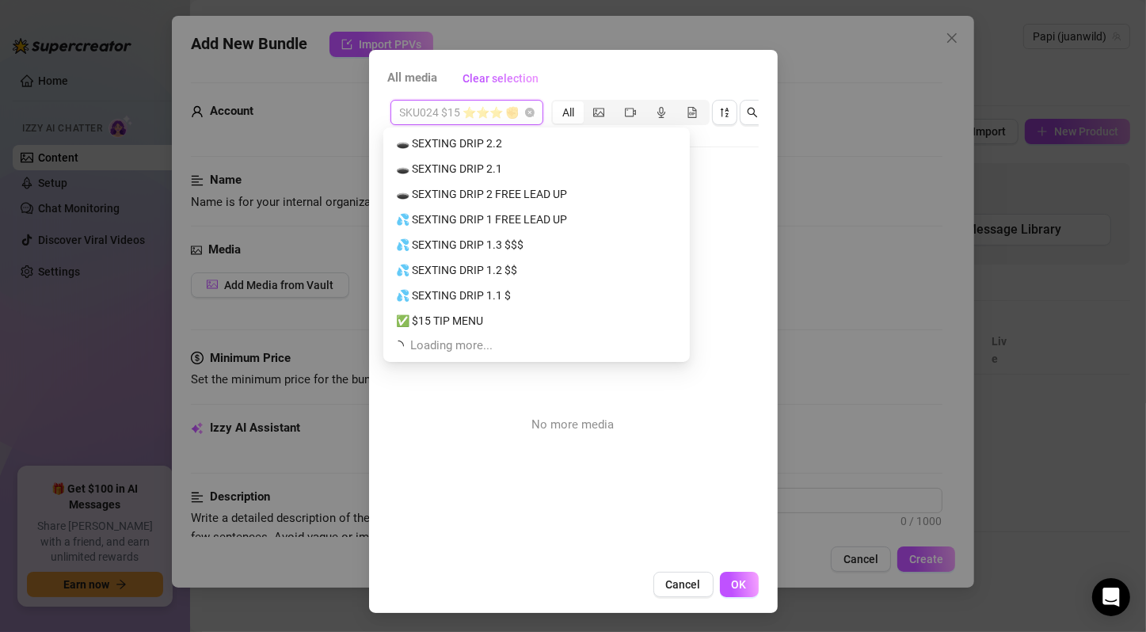
scroll to position [1572, 0]
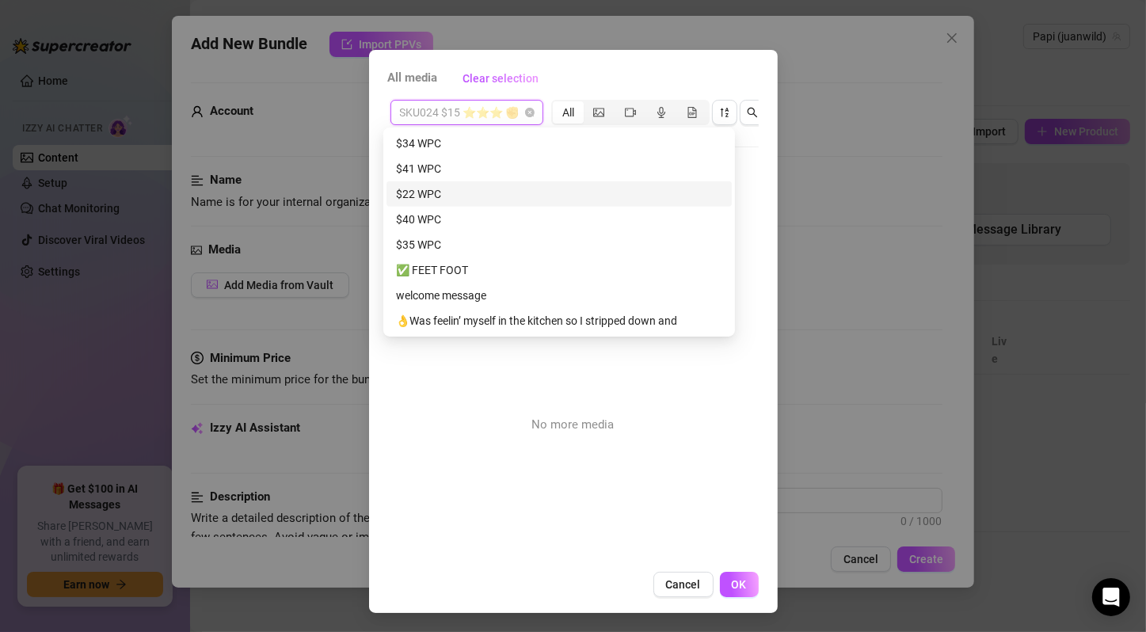
click at [532, 192] on div "$22 WPC" at bounding box center [559, 193] width 326 height 17
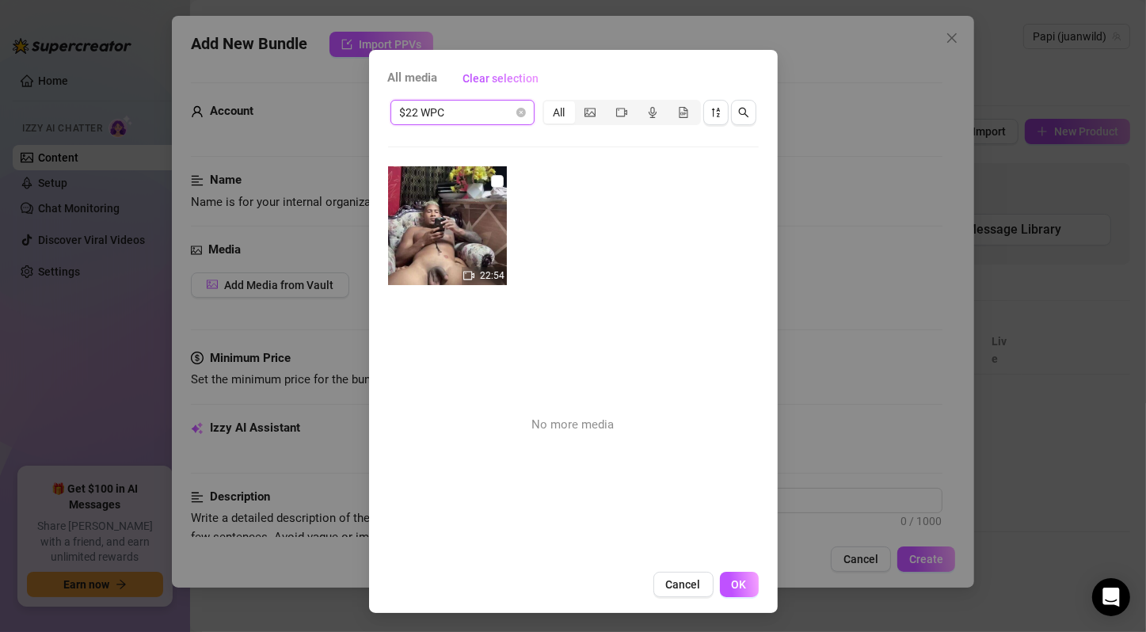
click at [467, 107] on span "$22 WPC" at bounding box center [462, 113] width 125 height 24
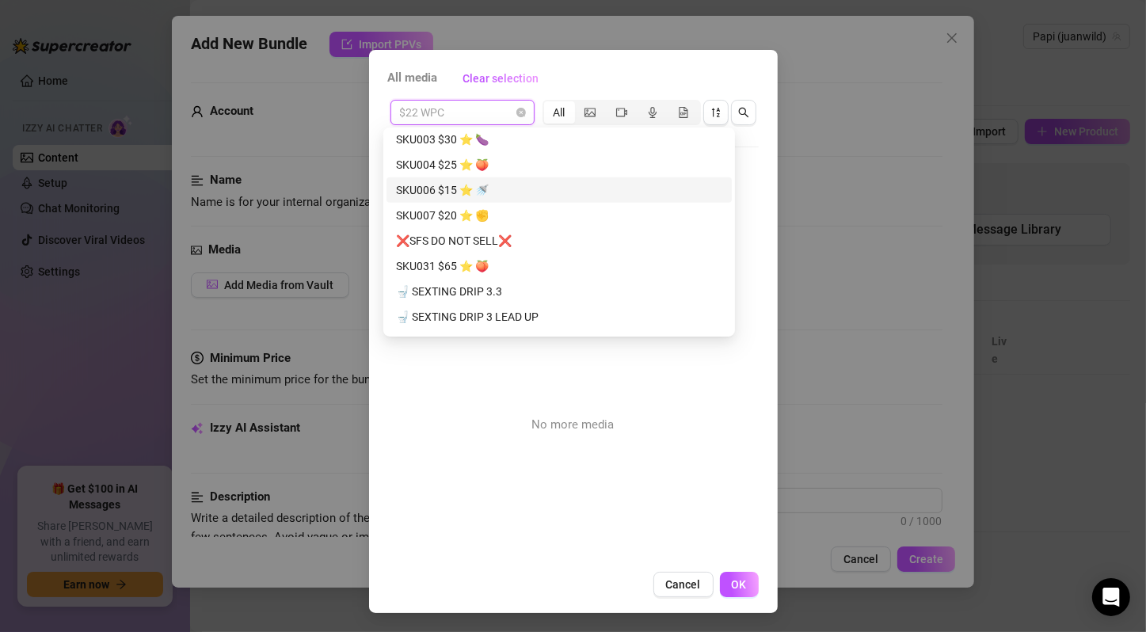
scroll to position [515, 0]
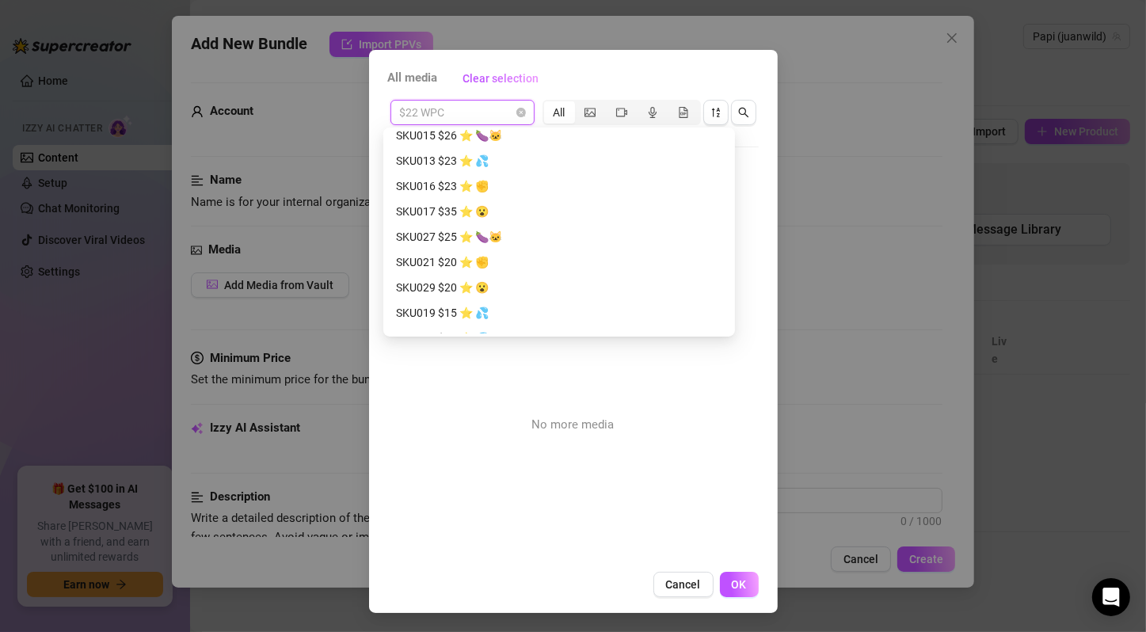
click at [463, 177] on div "SKU016 $23 ⭐️ ✊" at bounding box center [559, 185] width 326 height 17
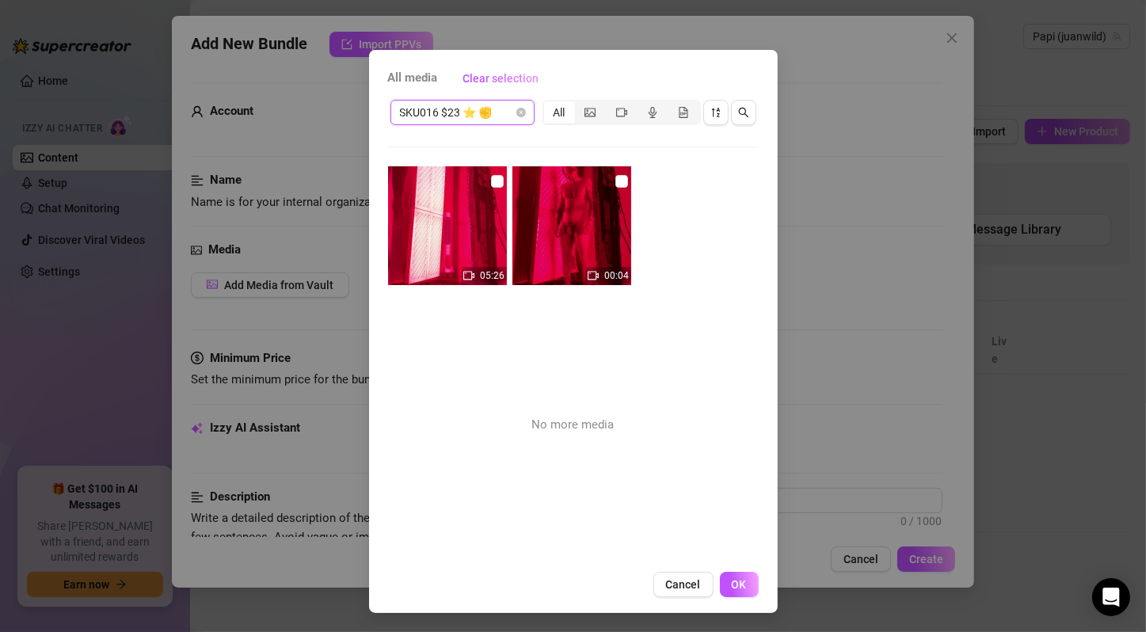
click at [459, 109] on span "SKU016 $23 ⭐️ ✊" at bounding box center [462, 113] width 125 height 24
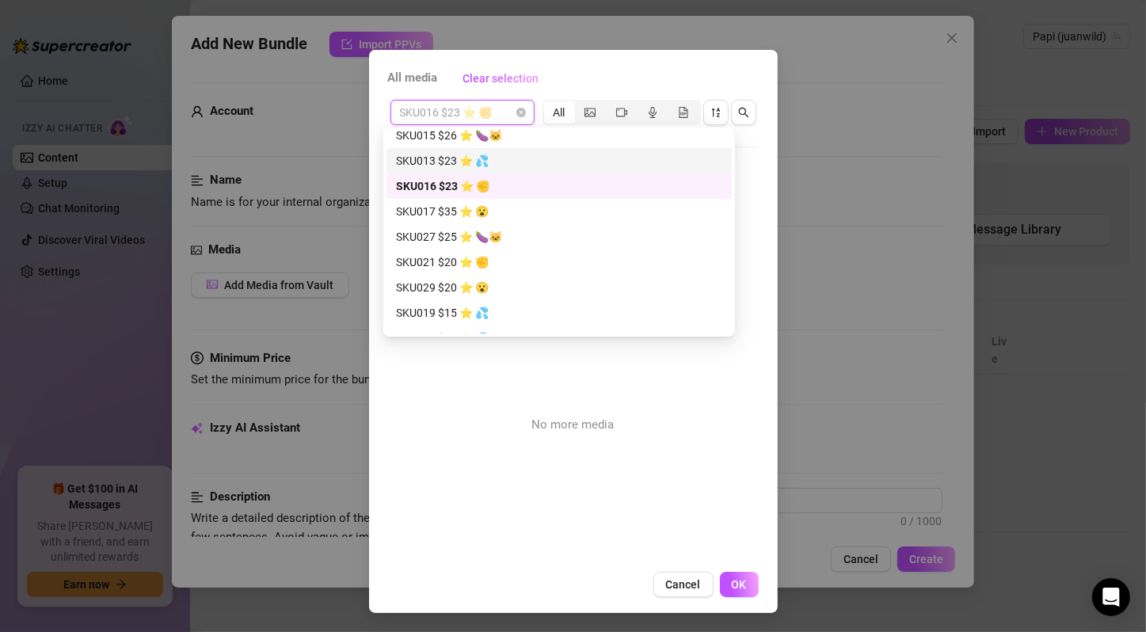
click at [465, 156] on div "SKU013 $23 ⭐️ 💦" at bounding box center [559, 160] width 326 height 17
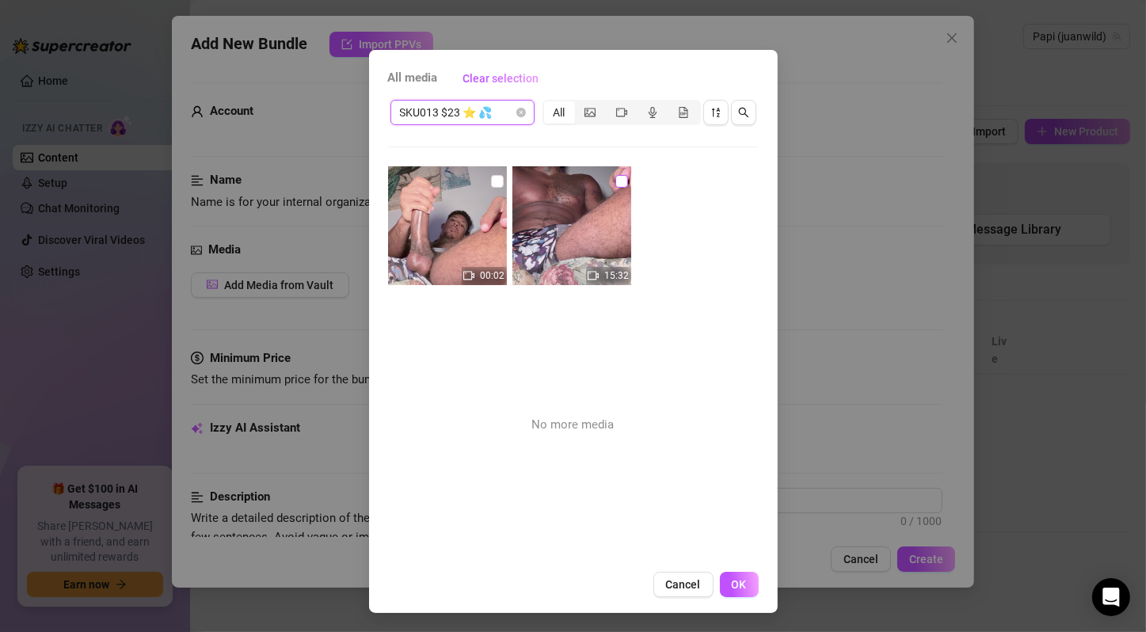
click at [491, 180] on input "checkbox" at bounding box center [497, 181] width 13 height 13
checkbox input "true"
click at [615, 177] on input "checkbox" at bounding box center [621, 181] width 13 height 13
checkbox input "true"
click at [734, 585] on span "OK" at bounding box center [739, 584] width 15 height 13
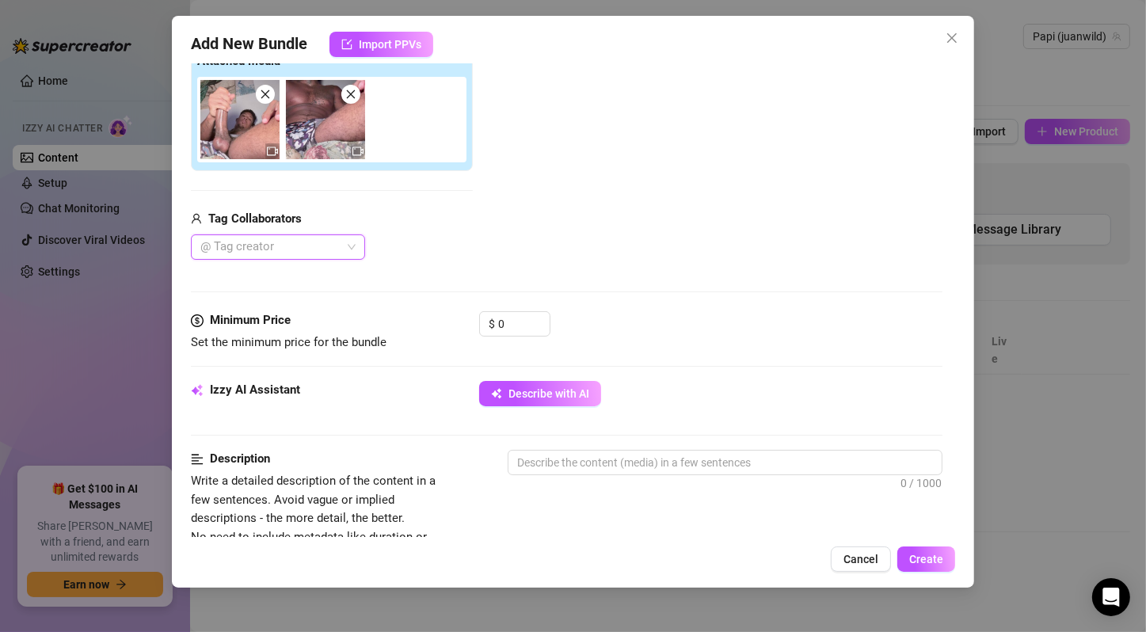
scroll to position [0, 0]
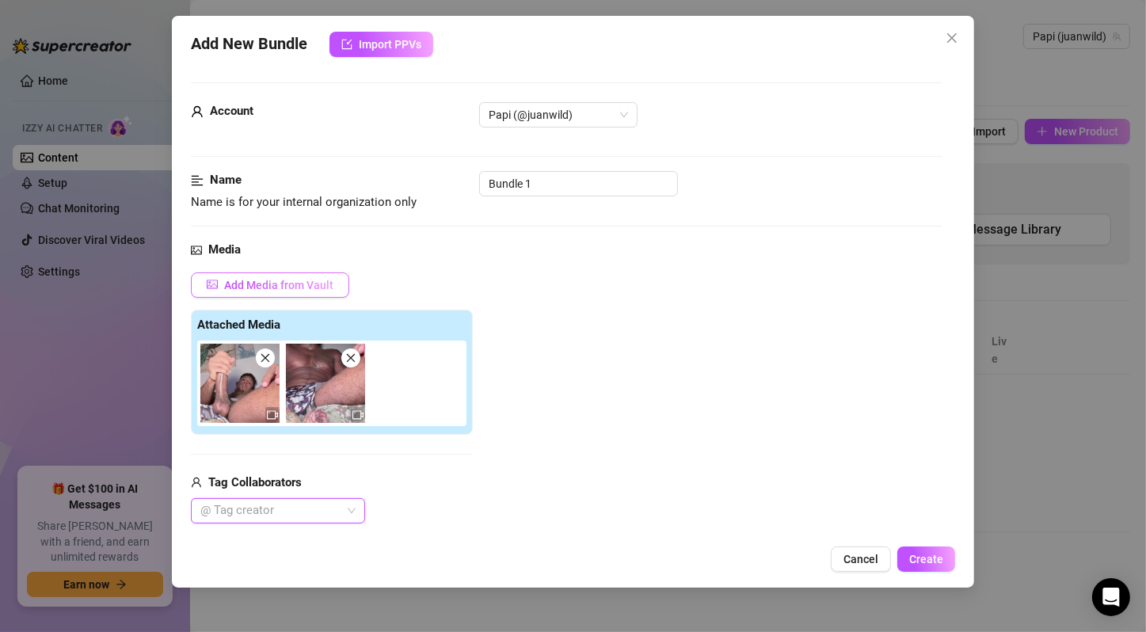
click at [309, 292] on button "Add Media from Vault" at bounding box center [270, 284] width 158 height 25
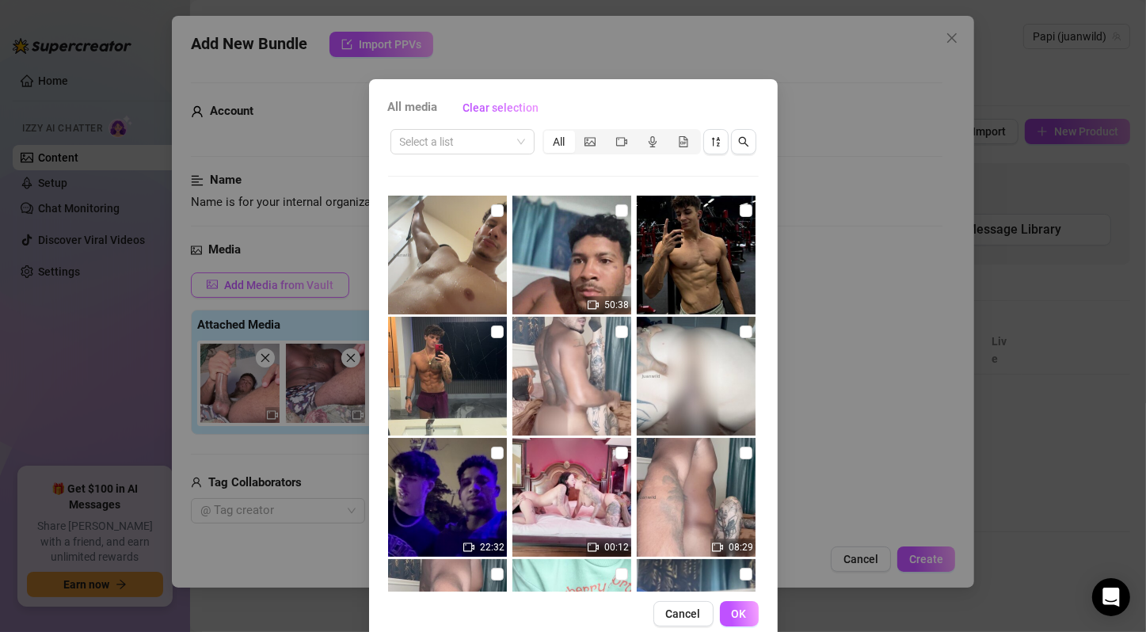
click at [309, 292] on div "All media Clear selection Select a list All 50:38 22:32 00:12 08:29 09:43 13:11…" at bounding box center [573, 316] width 1146 height 632
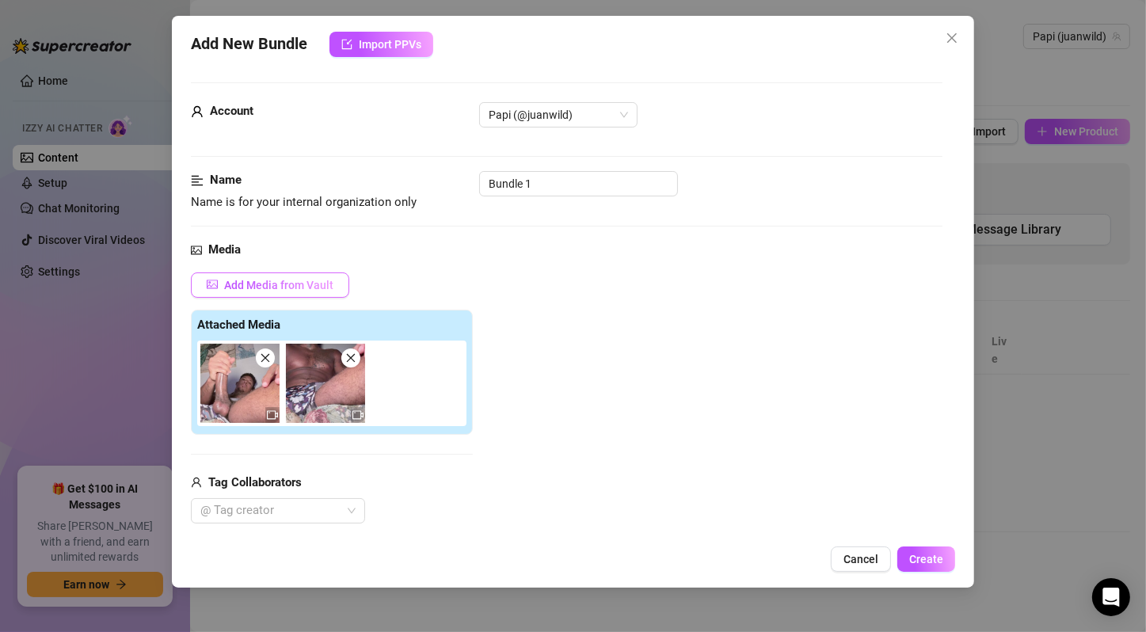
click at [309, 292] on button "Add Media from Vault" at bounding box center [270, 284] width 158 height 25
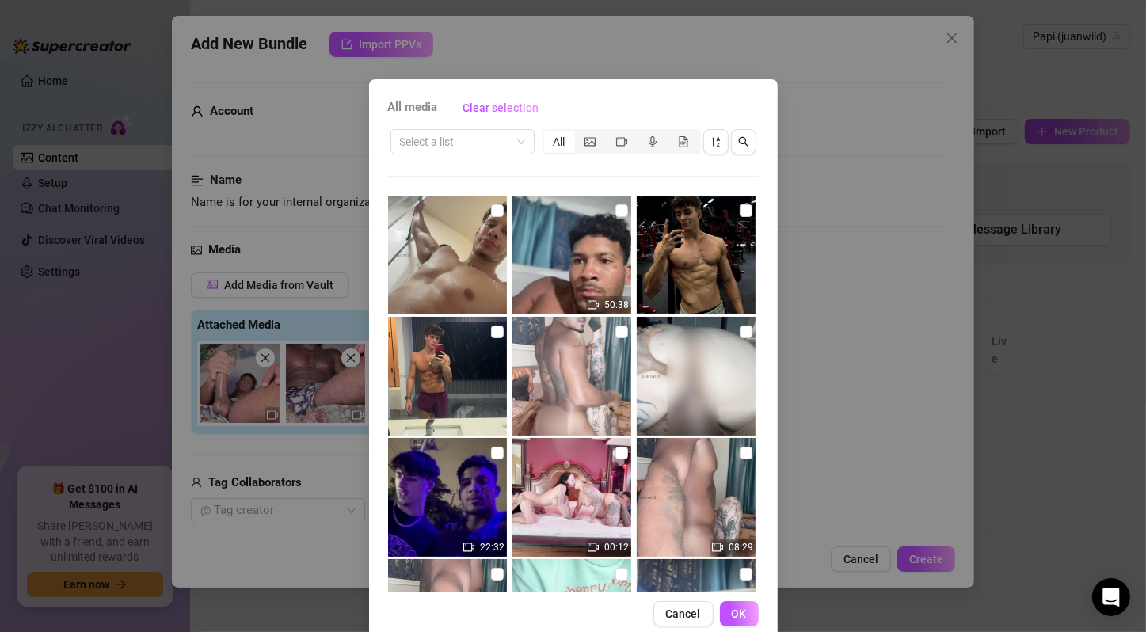
click at [820, 322] on div "All media Clear selection Select a list All 50:38 22:32 00:12 08:29 09:43 13:11…" at bounding box center [573, 316] width 1146 height 632
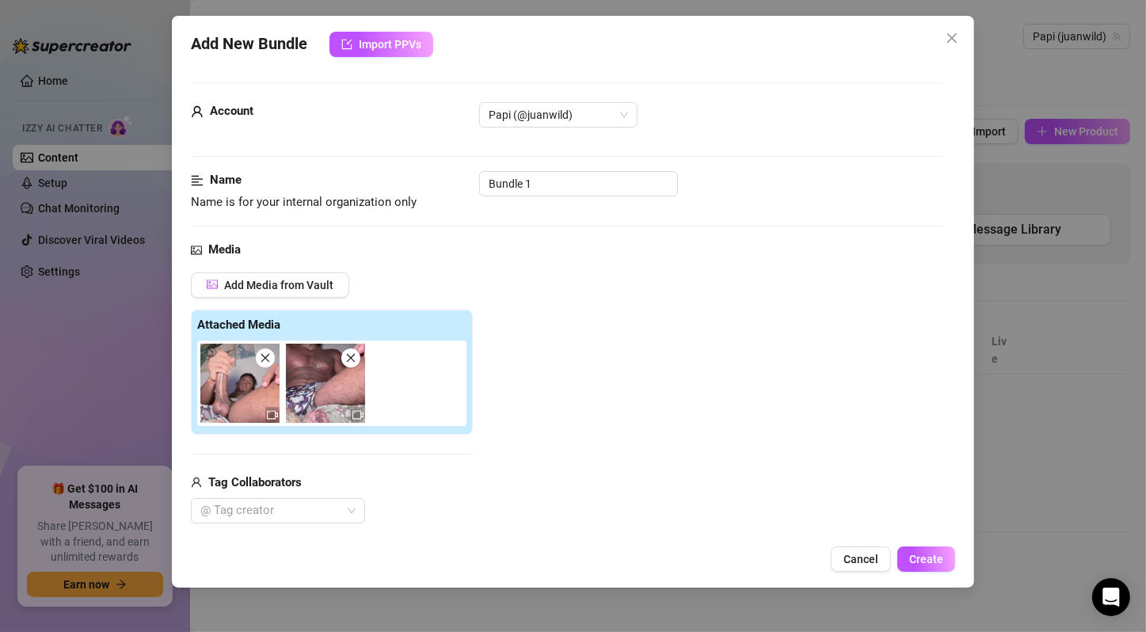
click at [349, 359] on icon "close" at bounding box center [351, 358] width 9 height 9
click at [266, 358] on icon "close" at bounding box center [265, 358] width 9 height 9
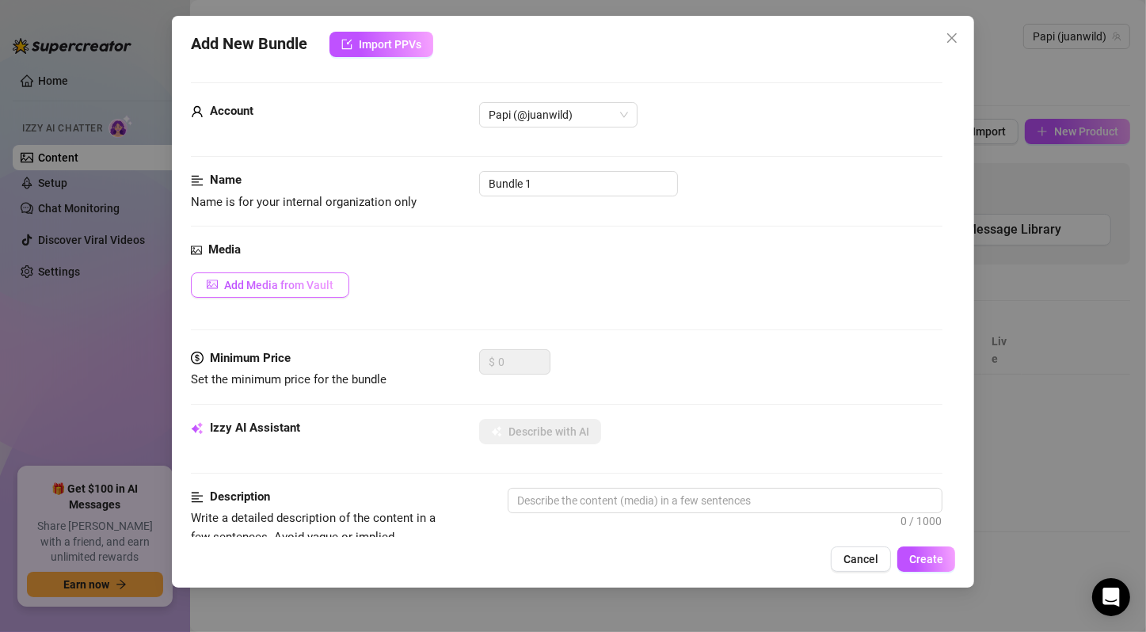
click at [295, 284] on span "Add Media from Vault" at bounding box center [278, 285] width 109 height 13
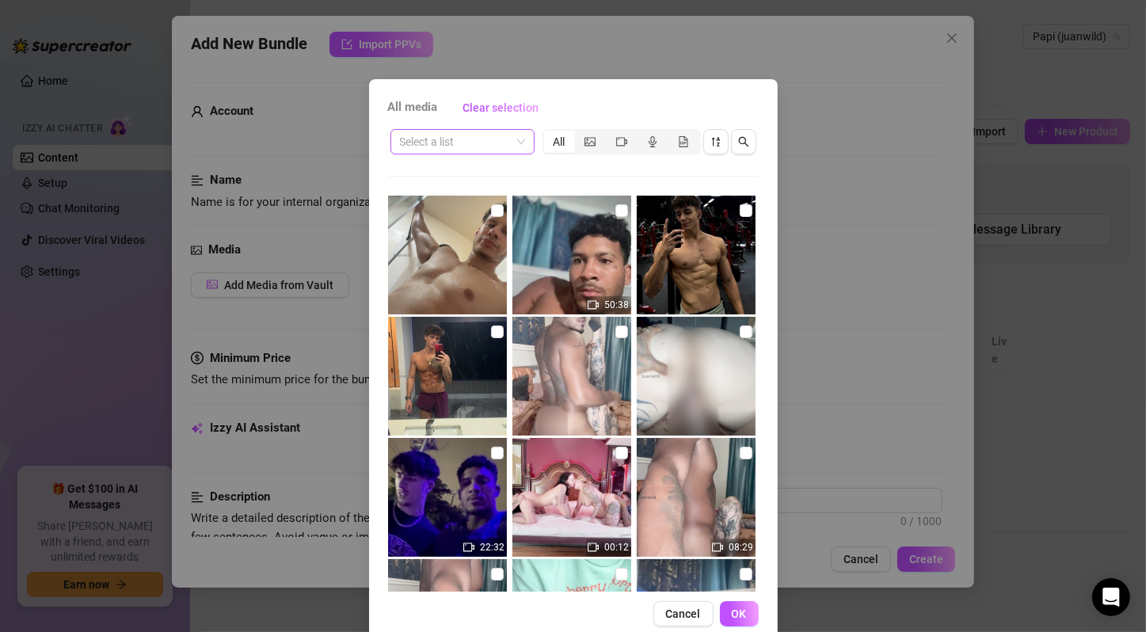
click at [441, 135] on input "search" at bounding box center [455, 142] width 111 height 24
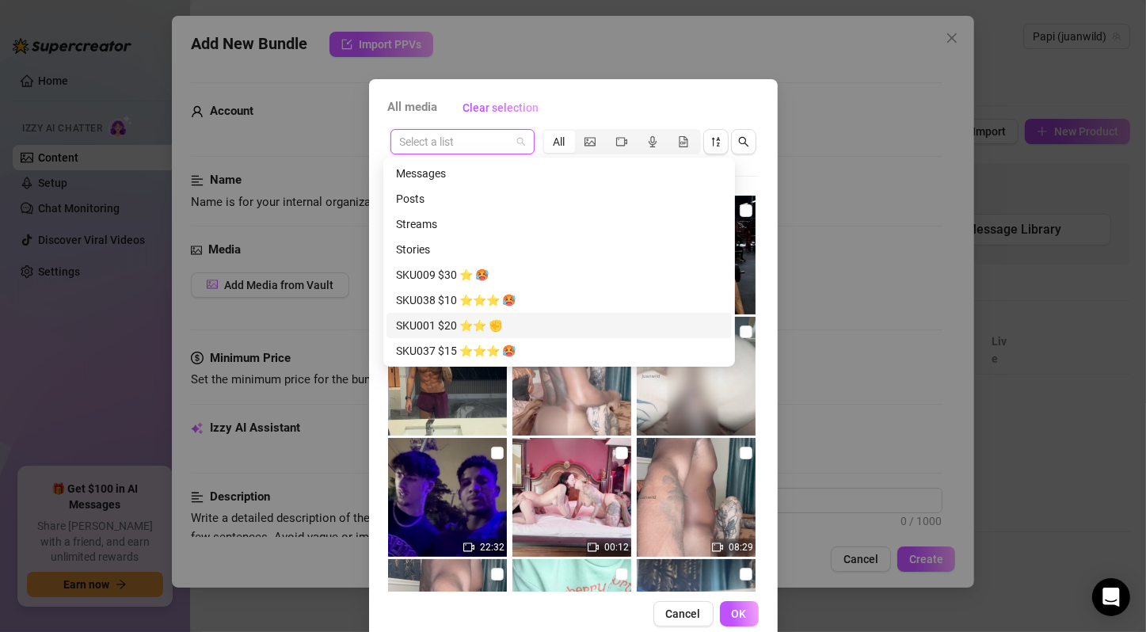
scroll to position [264, 0]
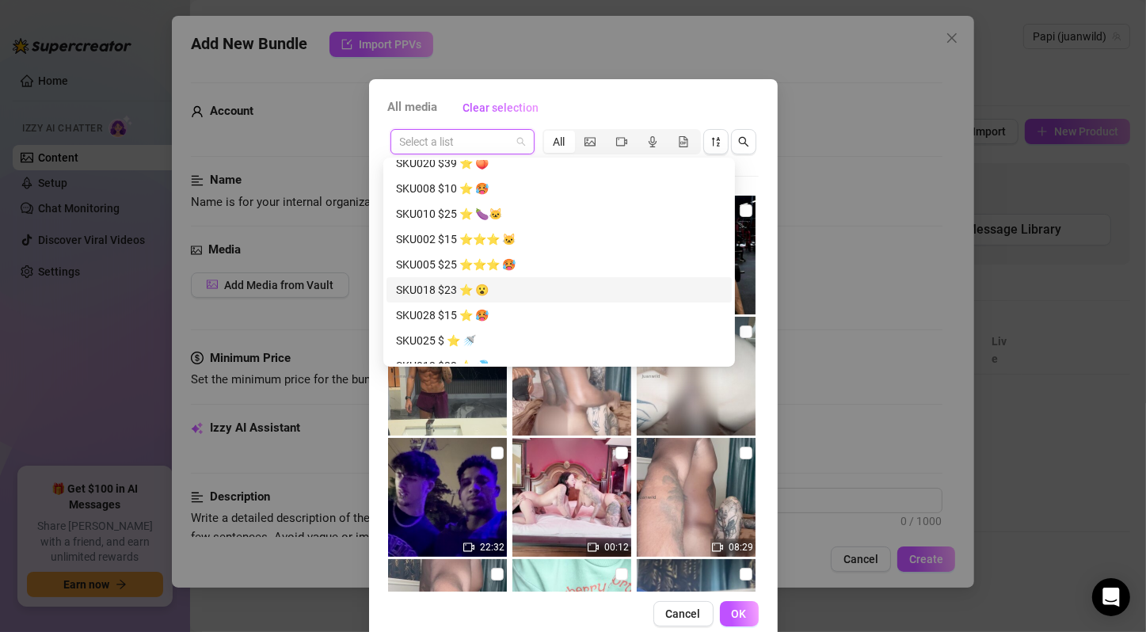
click at [499, 287] on div "SKU018 $23 ⭐️ 😮" at bounding box center [559, 289] width 326 height 17
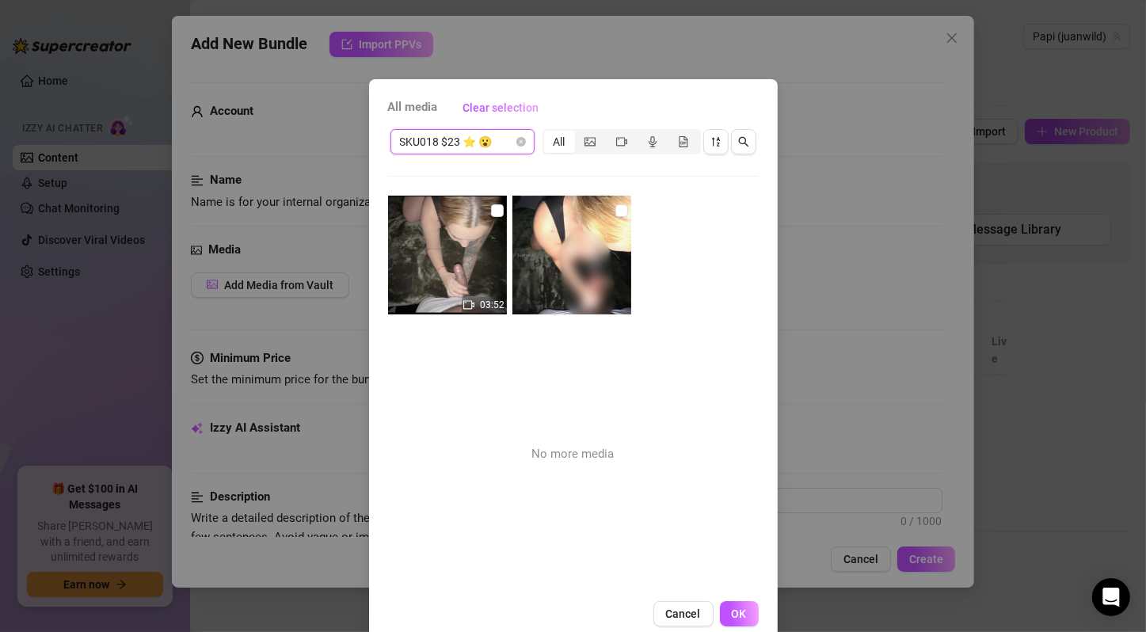
click at [478, 149] on span "SKU018 $23 ⭐️ 😮" at bounding box center [462, 142] width 125 height 24
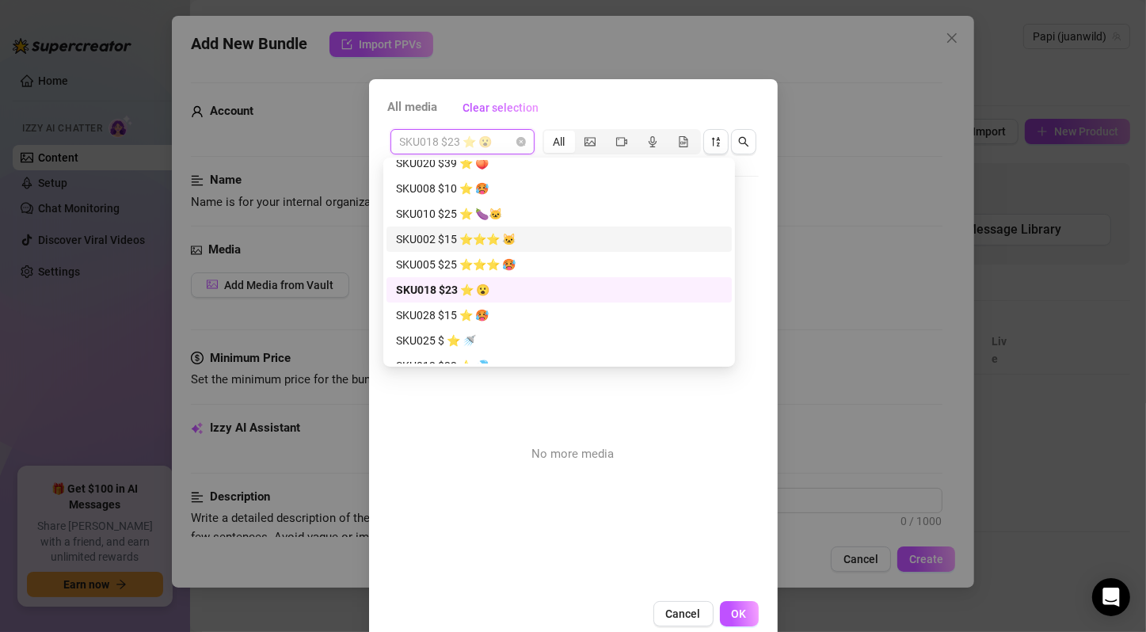
click at [468, 250] on div "SKU002 $15 ⭐️⭐️⭐️ 🐱" at bounding box center [559, 239] width 345 height 25
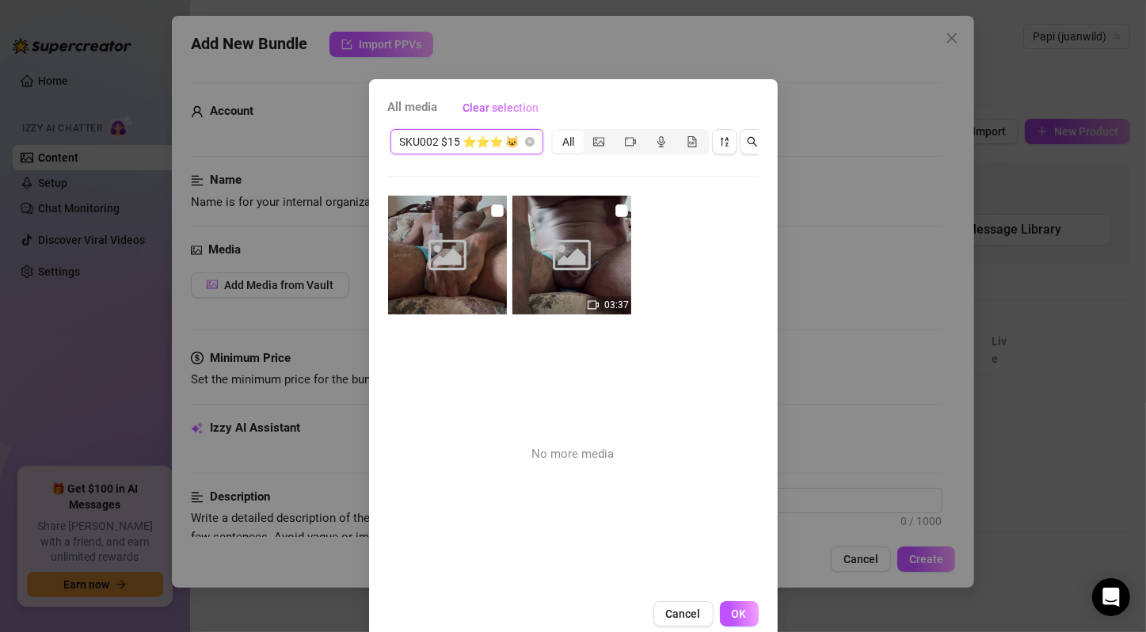
click at [500, 132] on span "SKU002 $15 ⭐️⭐️⭐️ 🐱" at bounding box center [467, 142] width 134 height 24
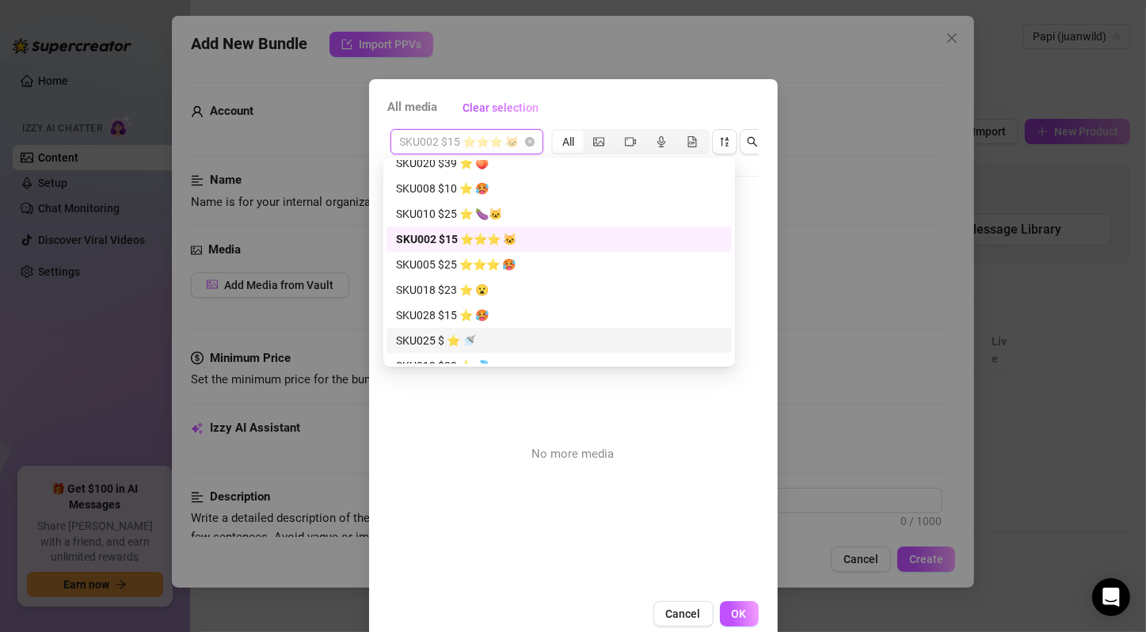
drag, startPoint x: 460, startPoint y: 428, endPoint x: 465, endPoint y: 377, distance: 50.9
click at [463, 403] on div at bounding box center [449, 318] width 122 height 245
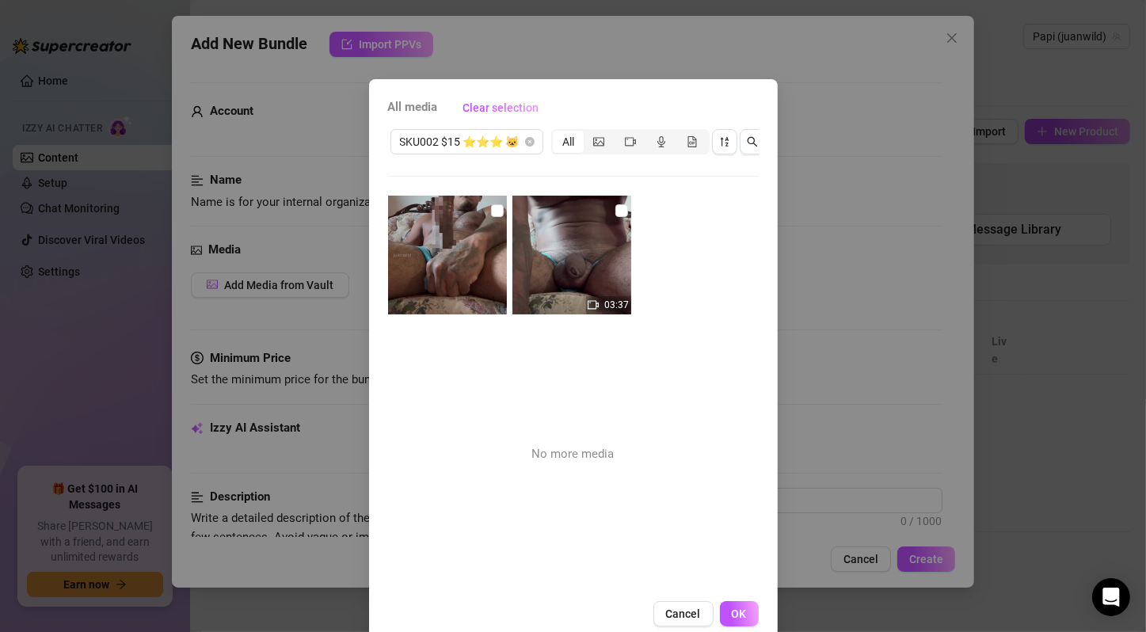
click at [470, 393] on div at bounding box center [449, 318] width 122 height 245
click at [491, 209] on input "checkbox" at bounding box center [497, 210] width 13 height 13
checkbox input "true"
click at [615, 208] on input "checkbox" at bounding box center [621, 210] width 13 height 13
checkbox input "true"
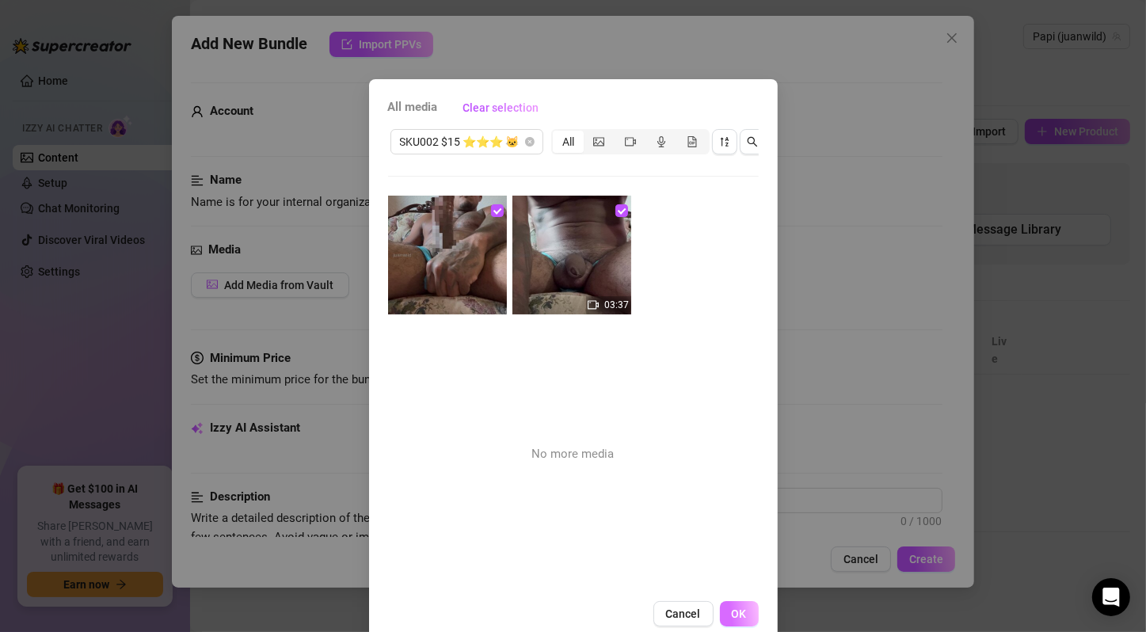
click at [731, 619] on button "OK" at bounding box center [739, 613] width 39 height 25
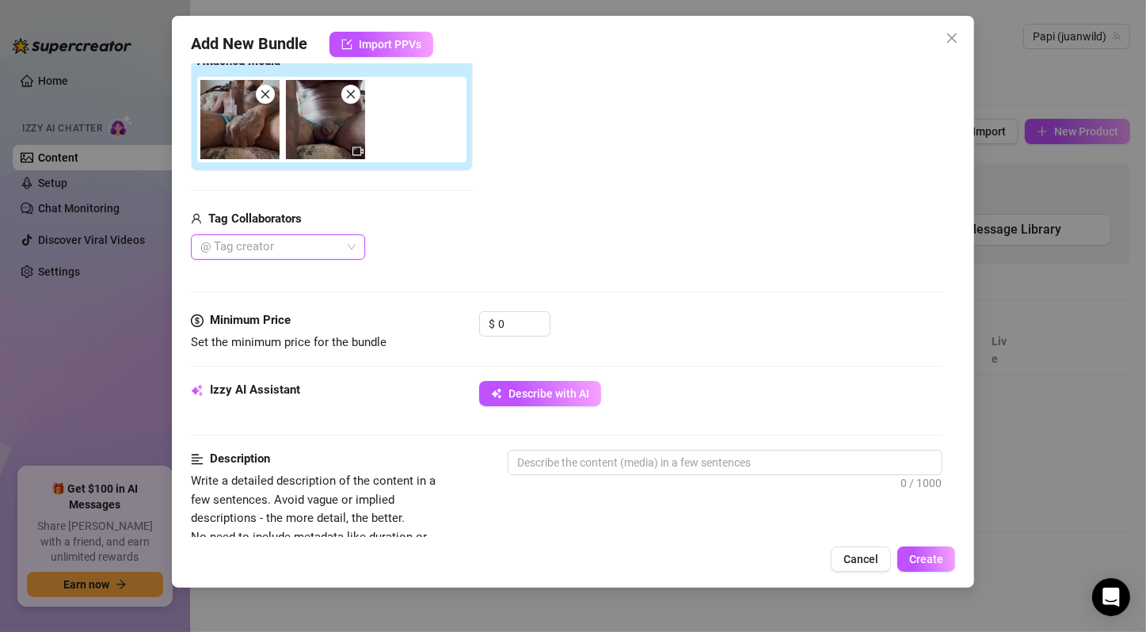
scroll to position [0, 0]
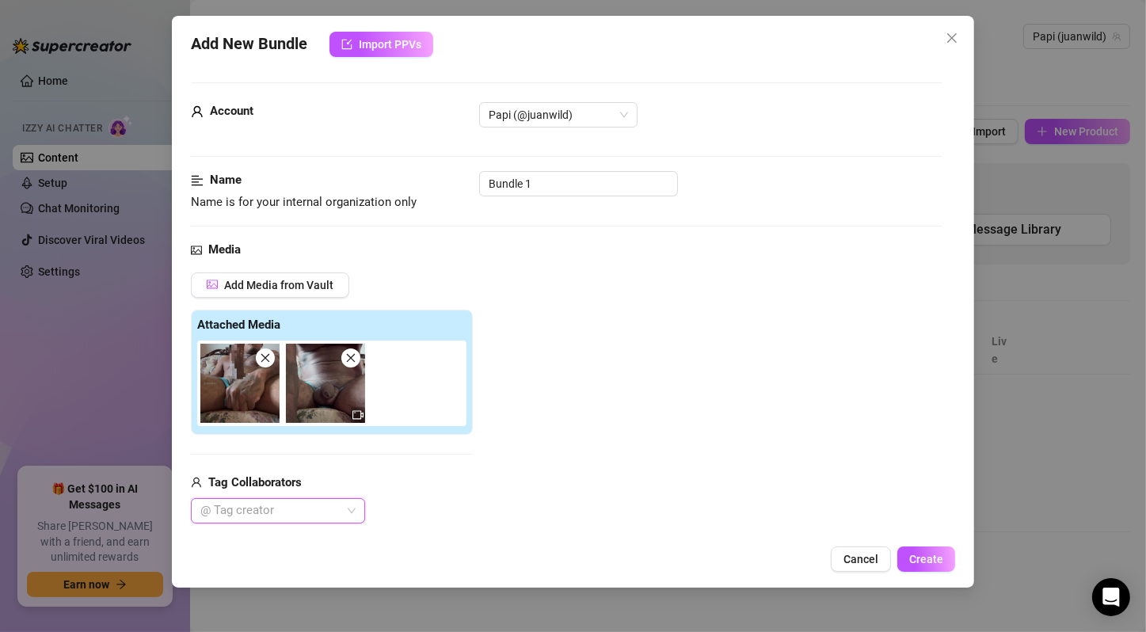
click at [354, 359] on icon "close" at bounding box center [350, 357] width 11 height 11
click at [269, 352] on icon "close" at bounding box center [265, 357] width 11 height 11
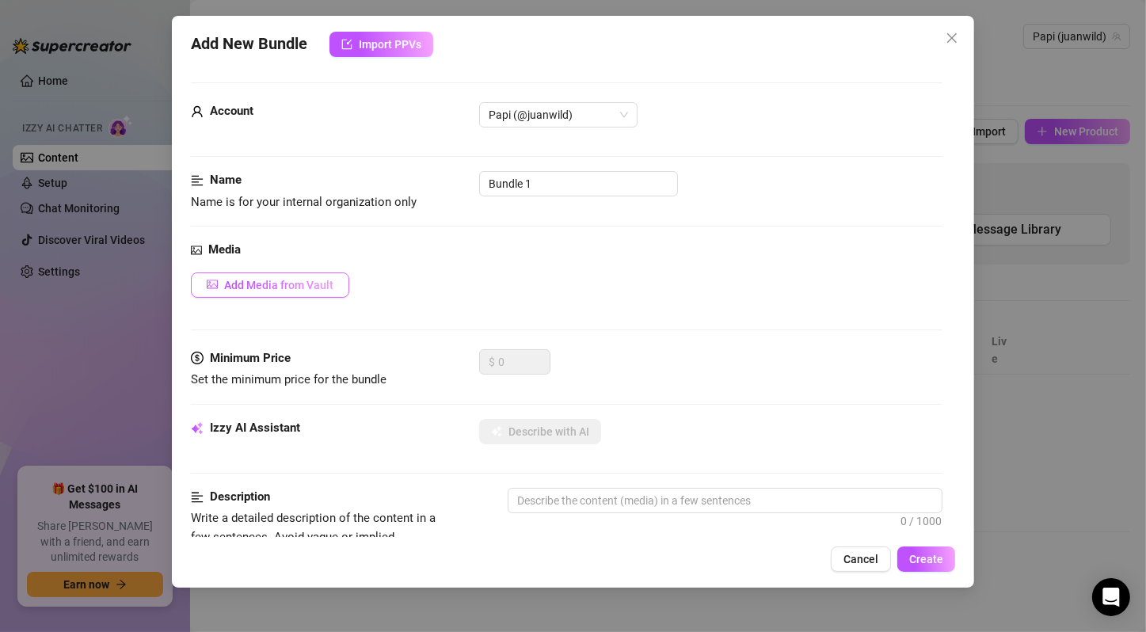
click at [284, 281] on span "Add Media from Vault" at bounding box center [278, 285] width 109 height 13
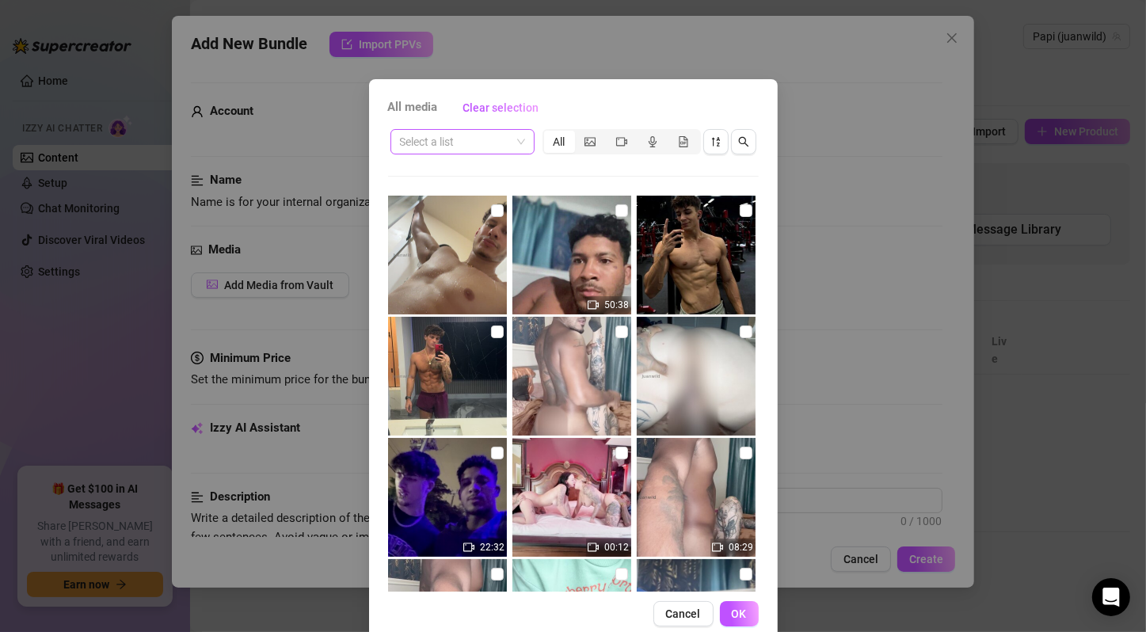
click at [466, 141] on input "search" at bounding box center [455, 142] width 111 height 24
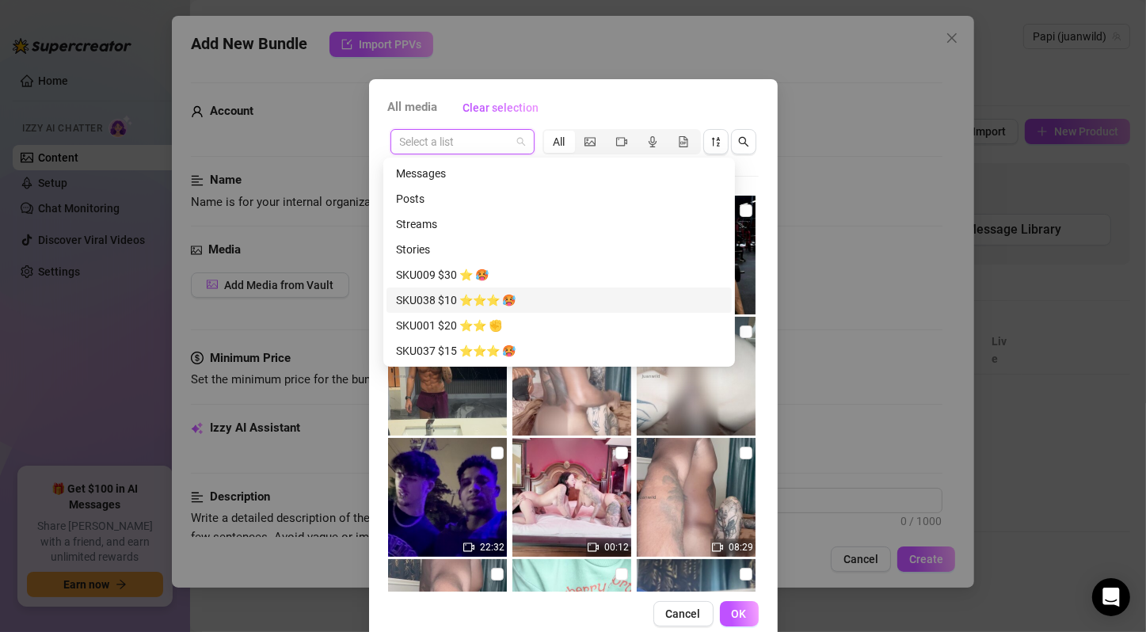
click at [469, 326] on div "SKU001 $20 ⭐️⭐️ ✊" at bounding box center [559, 325] width 326 height 17
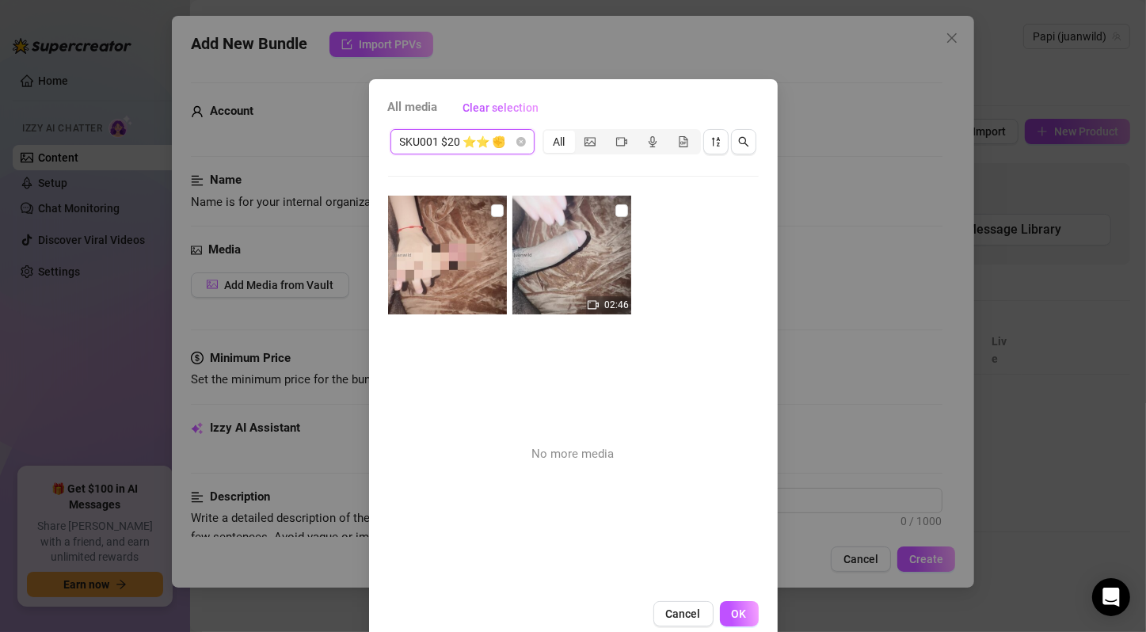
click at [481, 148] on span "SKU001 $20 ⭐️⭐️ ✊" at bounding box center [462, 142] width 125 height 24
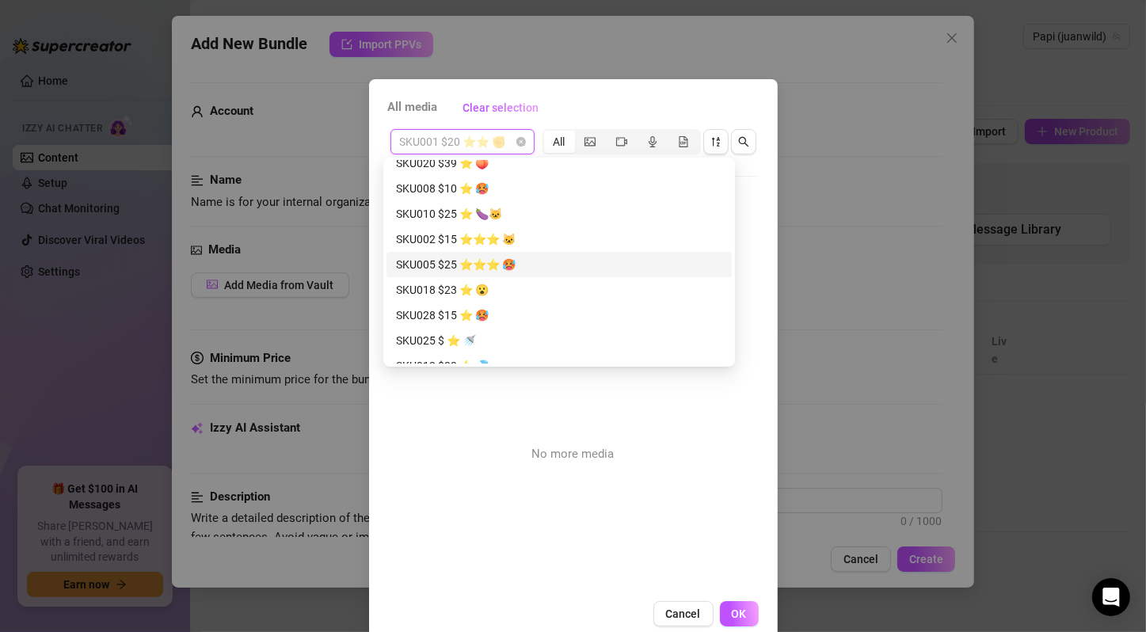
scroll to position [528, 0]
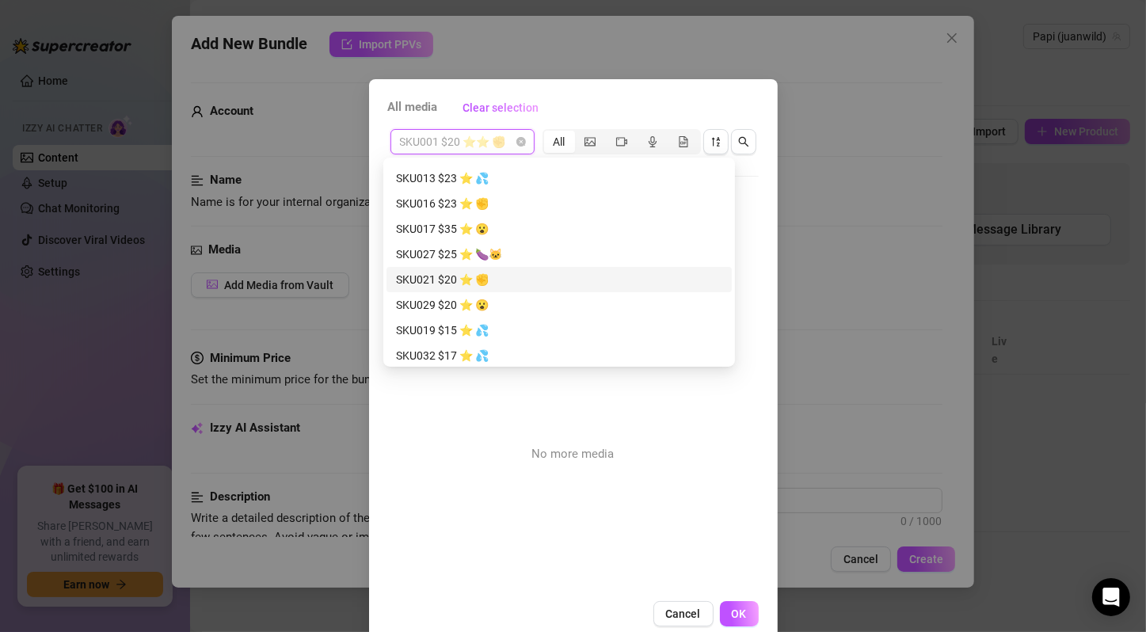
click at [499, 274] on div "SKU021 $20 ⭐️ ✊" at bounding box center [559, 279] width 326 height 17
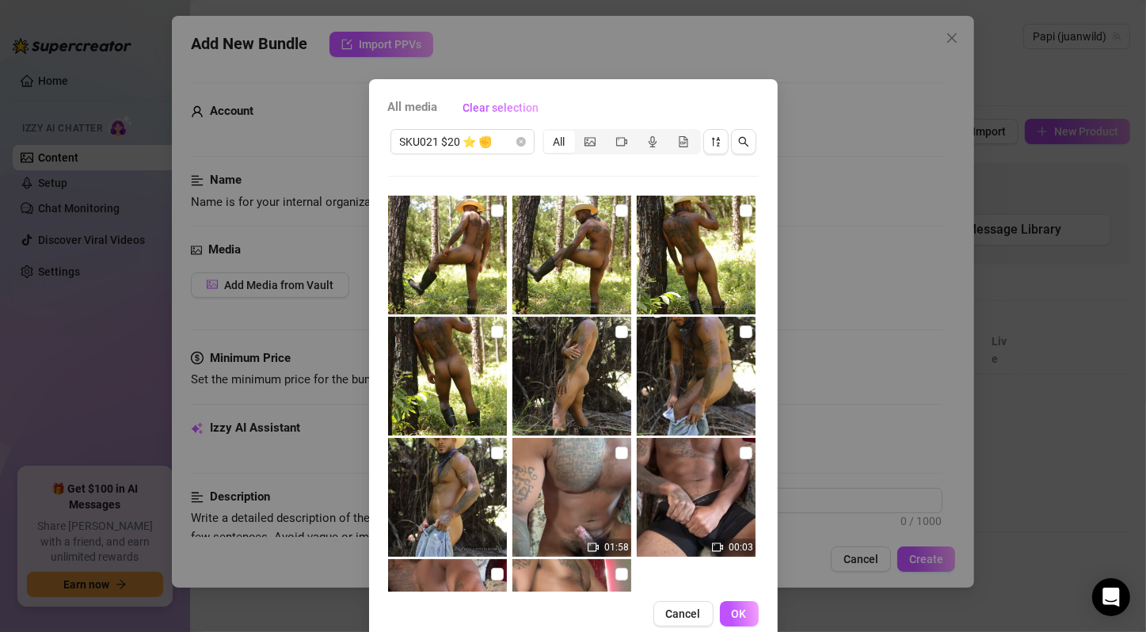
click at [557, 88] on div "All media Clear selection SKU021 $20 ⭐️ ✊ All 01:58 00:03 02:47 01:00 No more m…" at bounding box center [573, 360] width 409 height 563
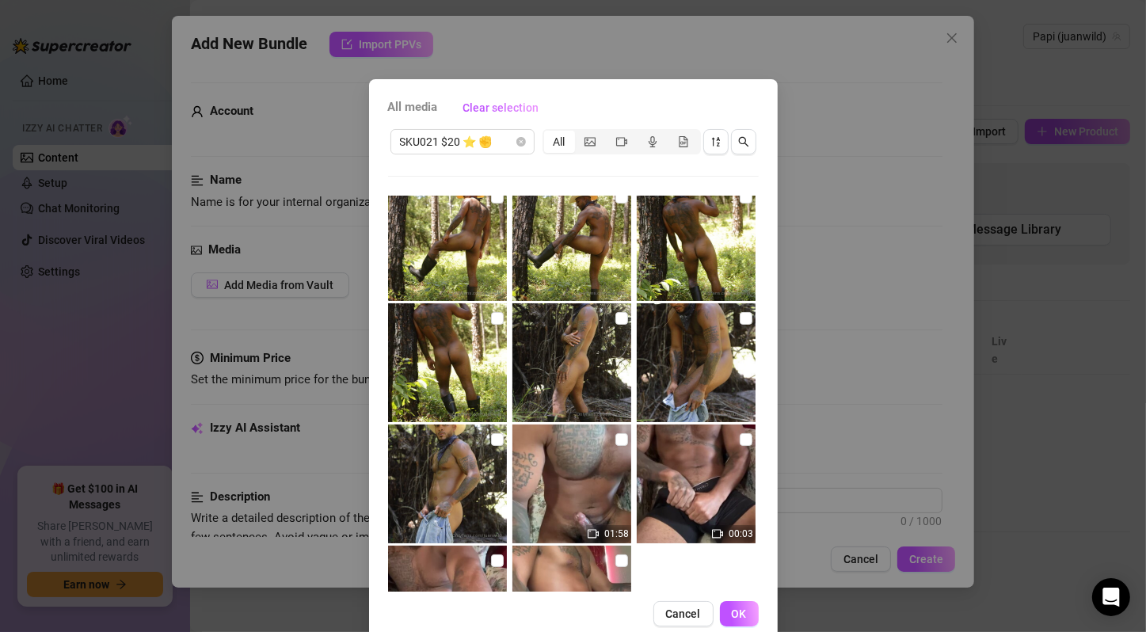
scroll to position [0, 0]
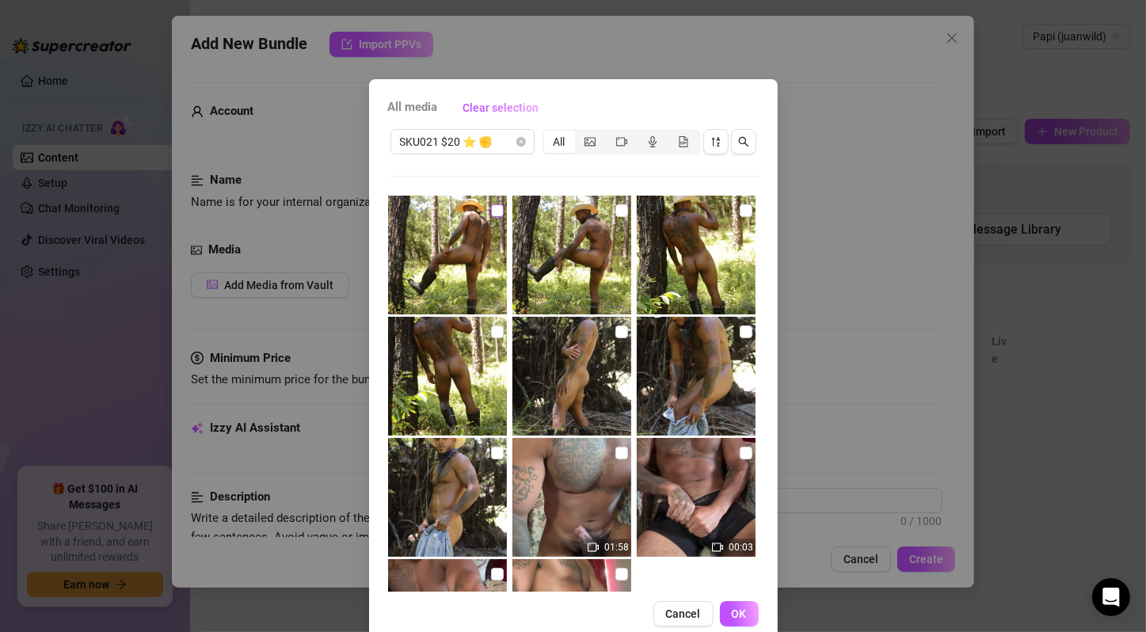
click at [491, 207] on input "checkbox" at bounding box center [497, 210] width 13 height 13
checkbox input "true"
click at [615, 211] on input "checkbox" at bounding box center [621, 210] width 13 height 13
checkbox input "true"
click at [740, 212] on input "checkbox" at bounding box center [746, 210] width 13 height 13
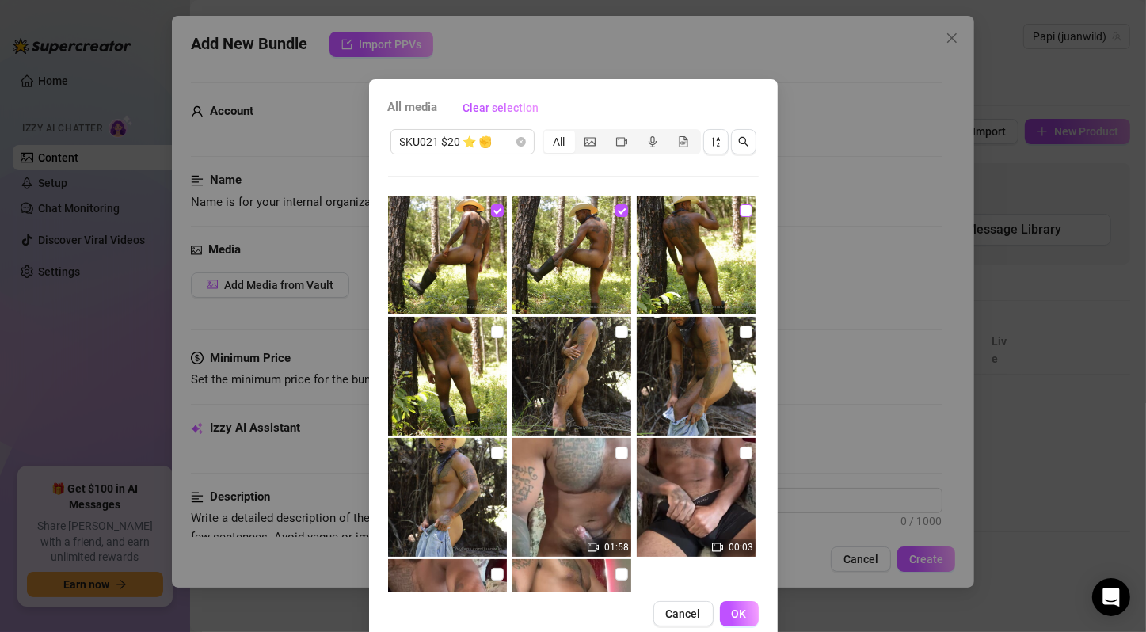
checkbox input "true"
click at [492, 330] on input "checkbox" at bounding box center [497, 332] width 13 height 13
checkbox input "true"
click at [615, 336] on input "checkbox" at bounding box center [621, 332] width 13 height 13
checkbox input "true"
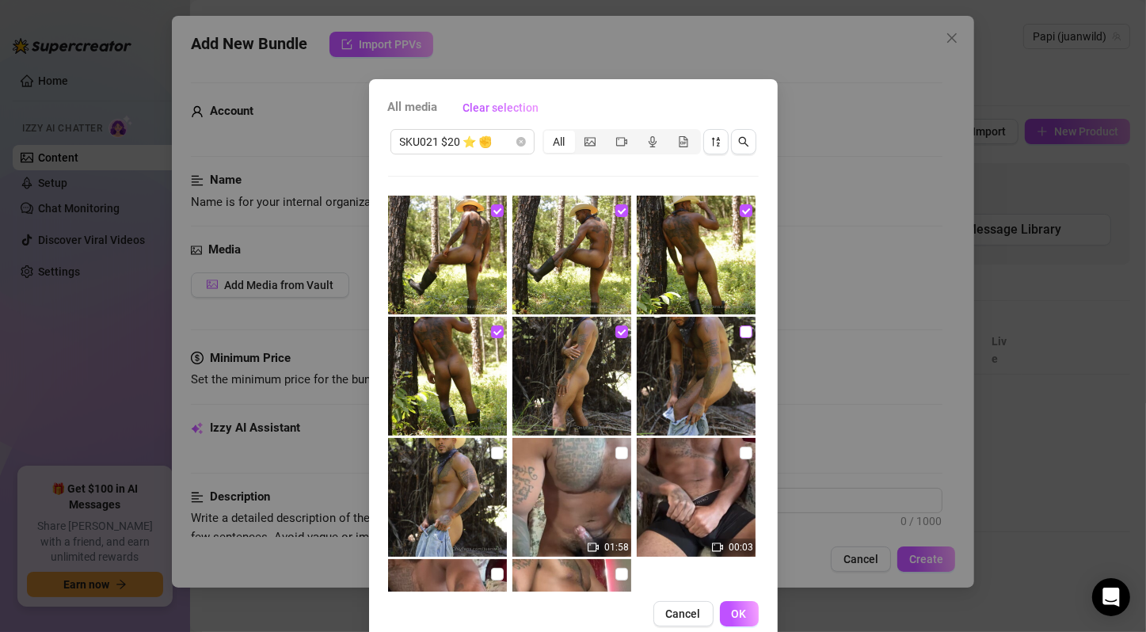
click at [740, 330] on input "checkbox" at bounding box center [746, 332] width 13 height 13
checkbox input "true"
click at [491, 454] on input "checkbox" at bounding box center [497, 453] width 13 height 13
checkbox input "true"
click at [615, 453] on input "checkbox" at bounding box center [621, 453] width 13 height 13
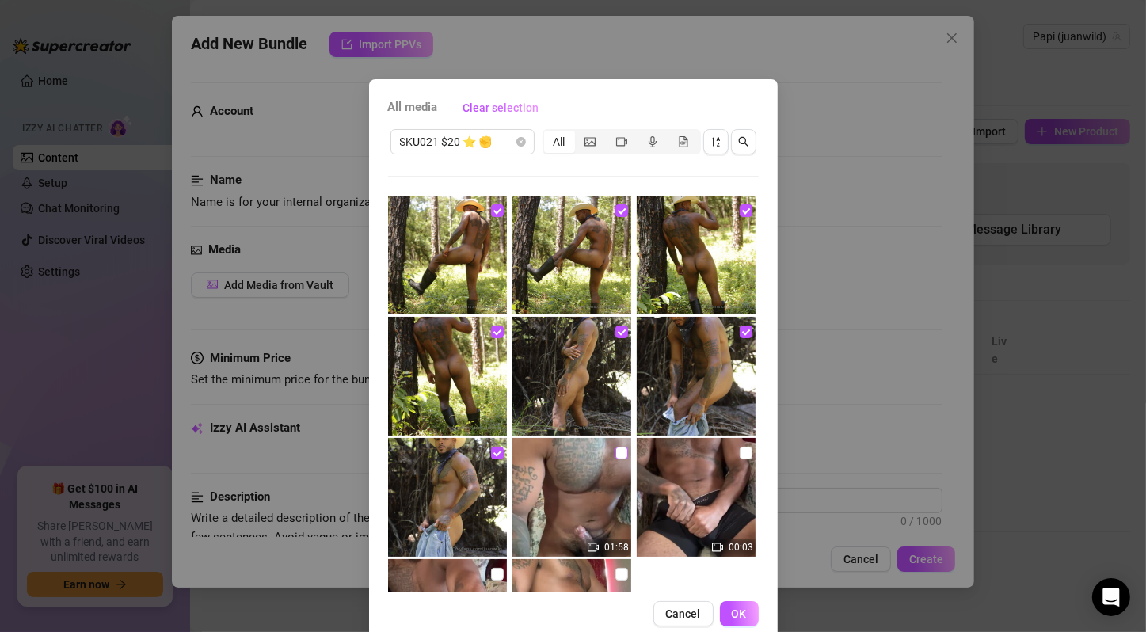
checkbox input "true"
click at [740, 453] on input "checkbox" at bounding box center [746, 453] width 13 height 13
checkbox input "true"
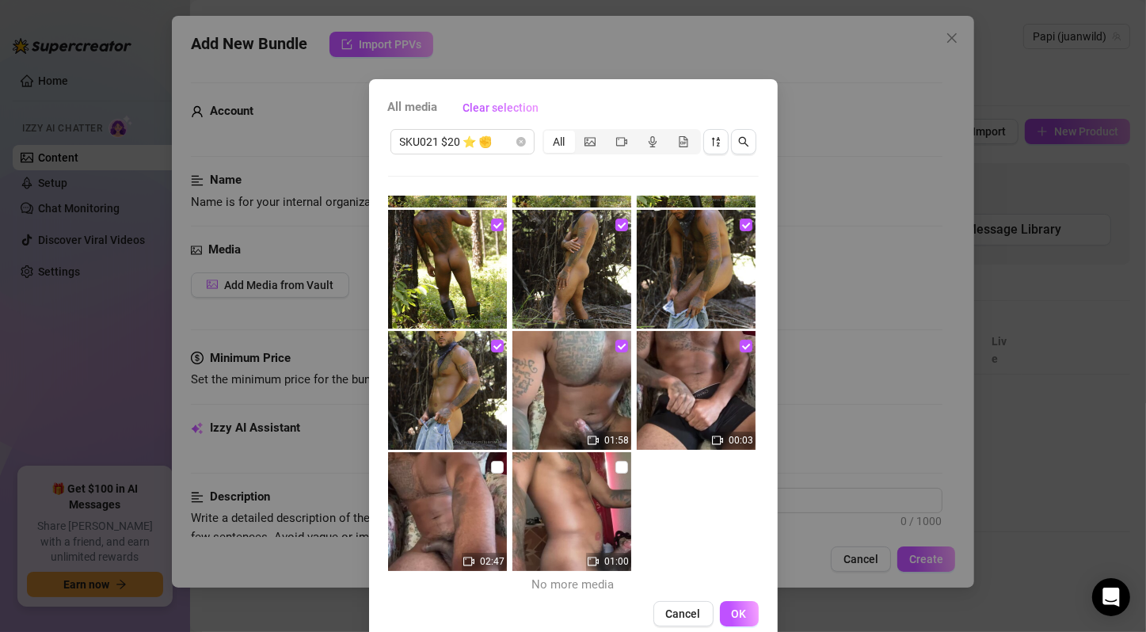
scroll to position [112, 0]
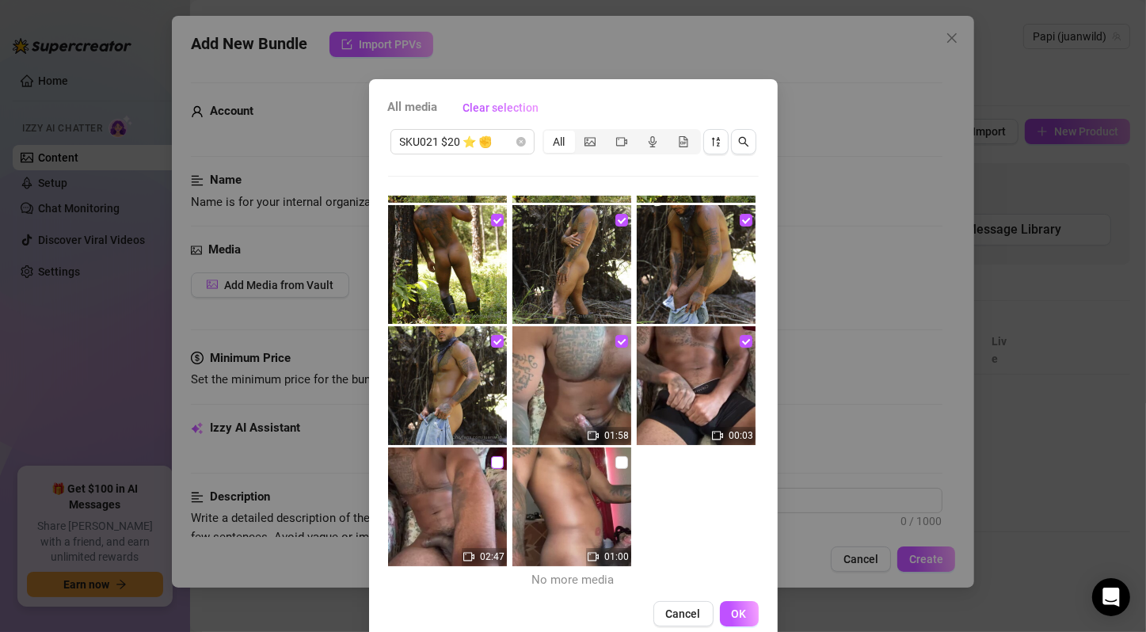
click at [491, 462] on input "checkbox" at bounding box center [497, 462] width 13 height 13
checkbox input "true"
click at [615, 464] on input "checkbox" at bounding box center [621, 462] width 13 height 13
checkbox input "true"
click at [732, 611] on span "OK" at bounding box center [739, 614] width 15 height 13
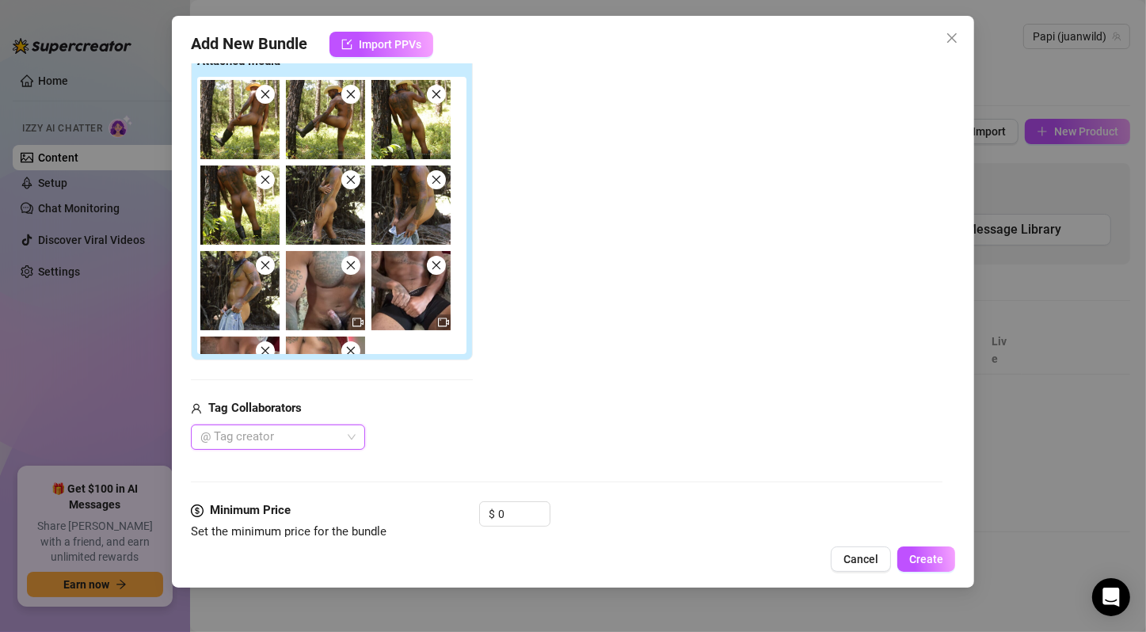
scroll to position [528, 0]
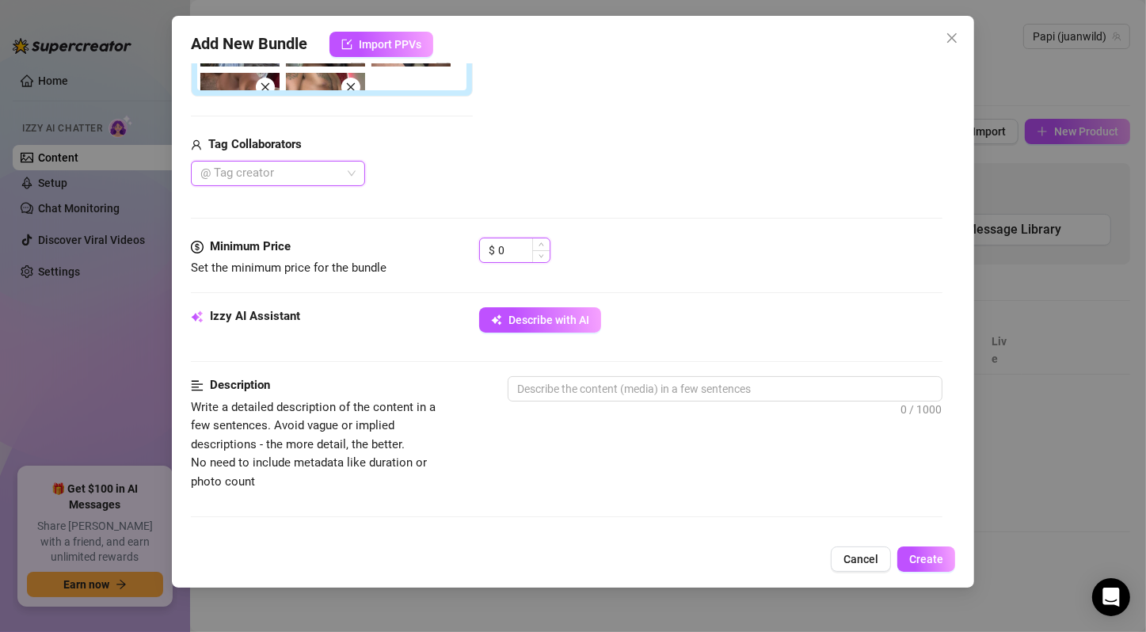
click at [524, 256] on input "0" at bounding box center [523, 250] width 51 height 24
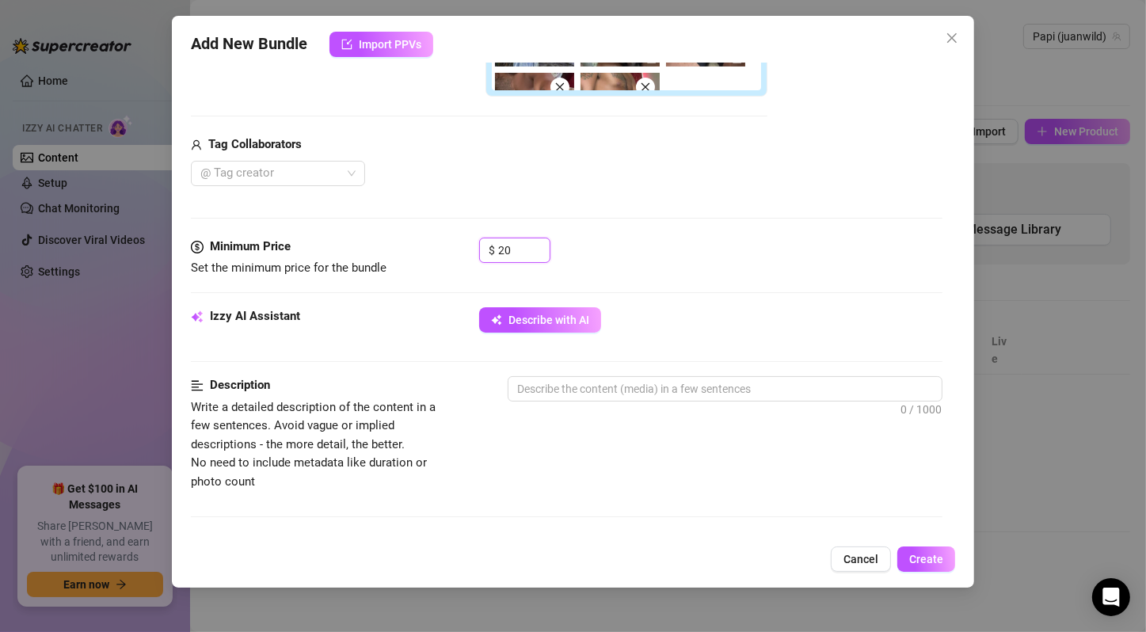
type input "20"
click at [619, 265] on div "$ 20" at bounding box center [710, 258] width 463 height 40
